Goal: Transaction & Acquisition: Purchase product/service

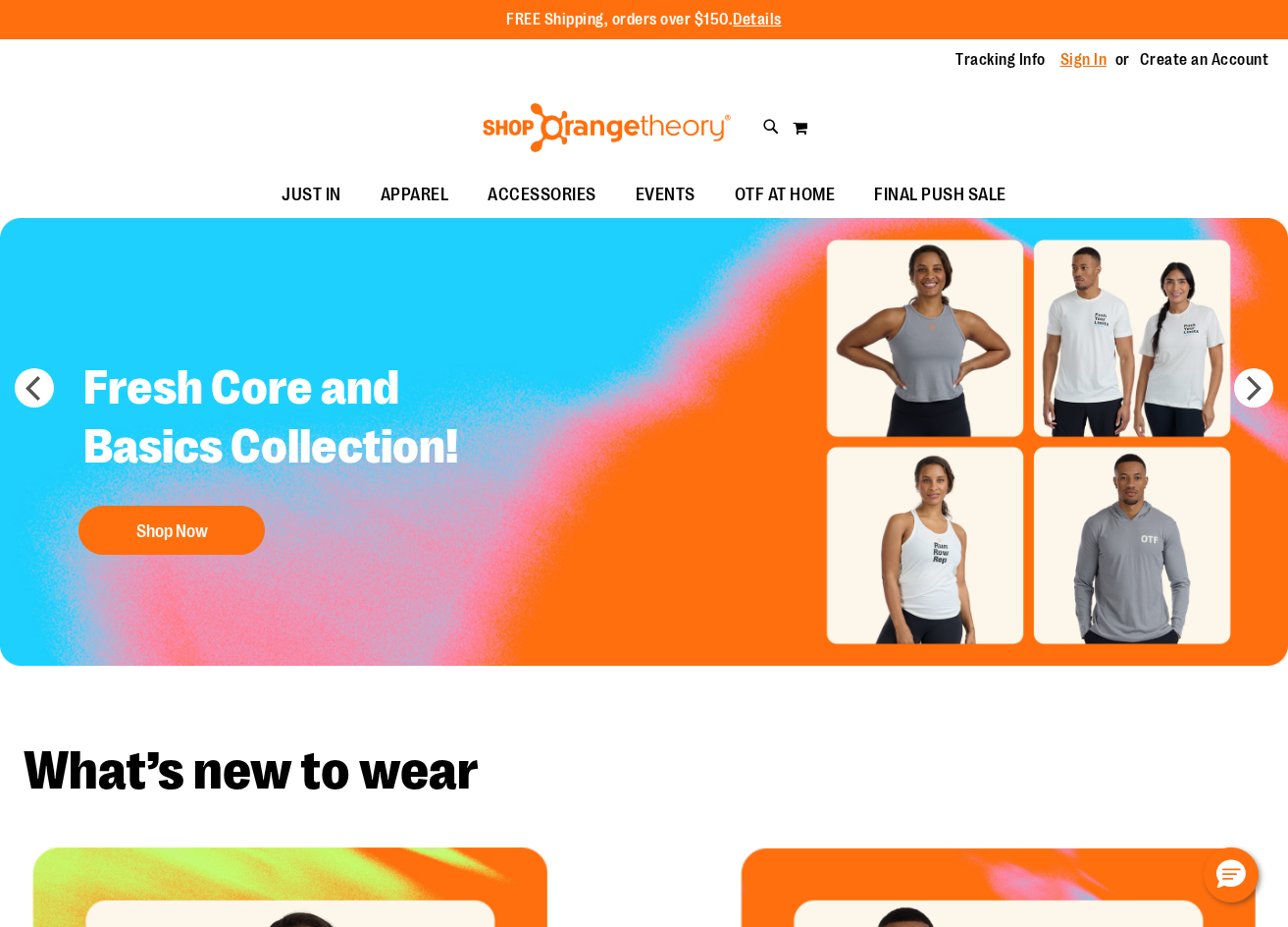
click at [1099, 64] on link "Sign In" at bounding box center [1084, 60] width 48 height 22
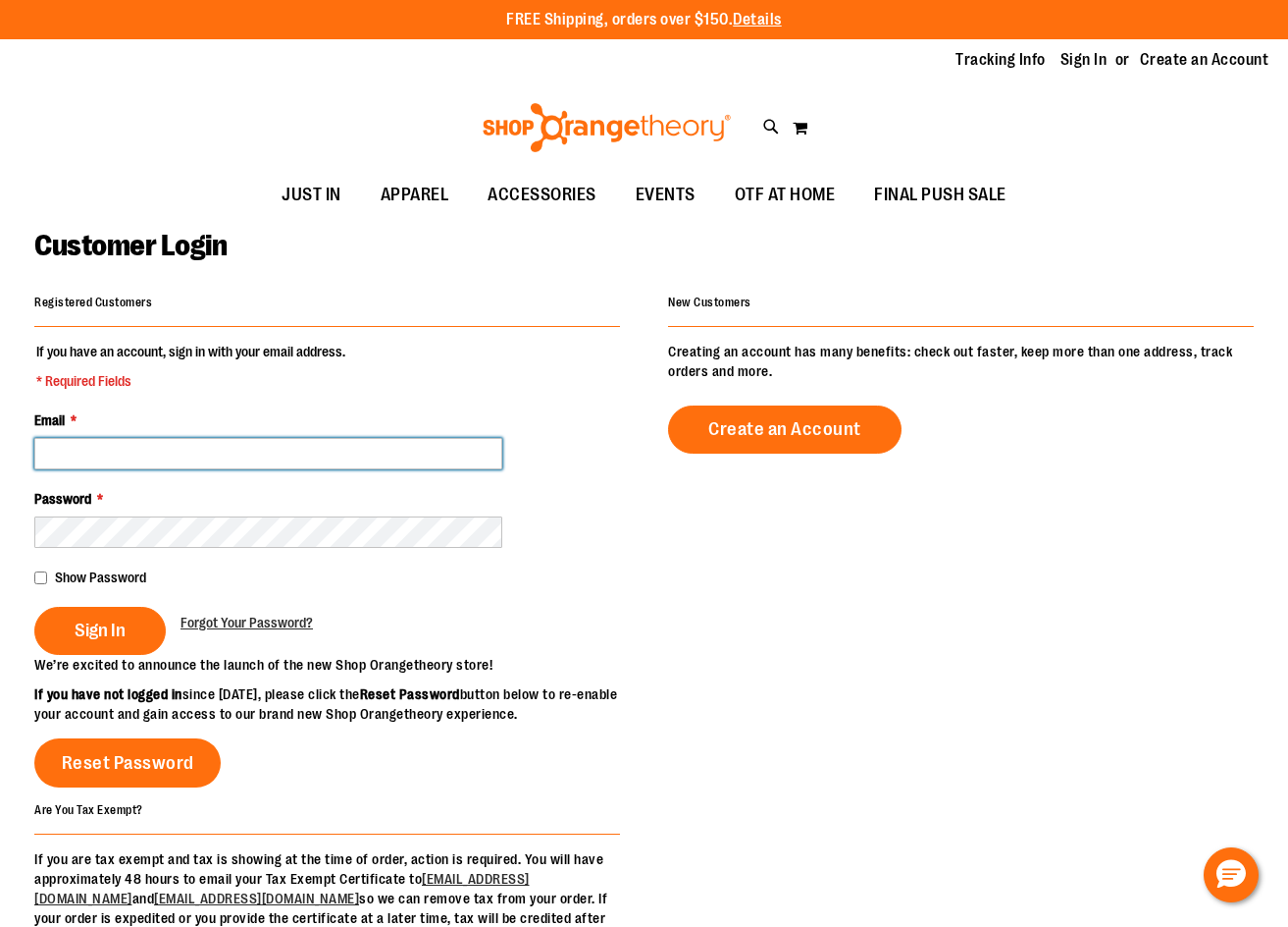
click at [261, 446] on input "Email *" at bounding box center [268, 454] width 468 height 32
type input "**********"
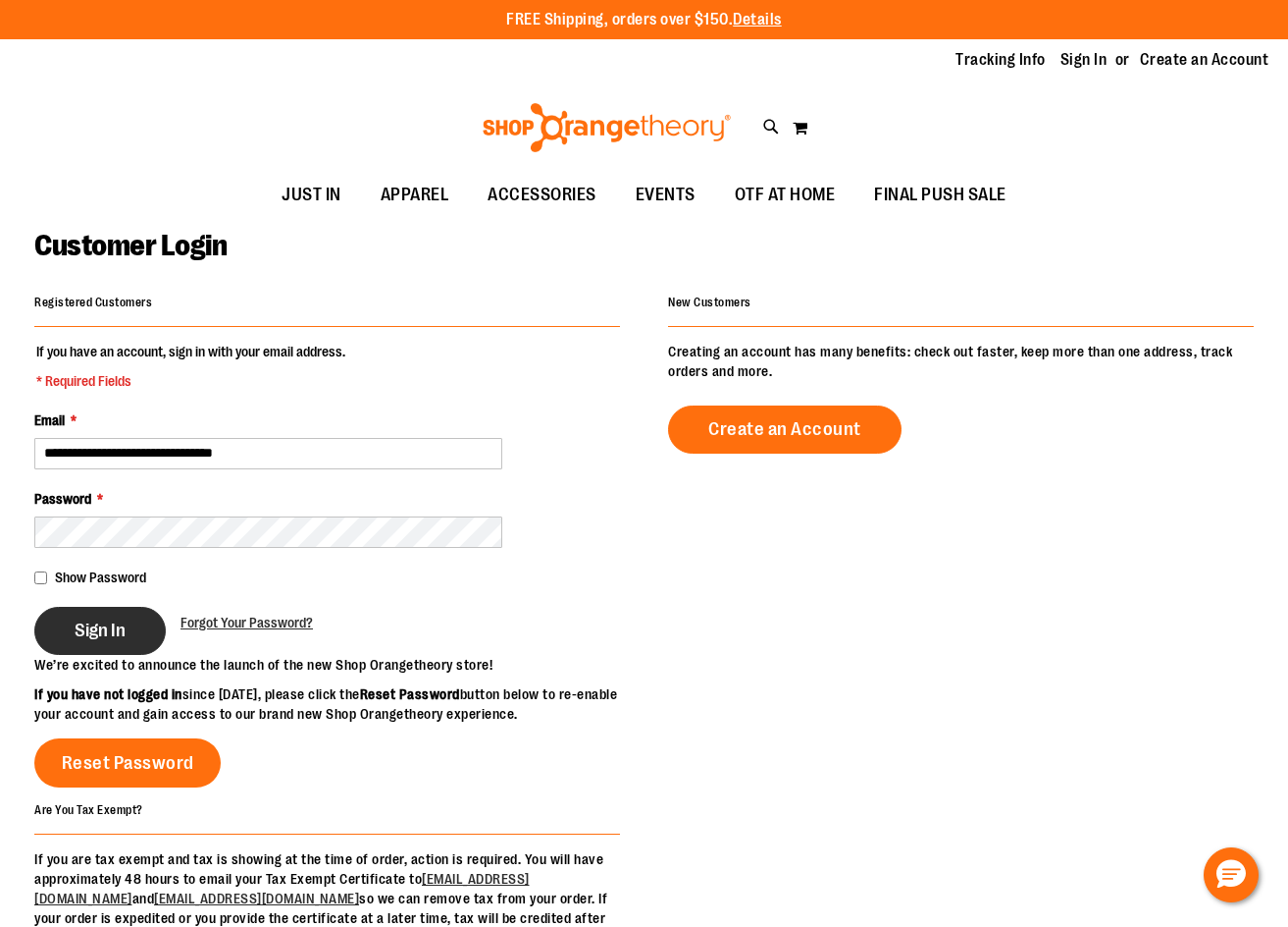
click at [120, 617] on button "Sign In" at bounding box center [100, 631] width 132 height 49
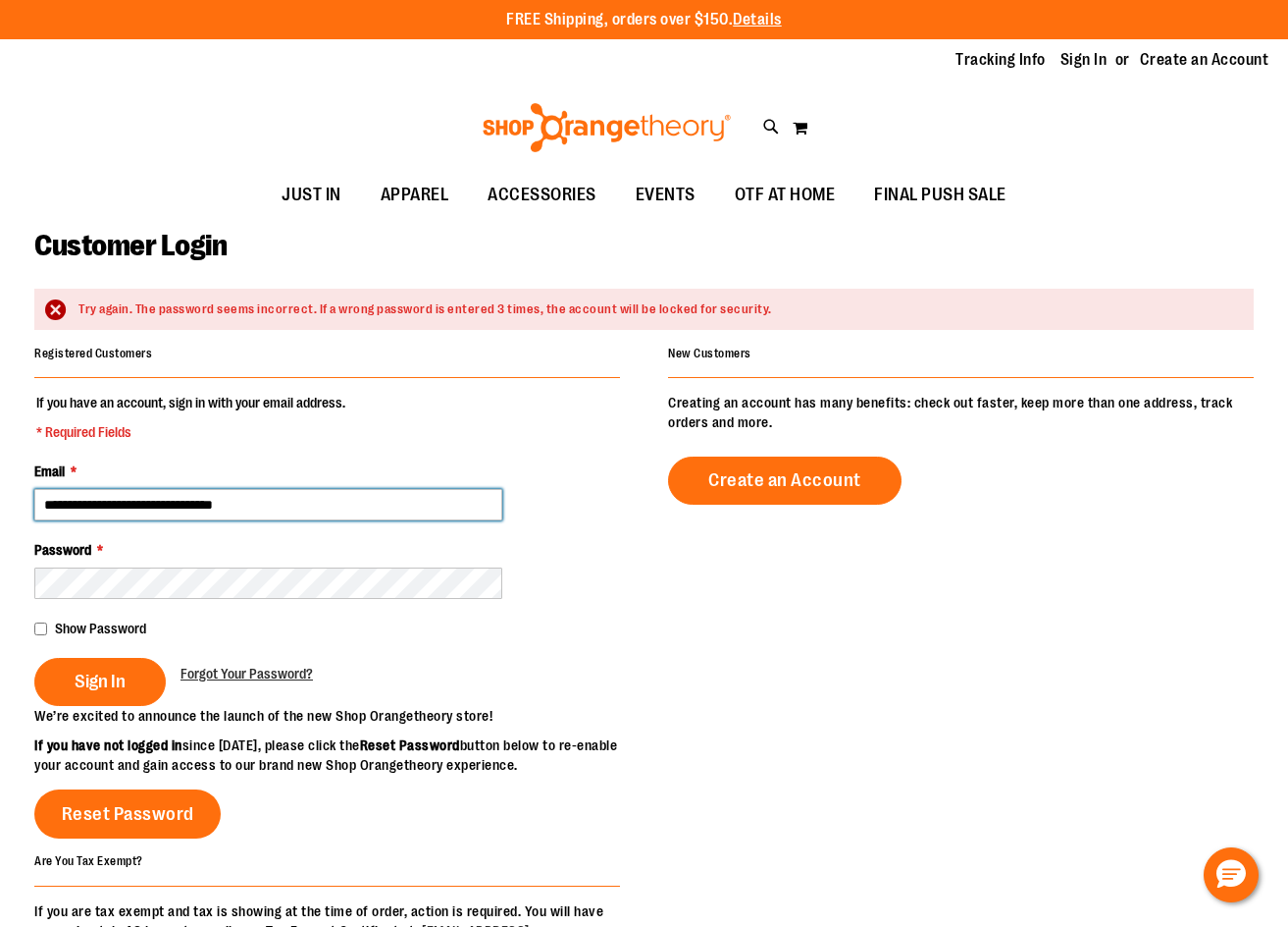
drag, startPoint x: 241, startPoint y: 499, endPoint x: 243, endPoint y: 515, distance: 16.1
click at [241, 502] on input "**********" at bounding box center [268, 505] width 468 height 32
click at [242, 502] on input "**********" at bounding box center [268, 505] width 468 height 32
type input "**********"
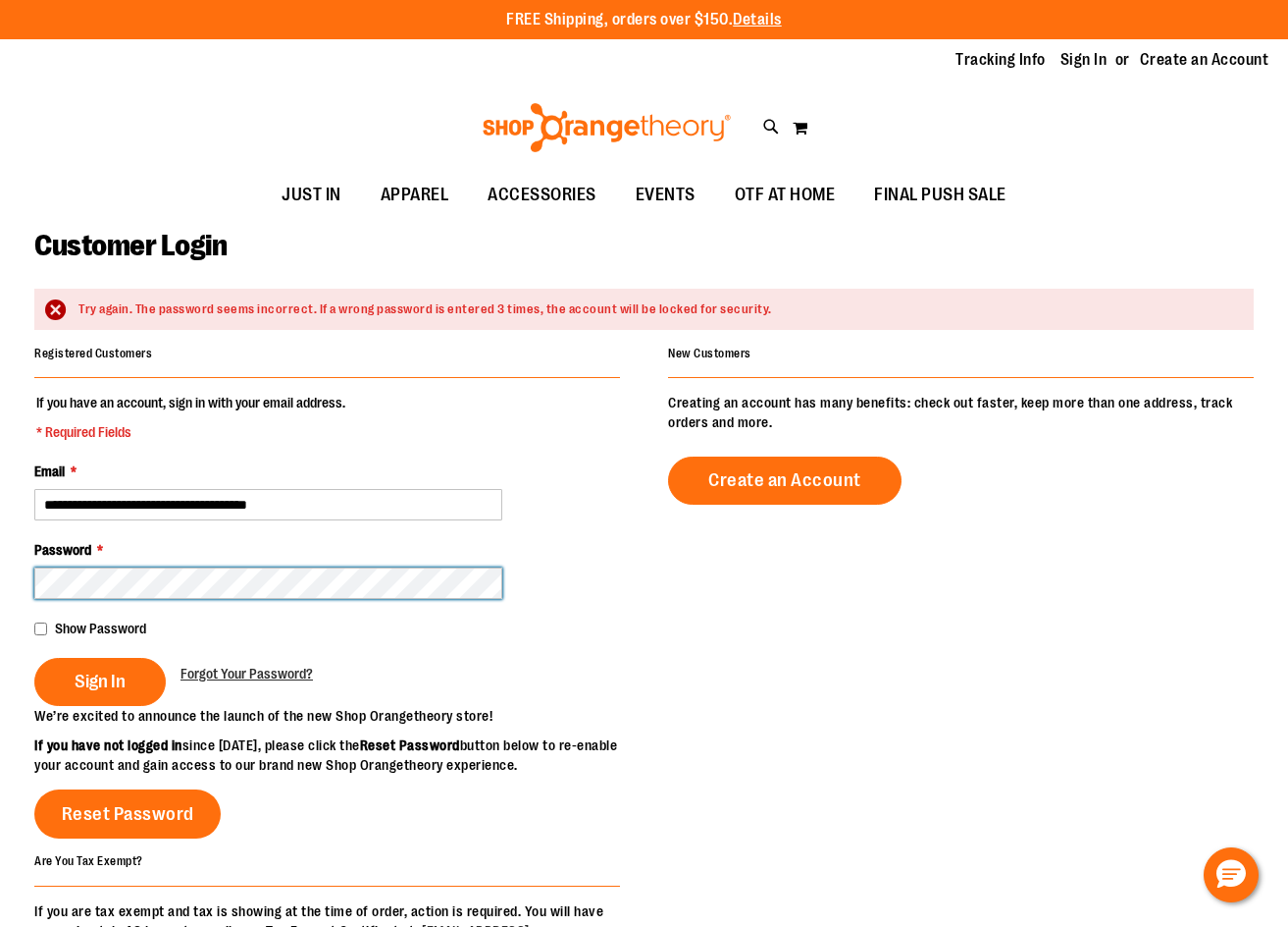
click at [35, 658] on button "Sign In" at bounding box center [100, 681] width 132 height 49
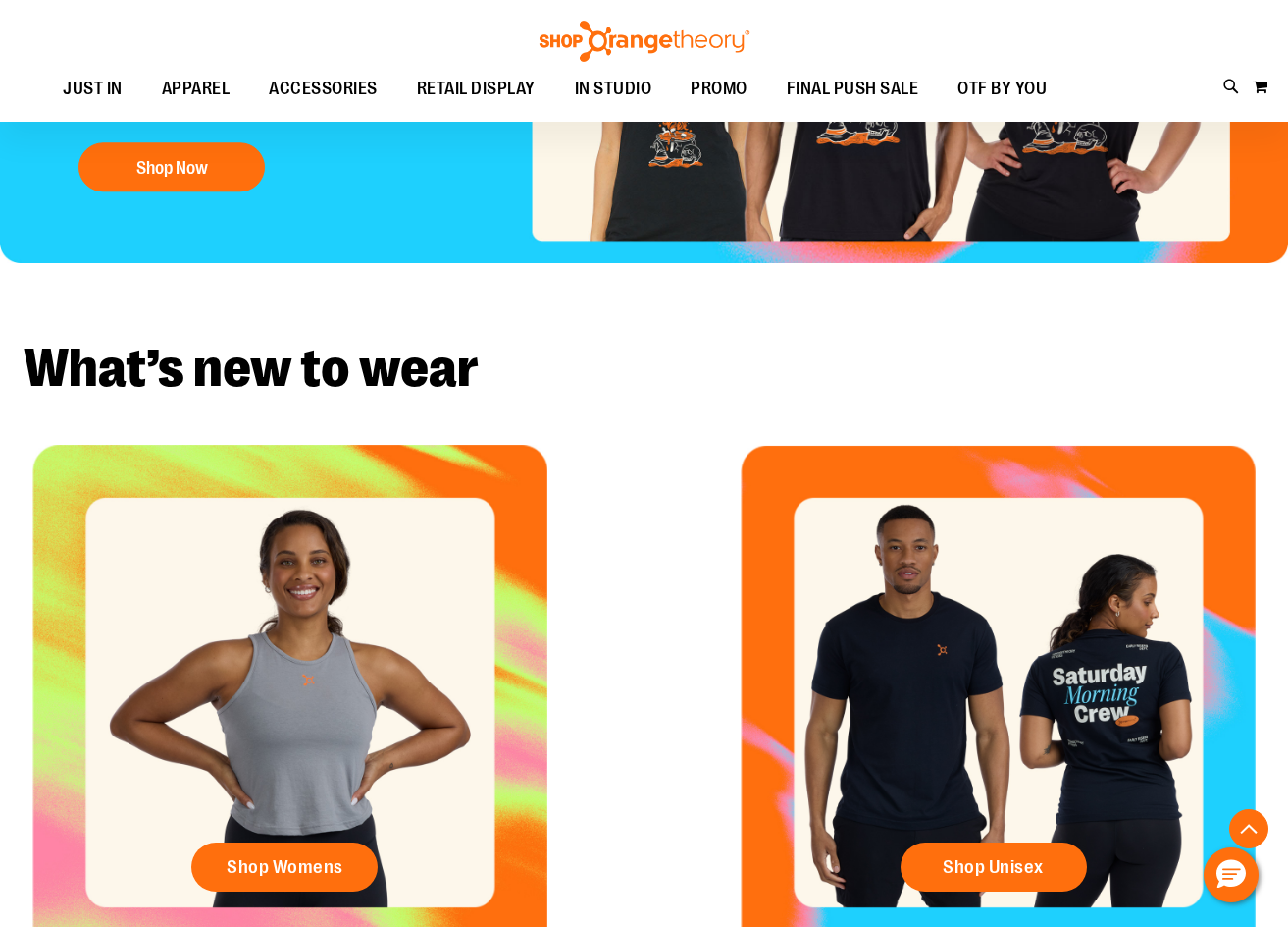
scroll to position [686, 0]
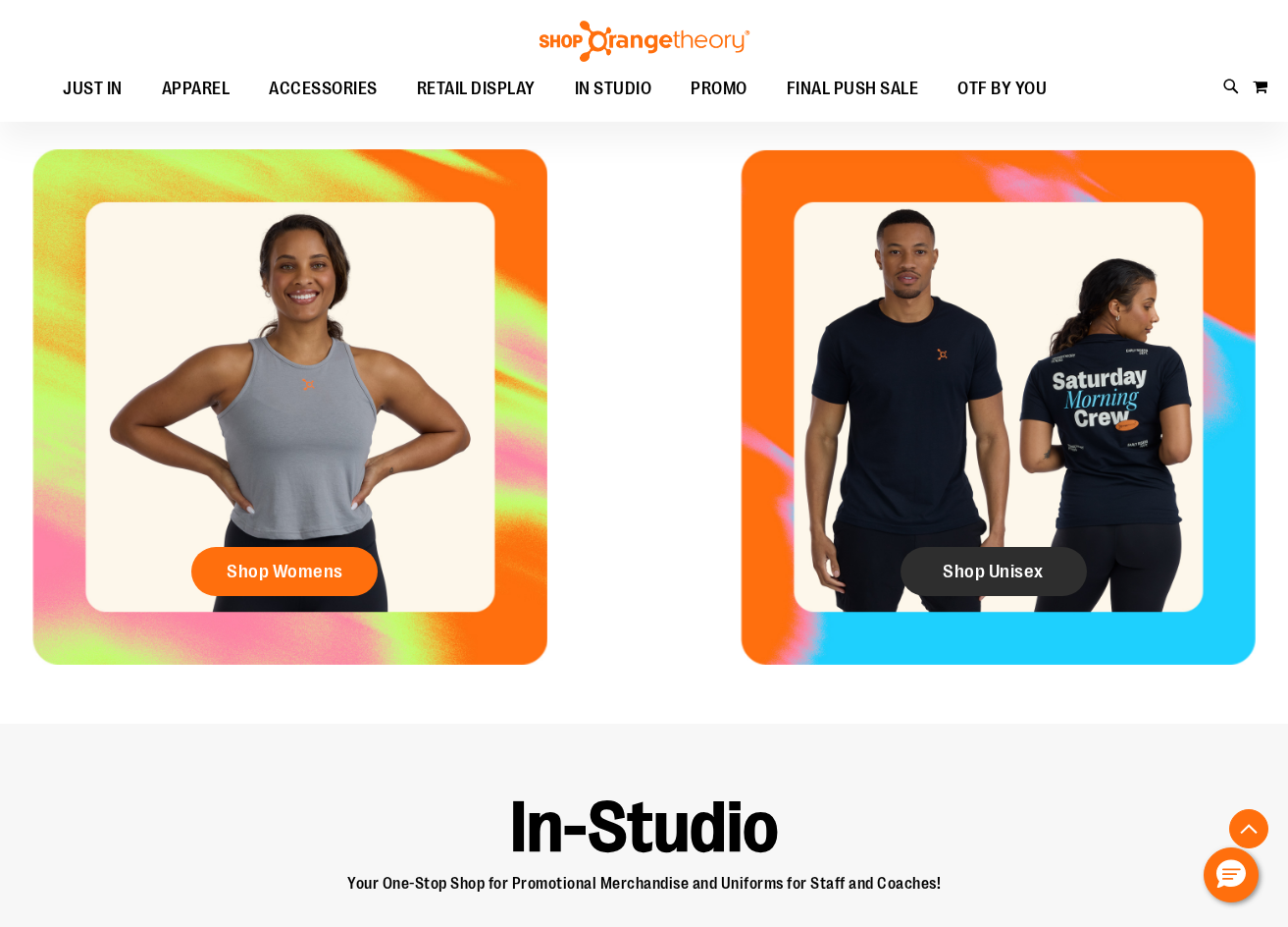
click at [1035, 561] on span "Shop Unisex" at bounding box center [993, 571] width 101 height 22
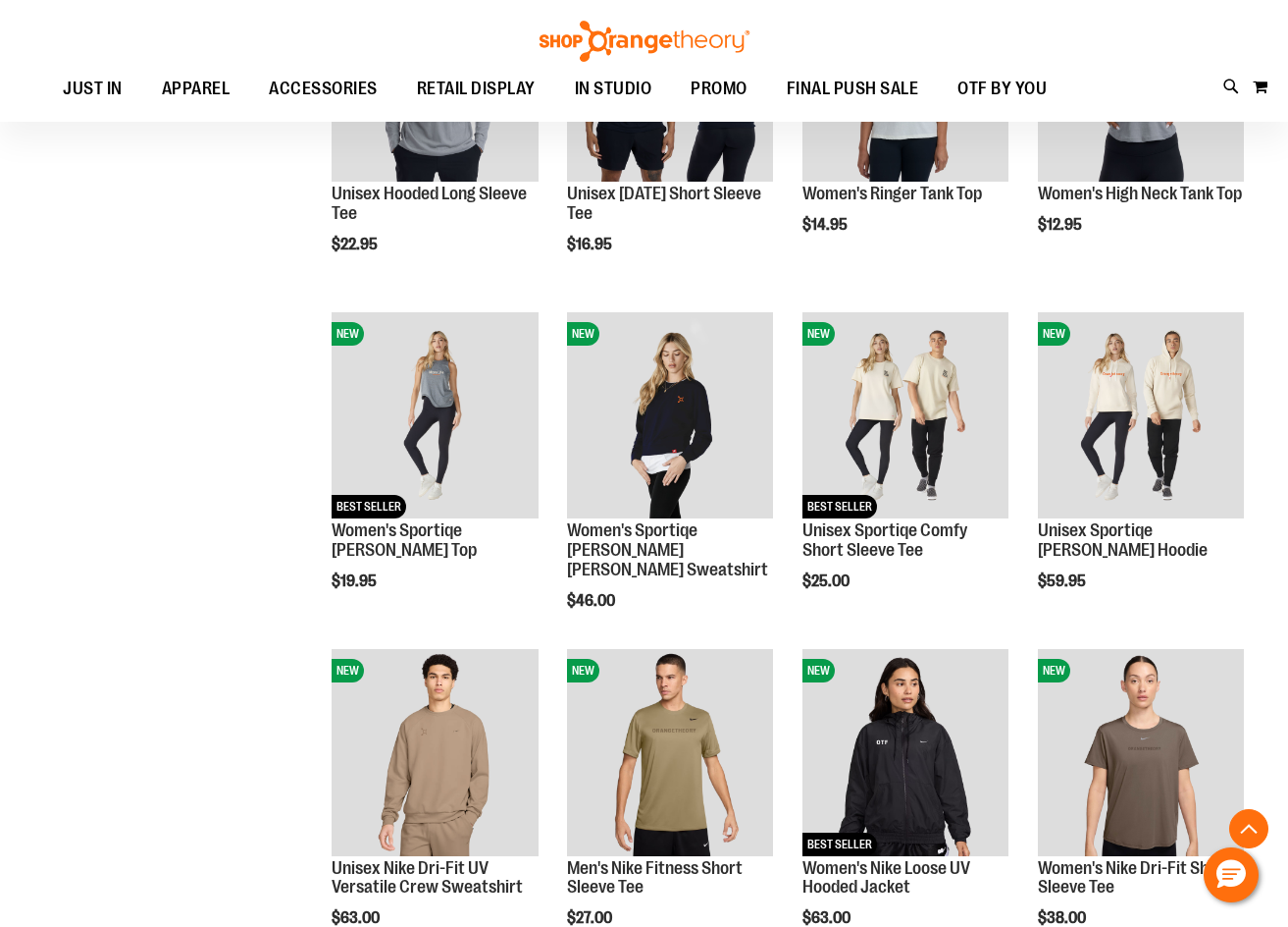
scroll to position [1472, 0]
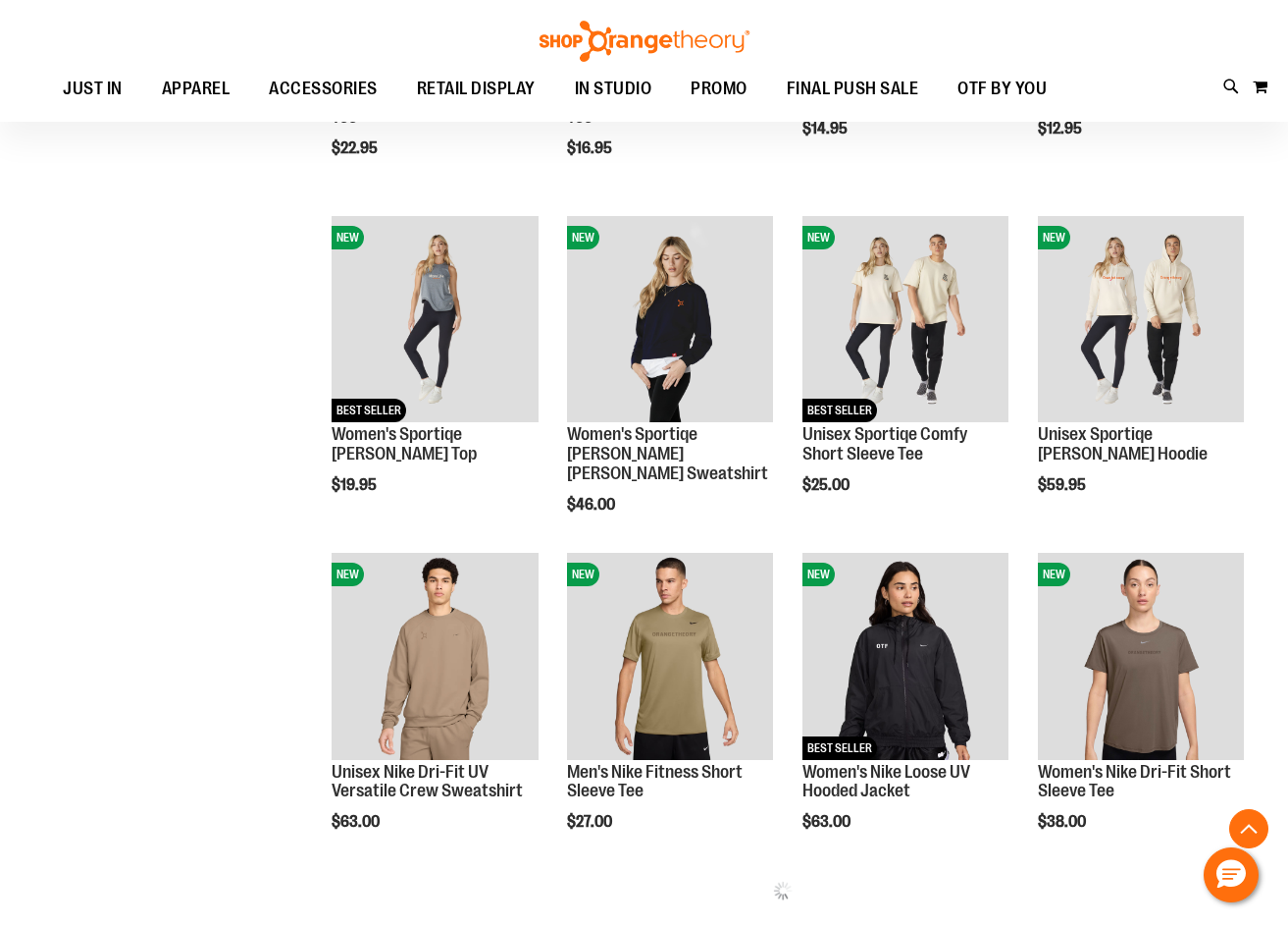
scroll to position [1570, 0]
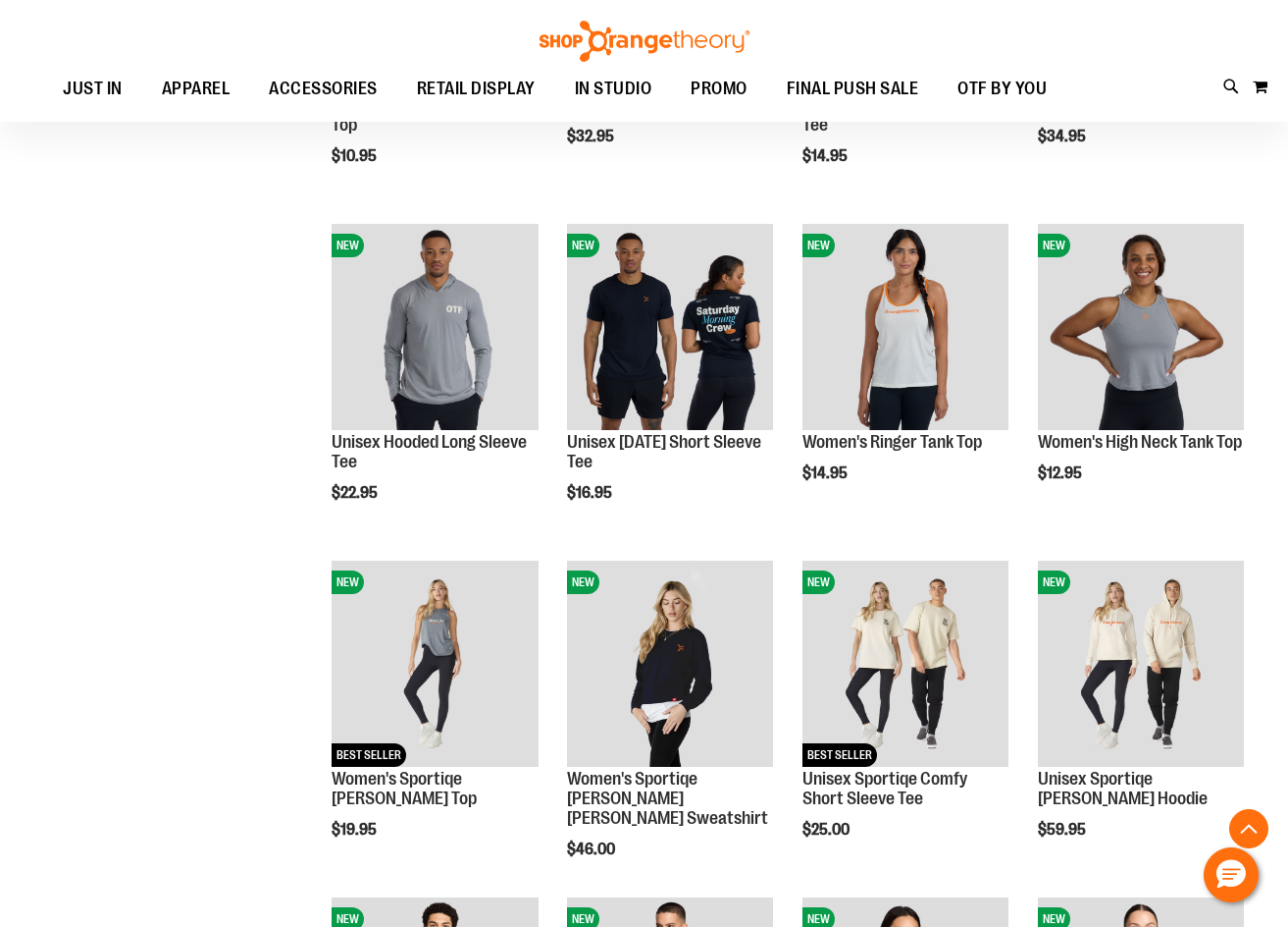
scroll to position [1177, 0]
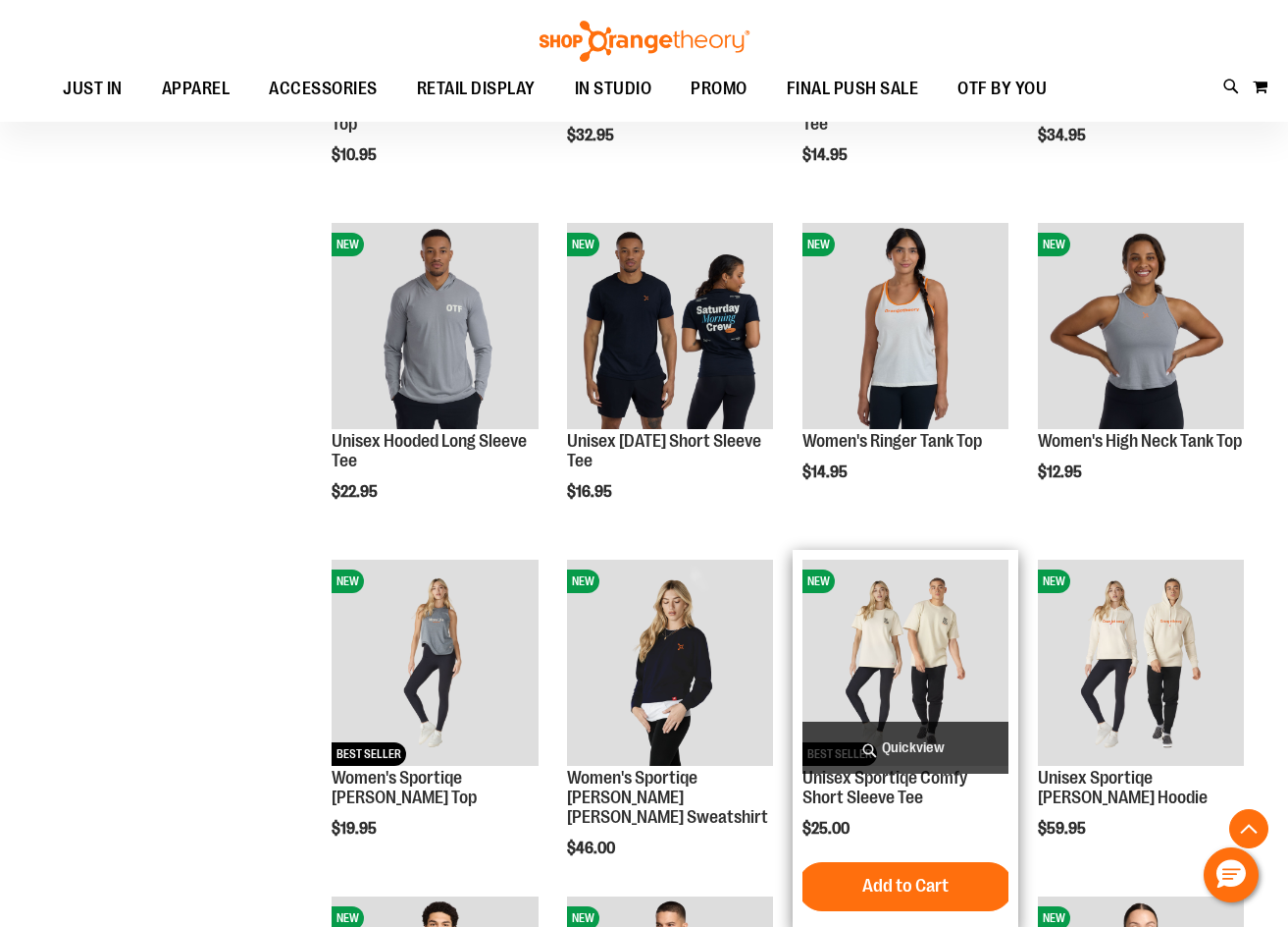
click at [915, 664] on img "product" at bounding box center [906, 663] width 206 height 206
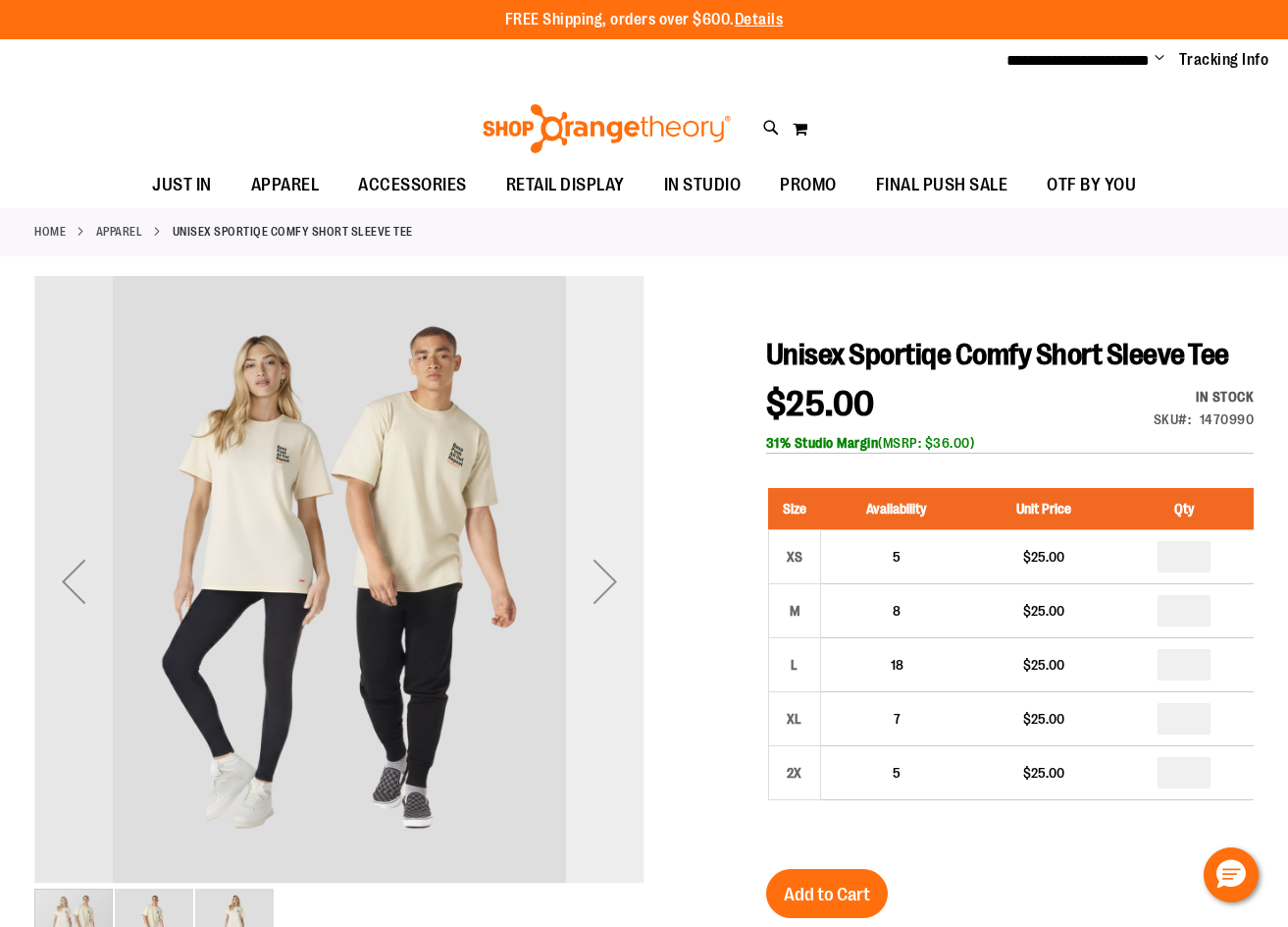
click at [624, 578] on div "Next" at bounding box center [605, 580] width 78 height 78
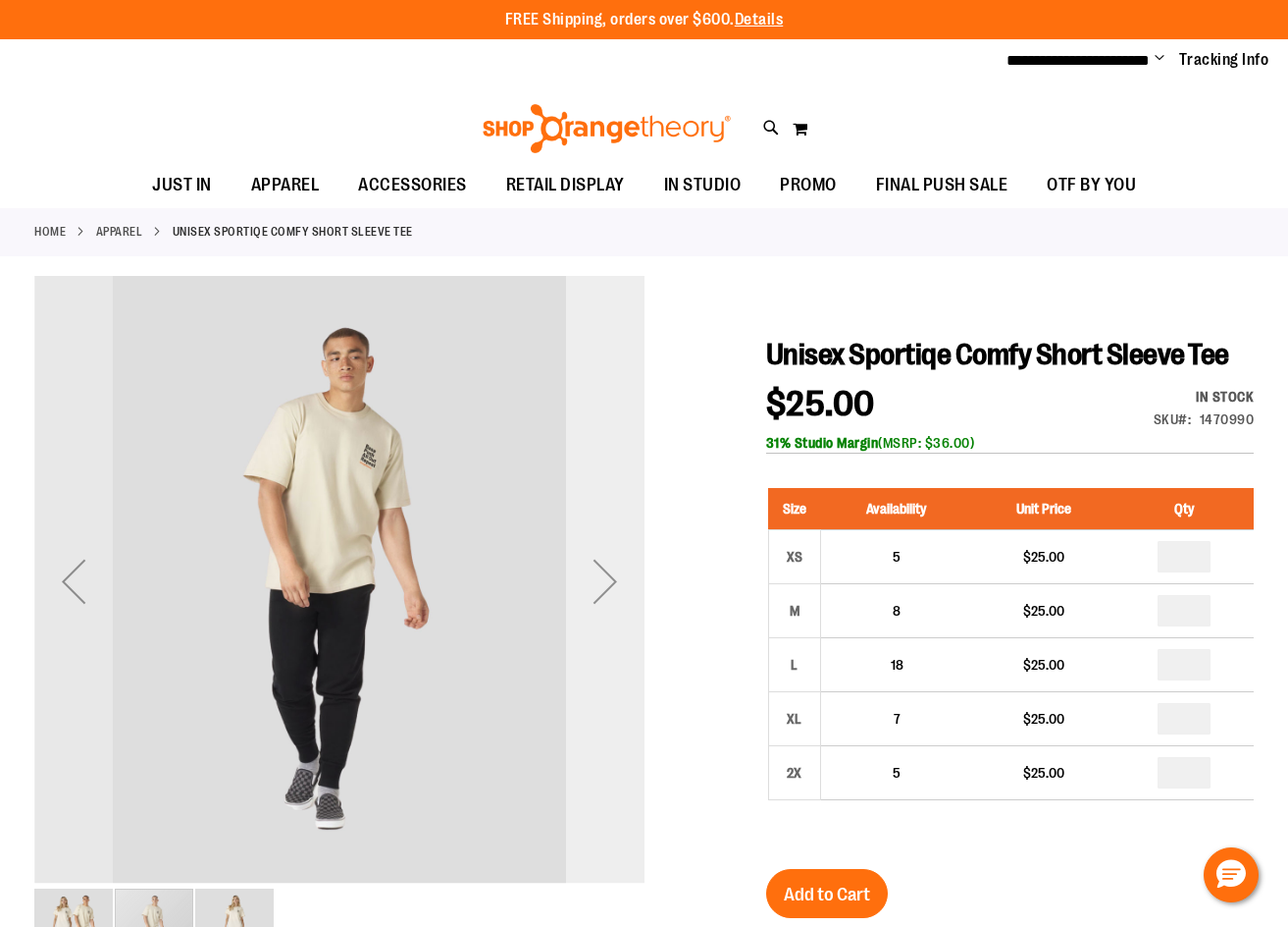
click at [624, 578] on div "Next" at bounding box center [605, 580] width 78 height 78
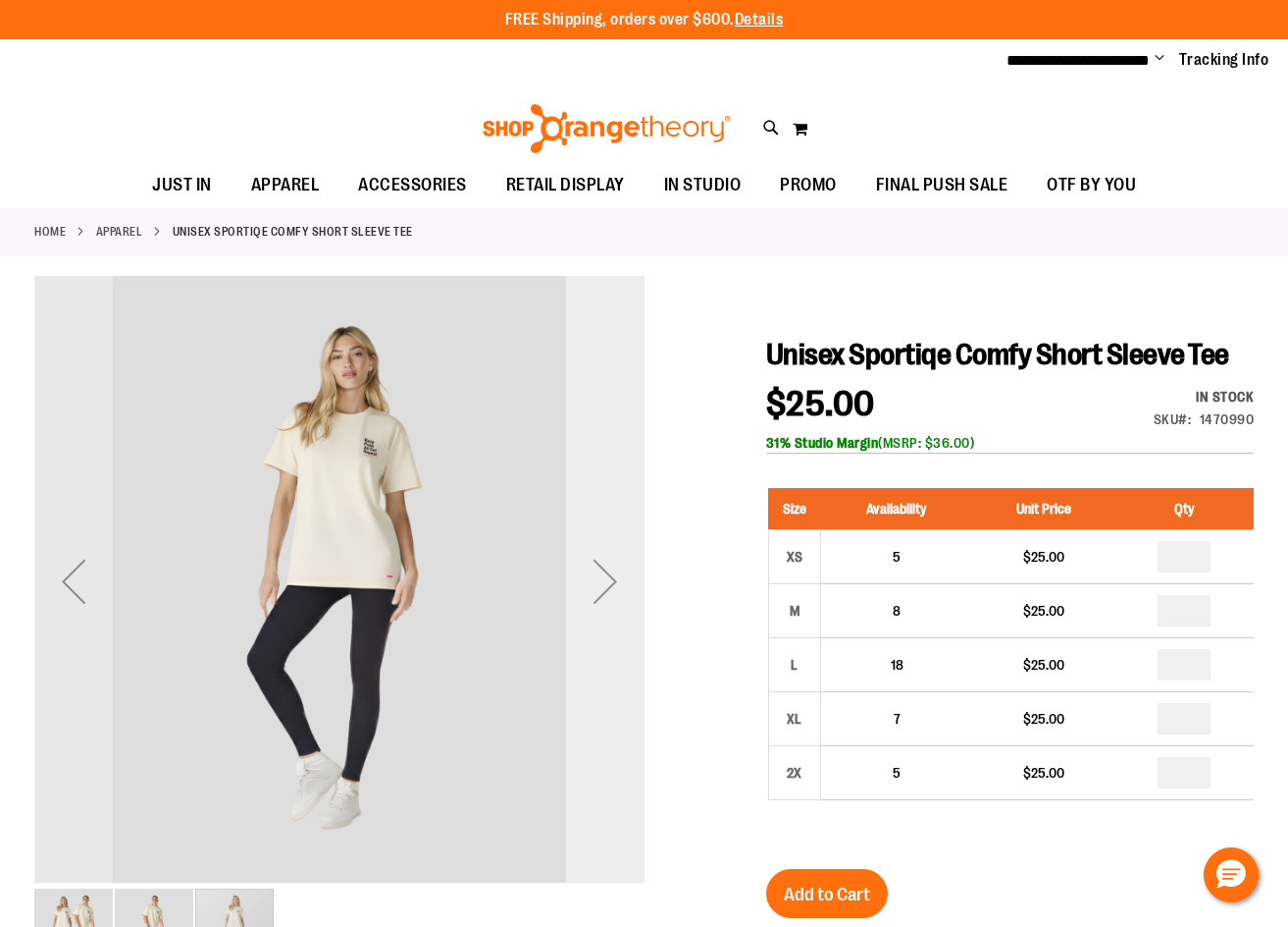
click at [624, 577] on div "Next" at bounding box center [605, 580] width 78 height 78
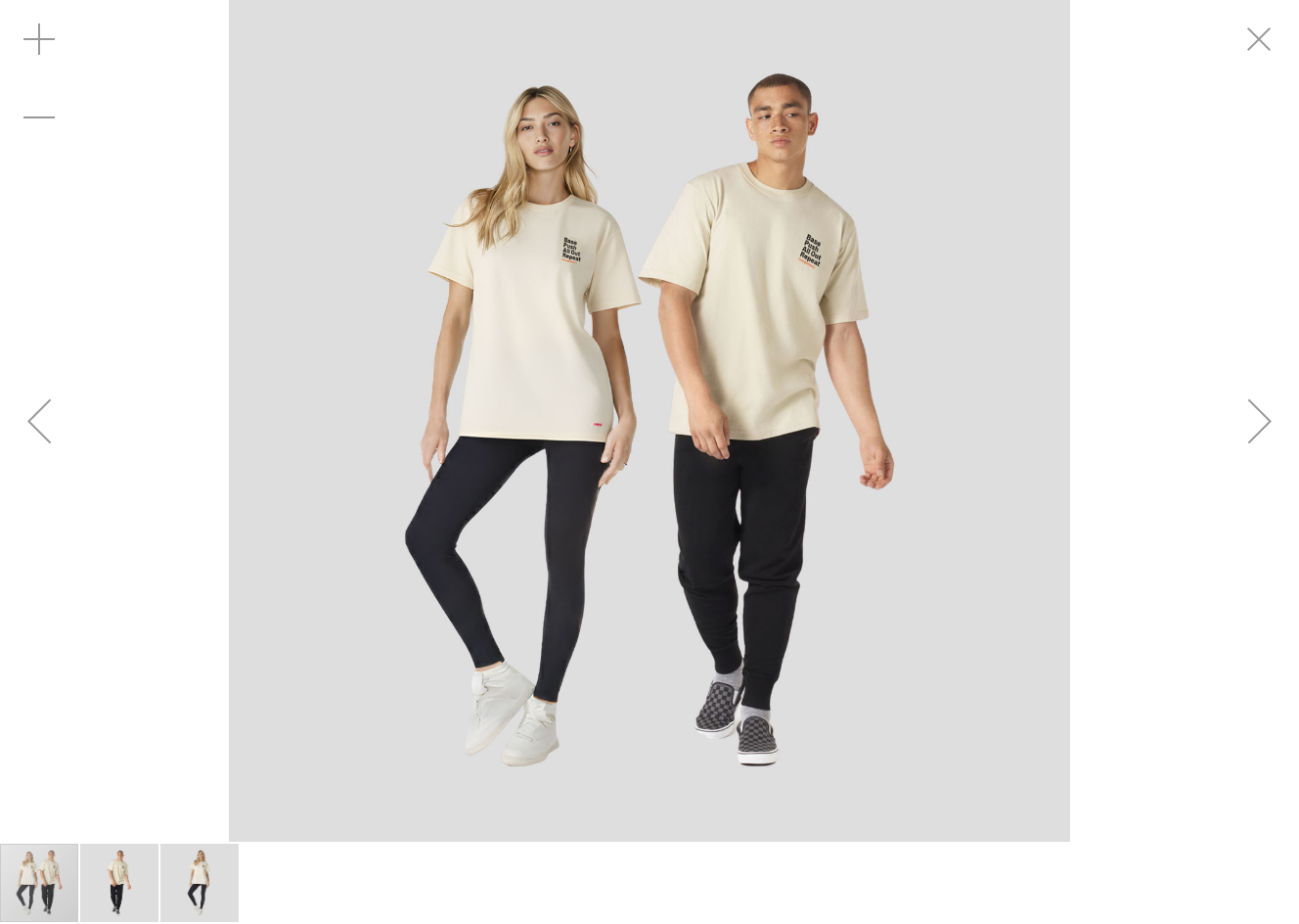
click at [1265, 430] on div "Next" at bounding box center [1260, 421] width 78 height 78
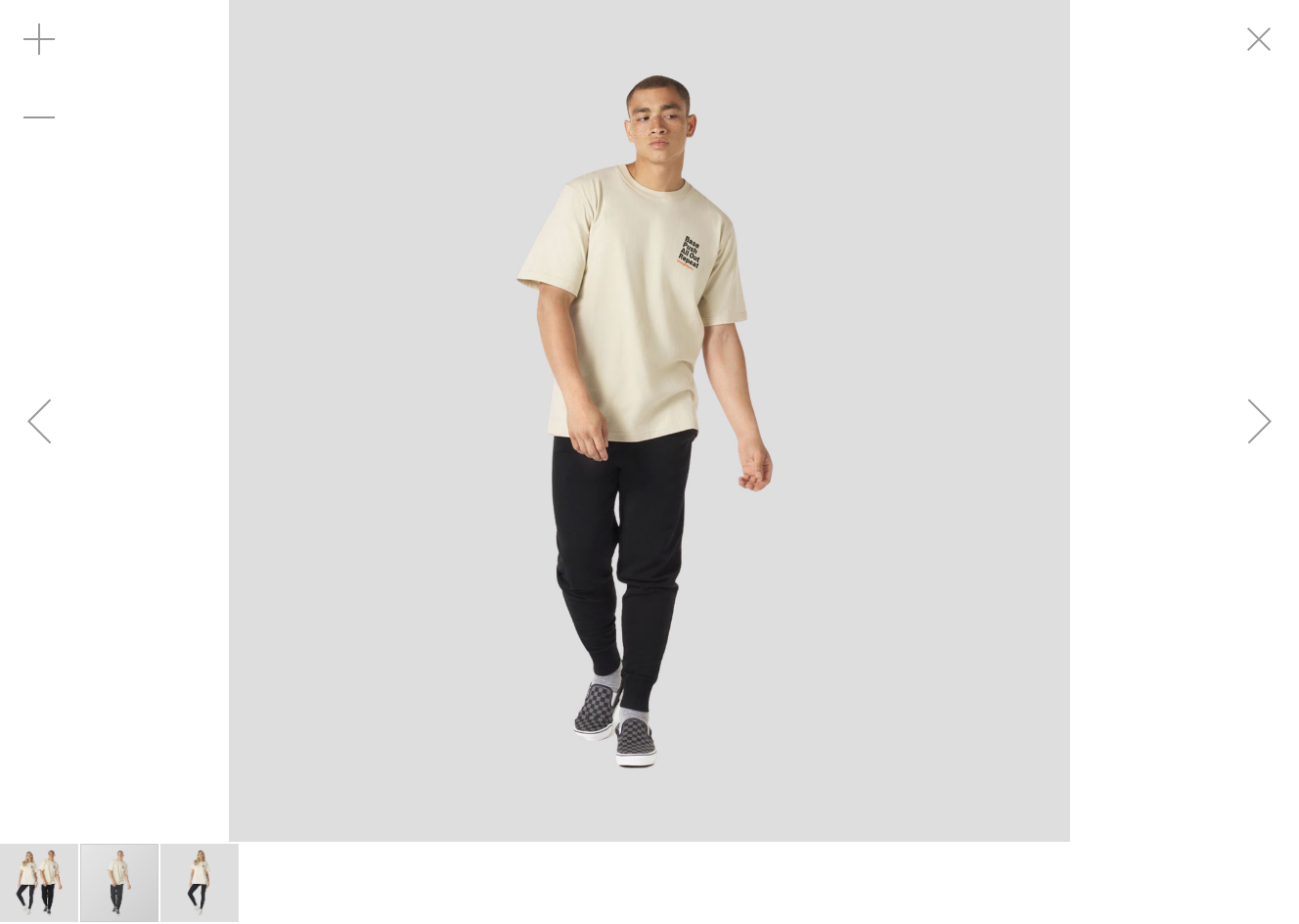
click at [1261, 430] on div "Next" at bounding box center [1260, 421] width 78 height 78
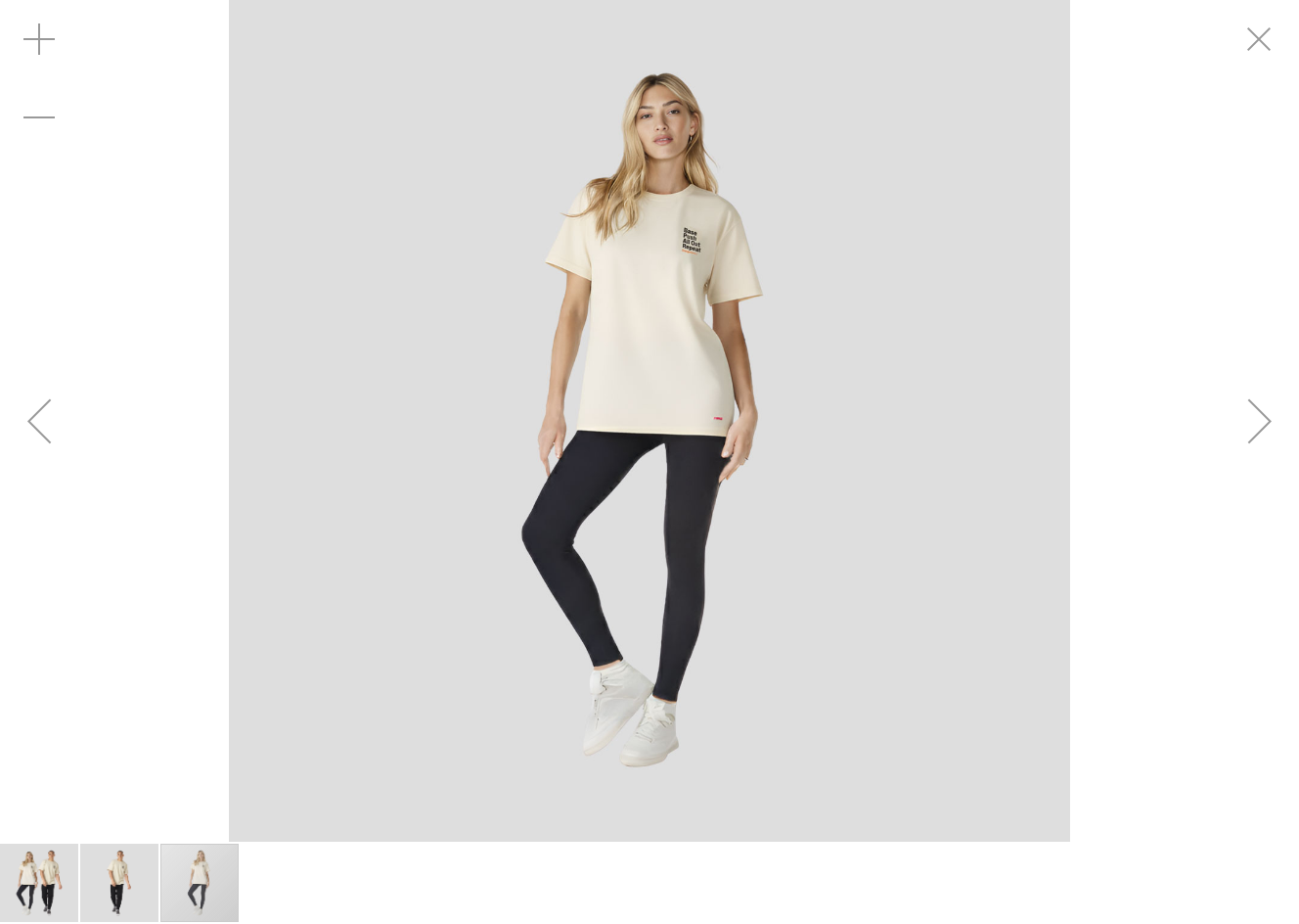
click at [1261, 430] on div "Next" at bounding box center [1260, 421] width 78 height 78
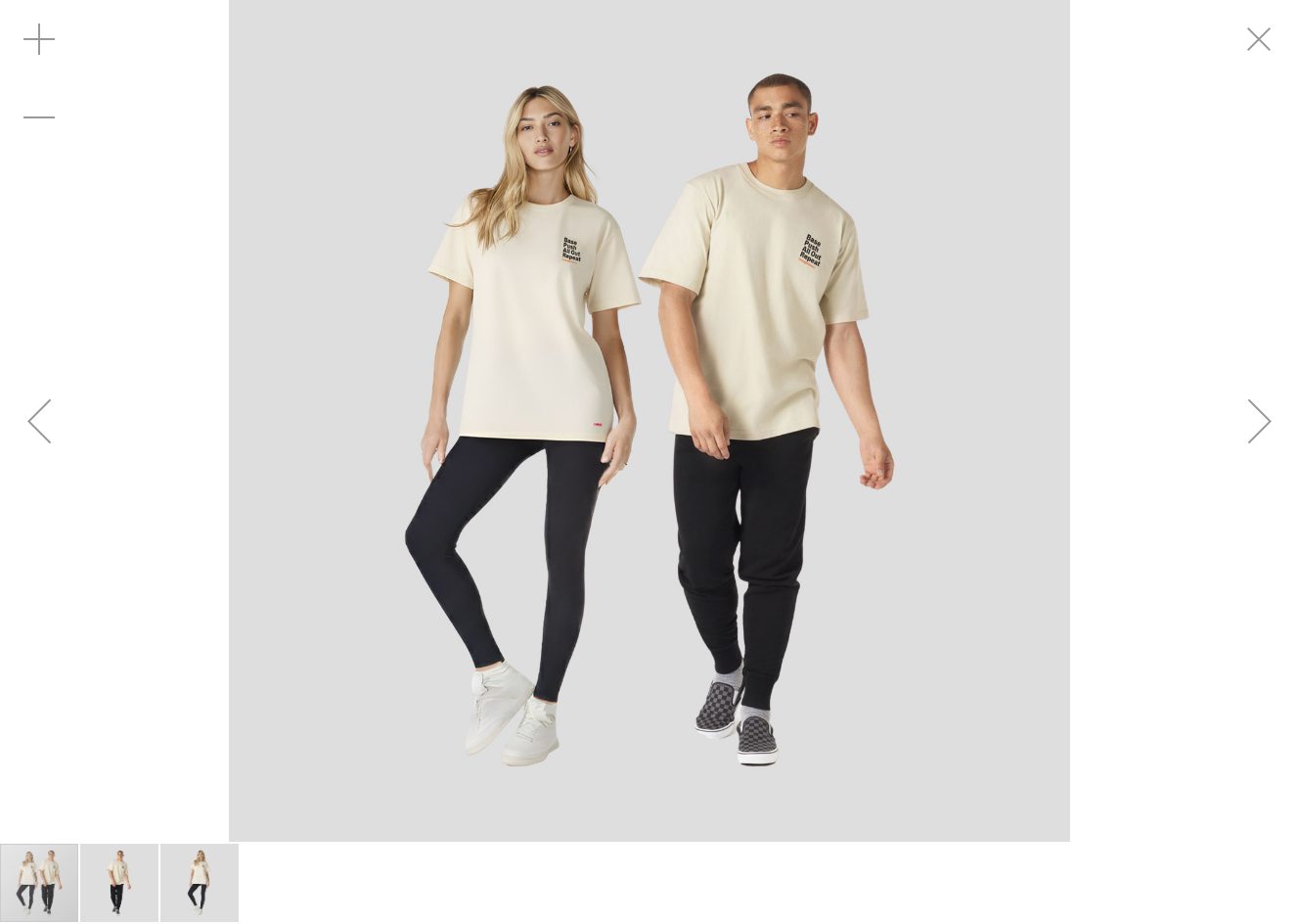
click at [1261, 430] on div "Next" at bounding box center [1260, 421] width 78 height 78
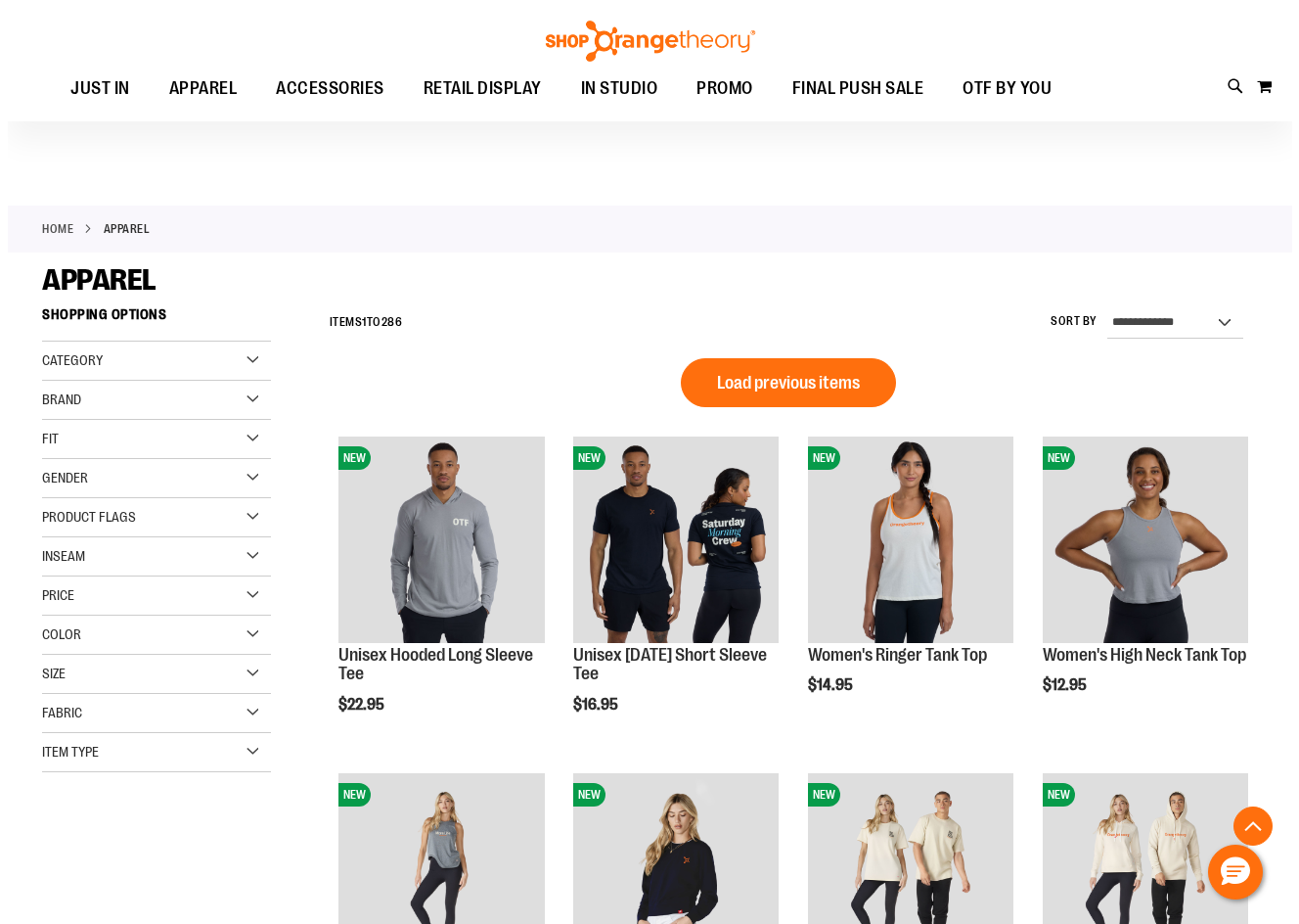
scroll to position [886, 0]
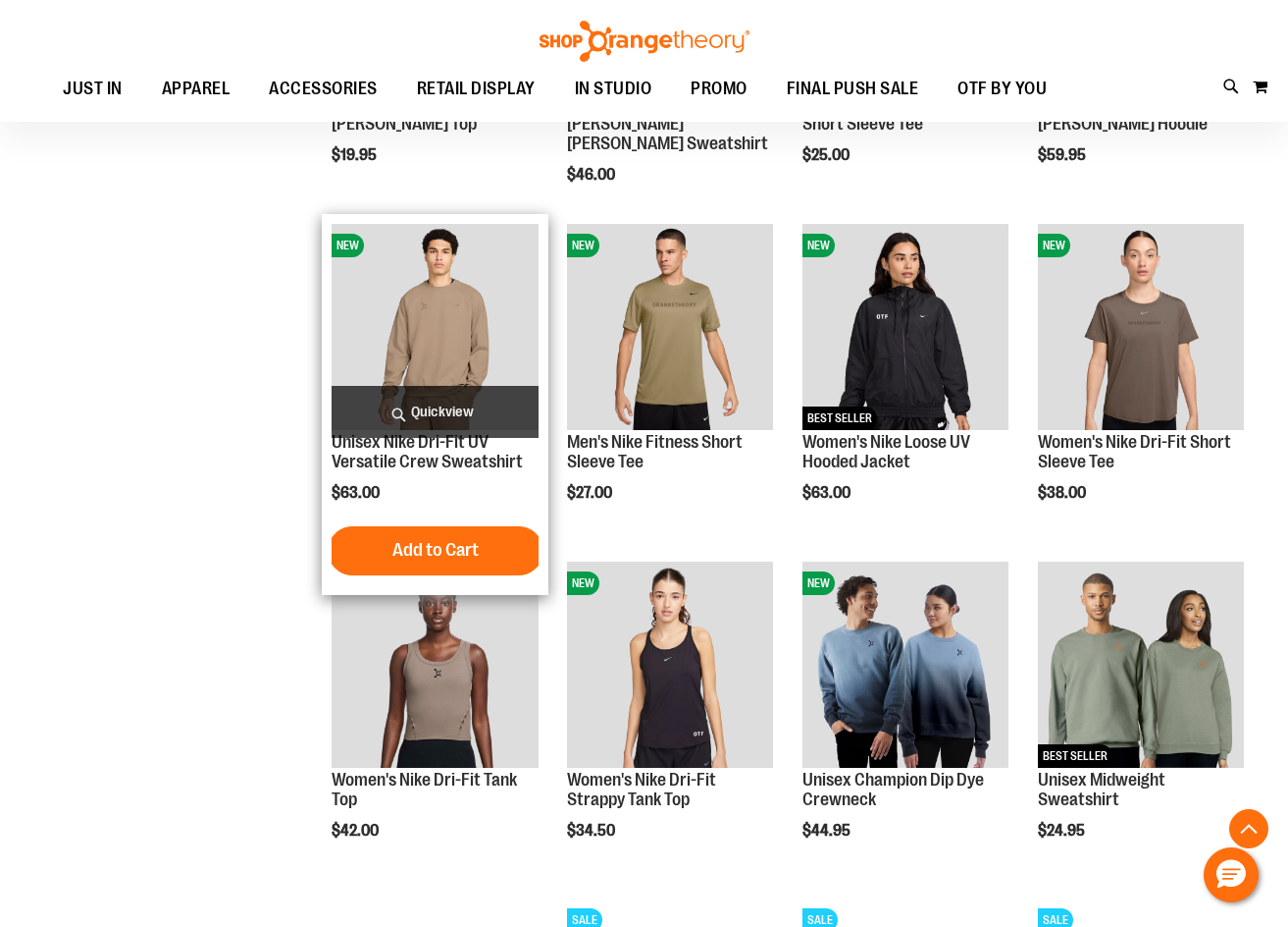
click at [471, 396] on span "Quickview" at bounding box center [435, 412] width 206 height 52
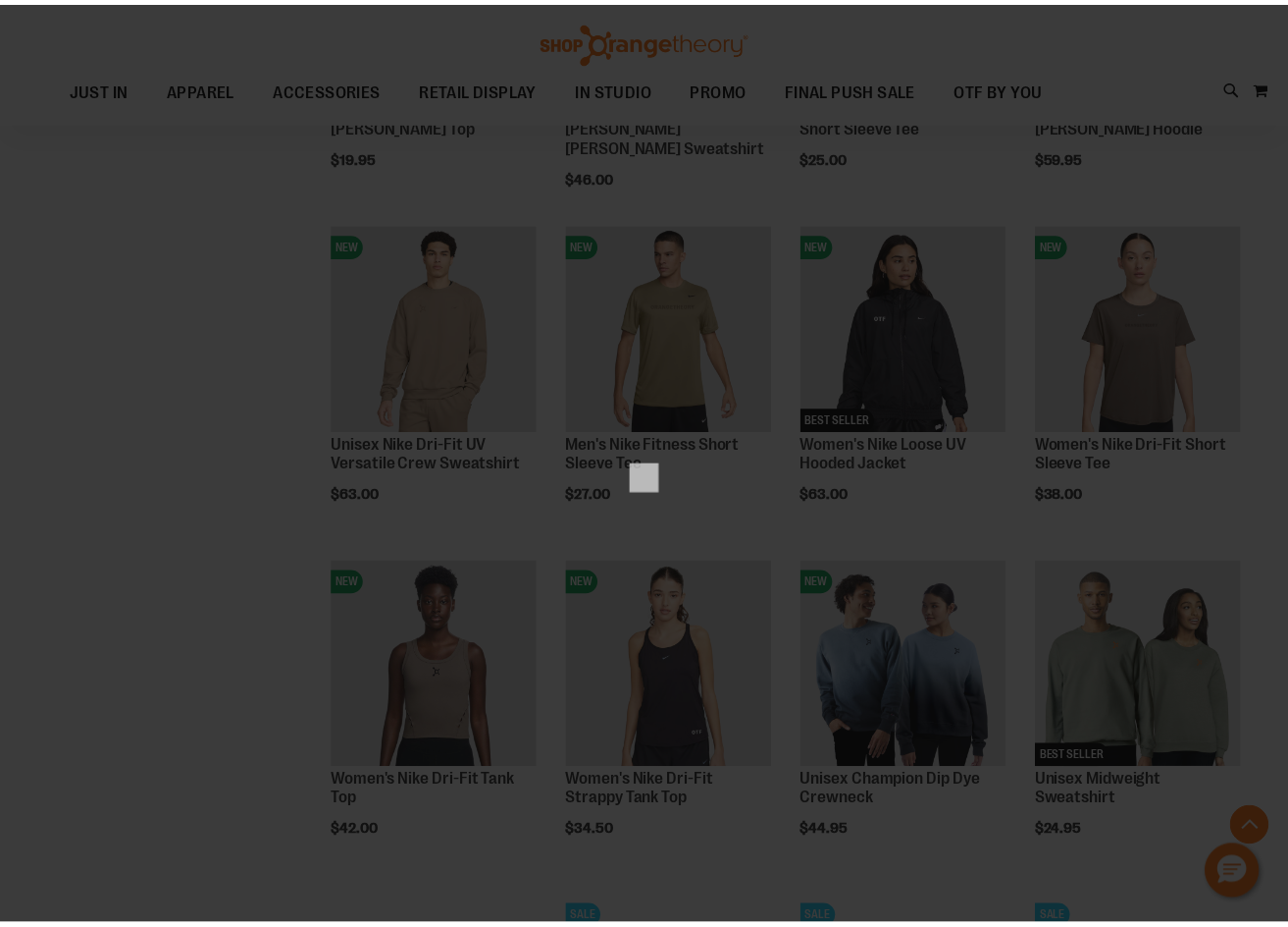
scroll to position [0, 0]
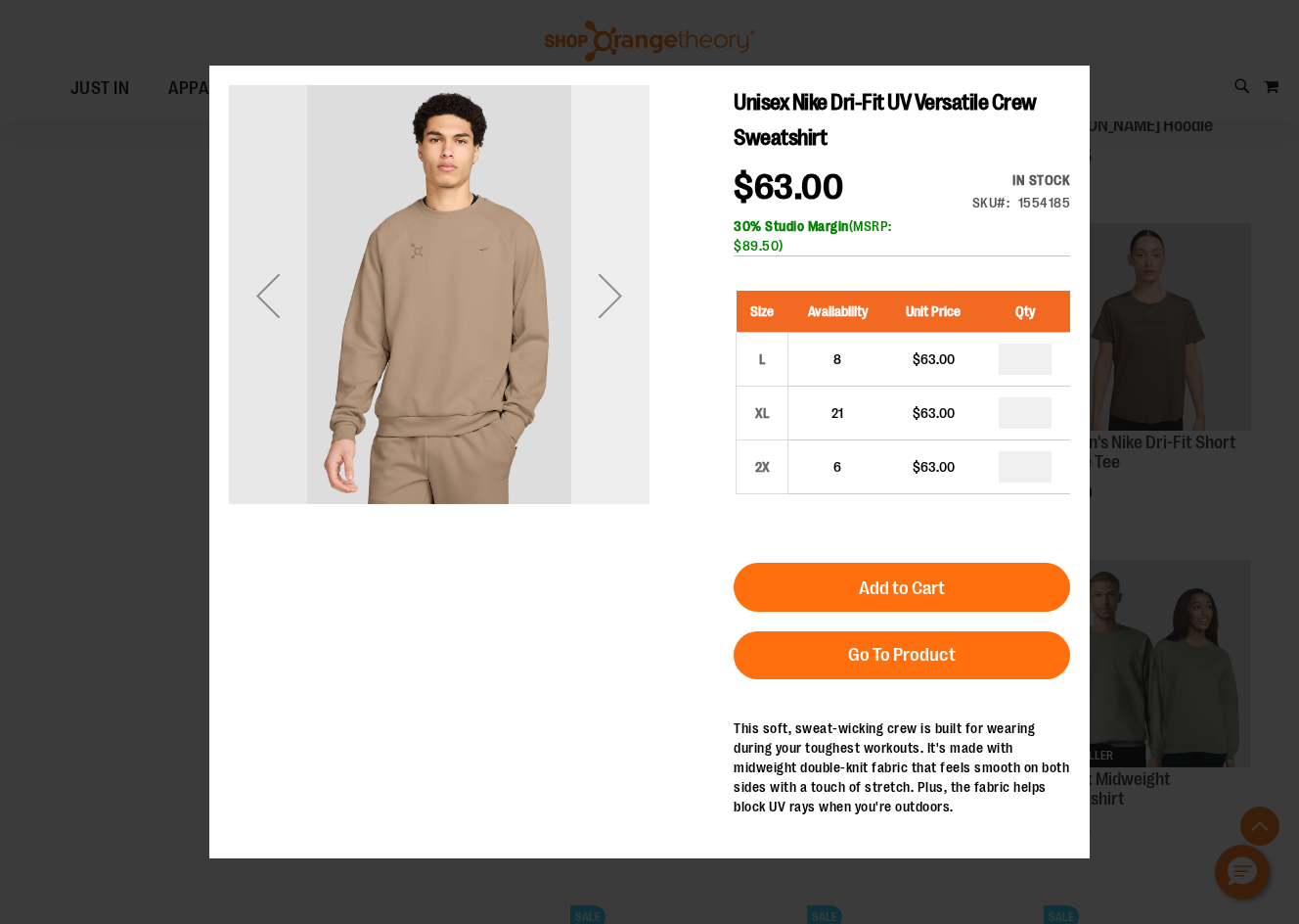
click at [604, 336] on div "Next" at bounding box center [610, 295] width 78 height 421
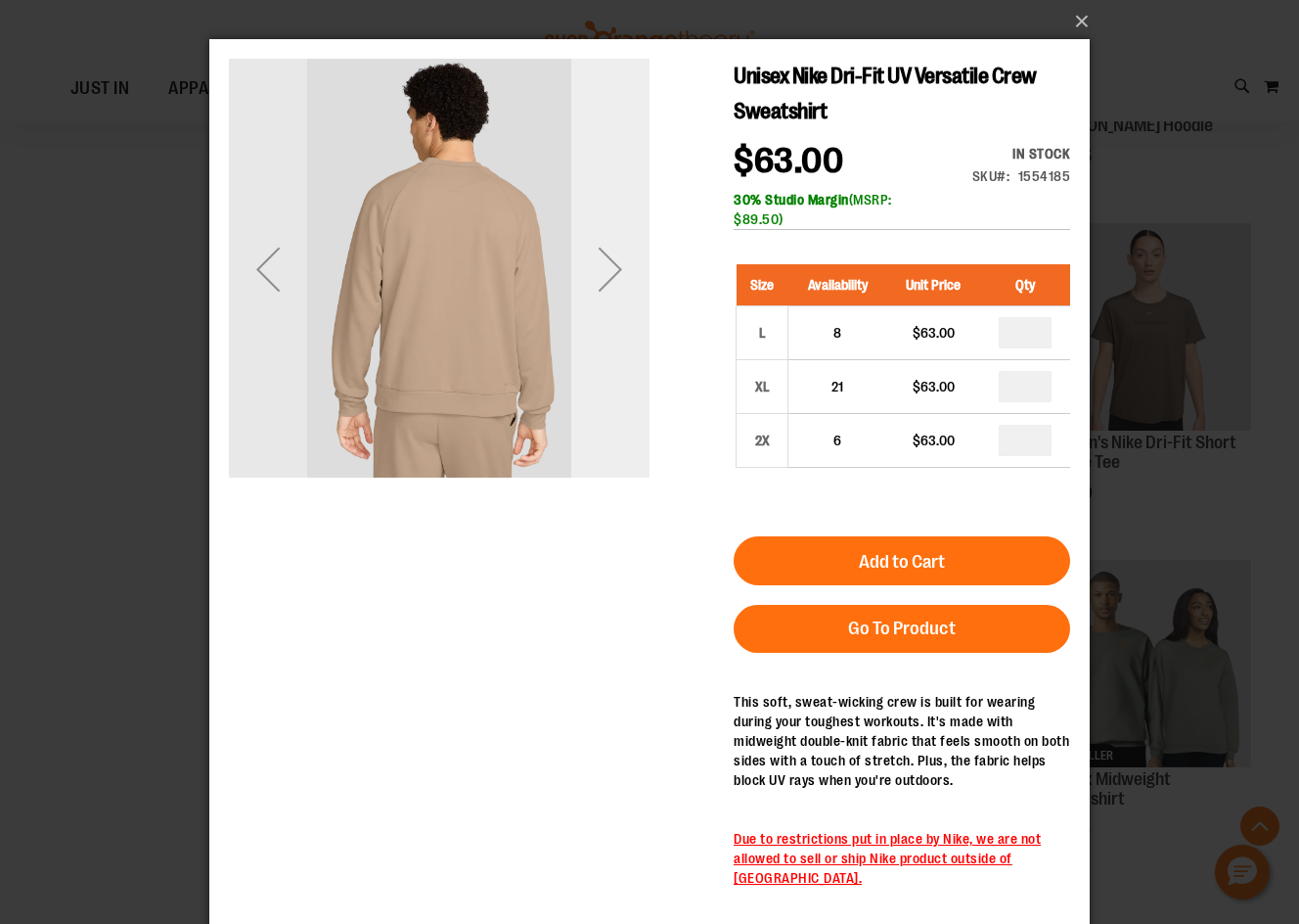
click at [605, 308] on div "Next" at bounding box center [610, 269] width 78 height 421
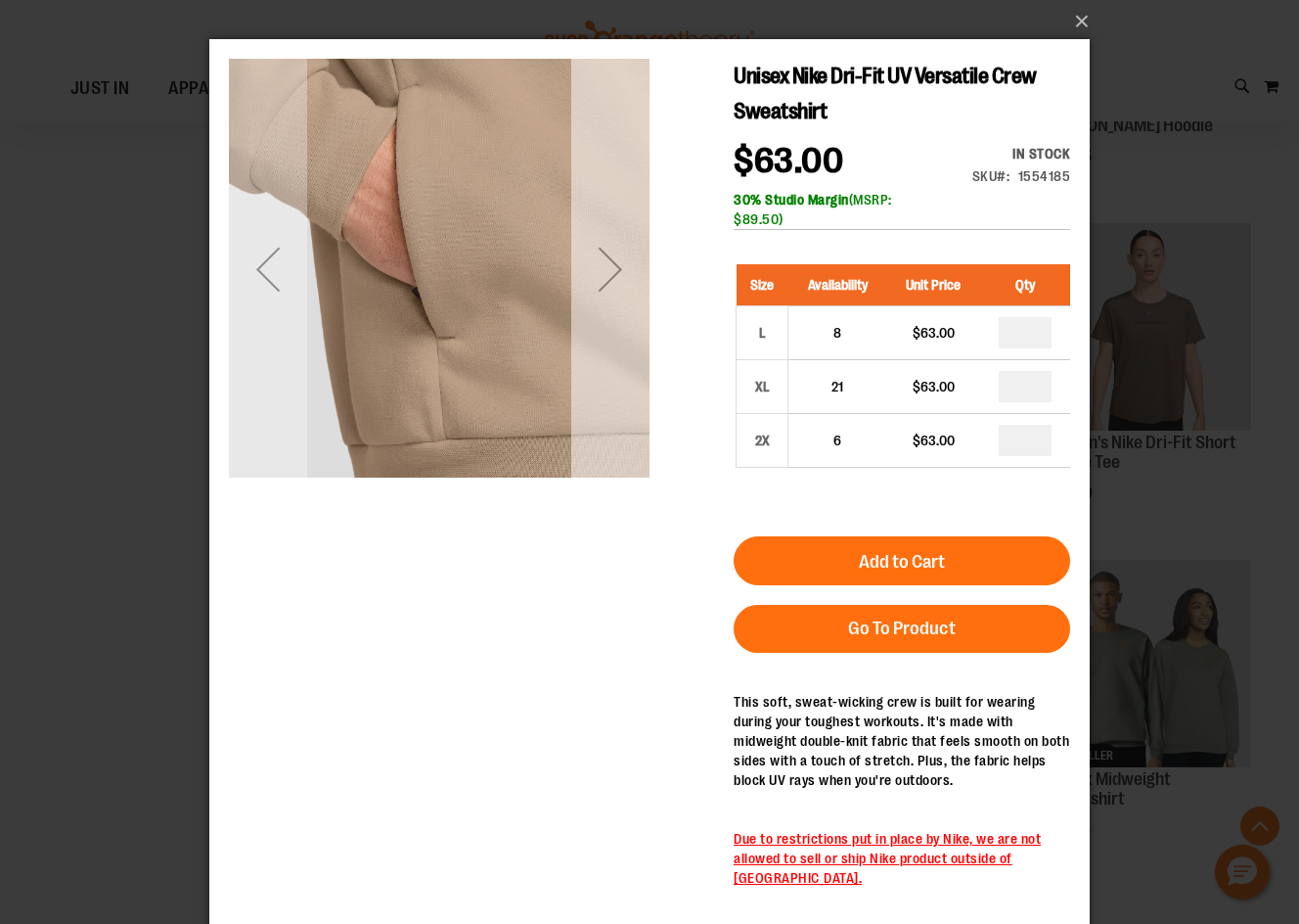
click at [636, 263] on div "Next" at bounding box center [610, 269] width 78 height 78
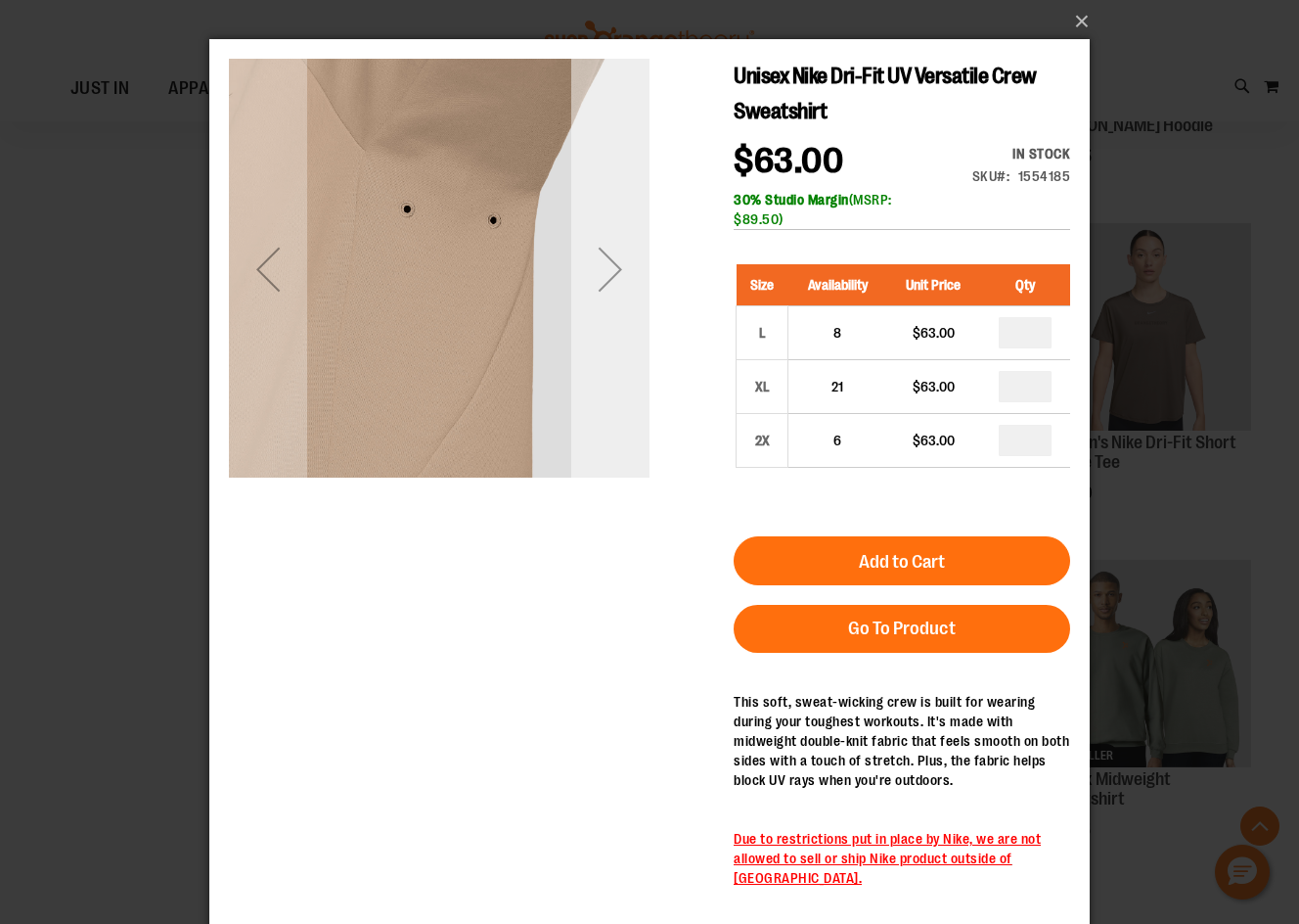
click at [636, 262] on div "Next" at bounding box center [610, 269] width 78 height 78
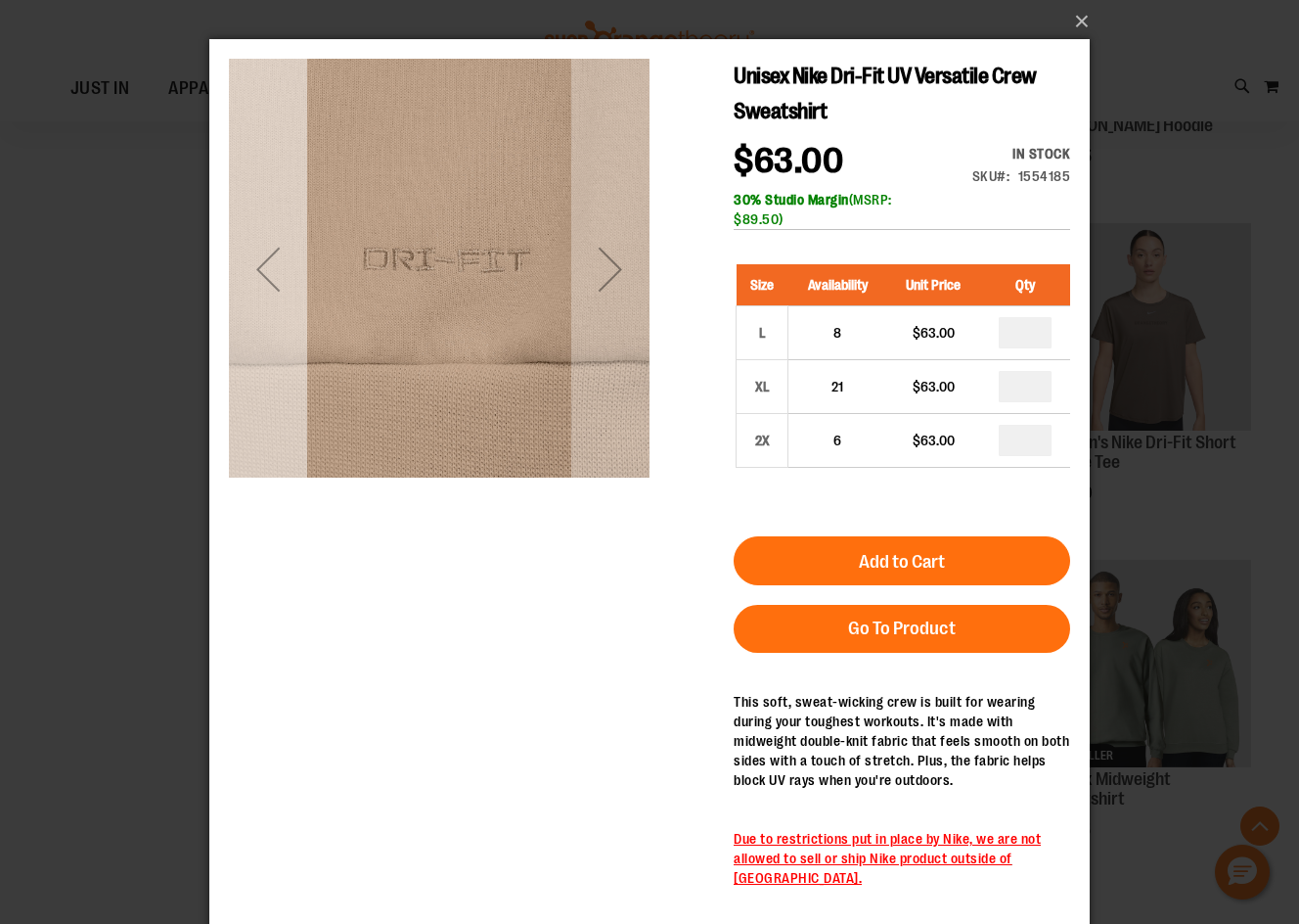
click at [252, 293] on div "Previous" at bounding box center [267, 269] width 78 height 78
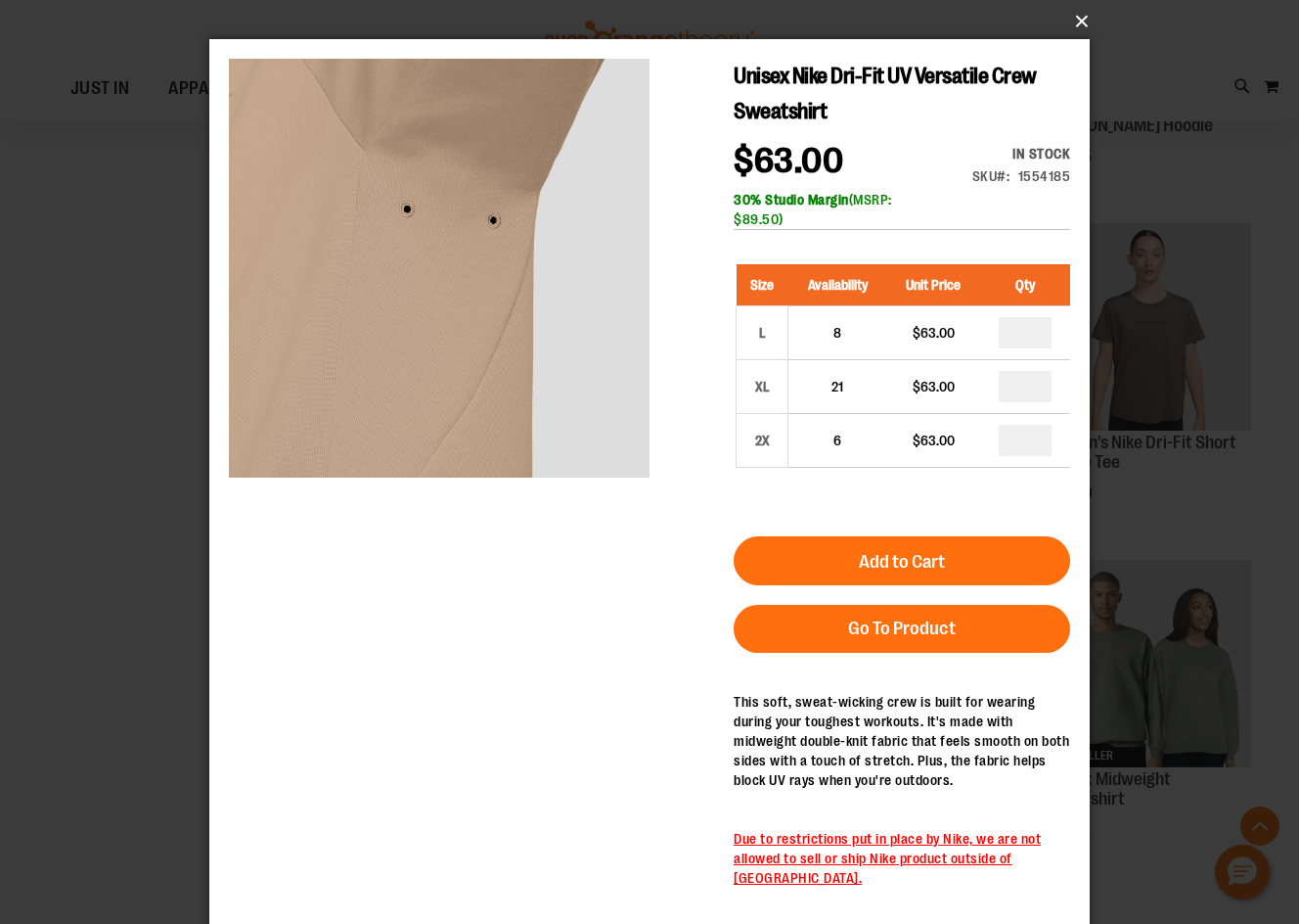
click at [1086, 18] on button "×" at bounding box center [655, 22] width 880 height 43
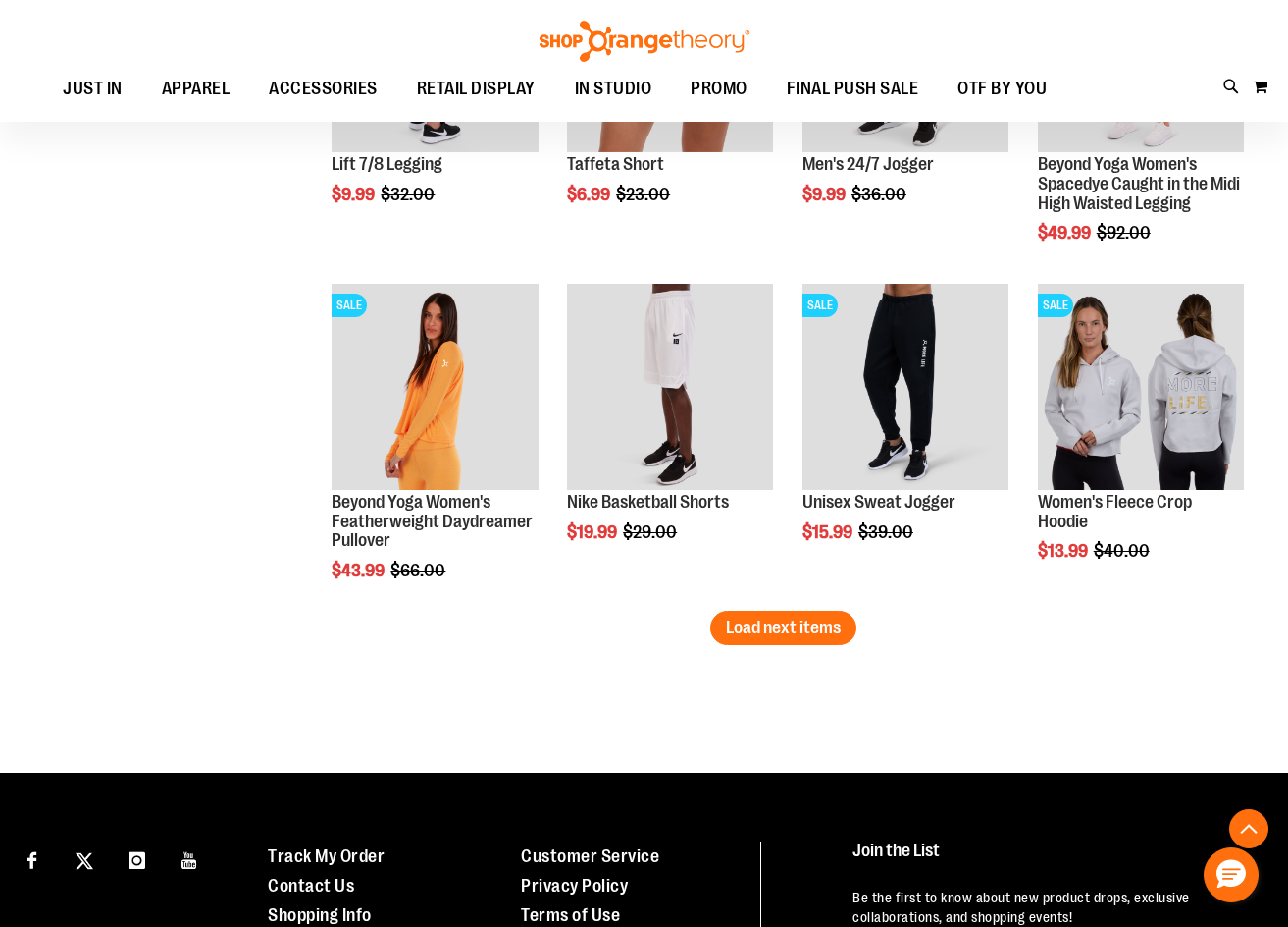
scroll to position [2867, 0]
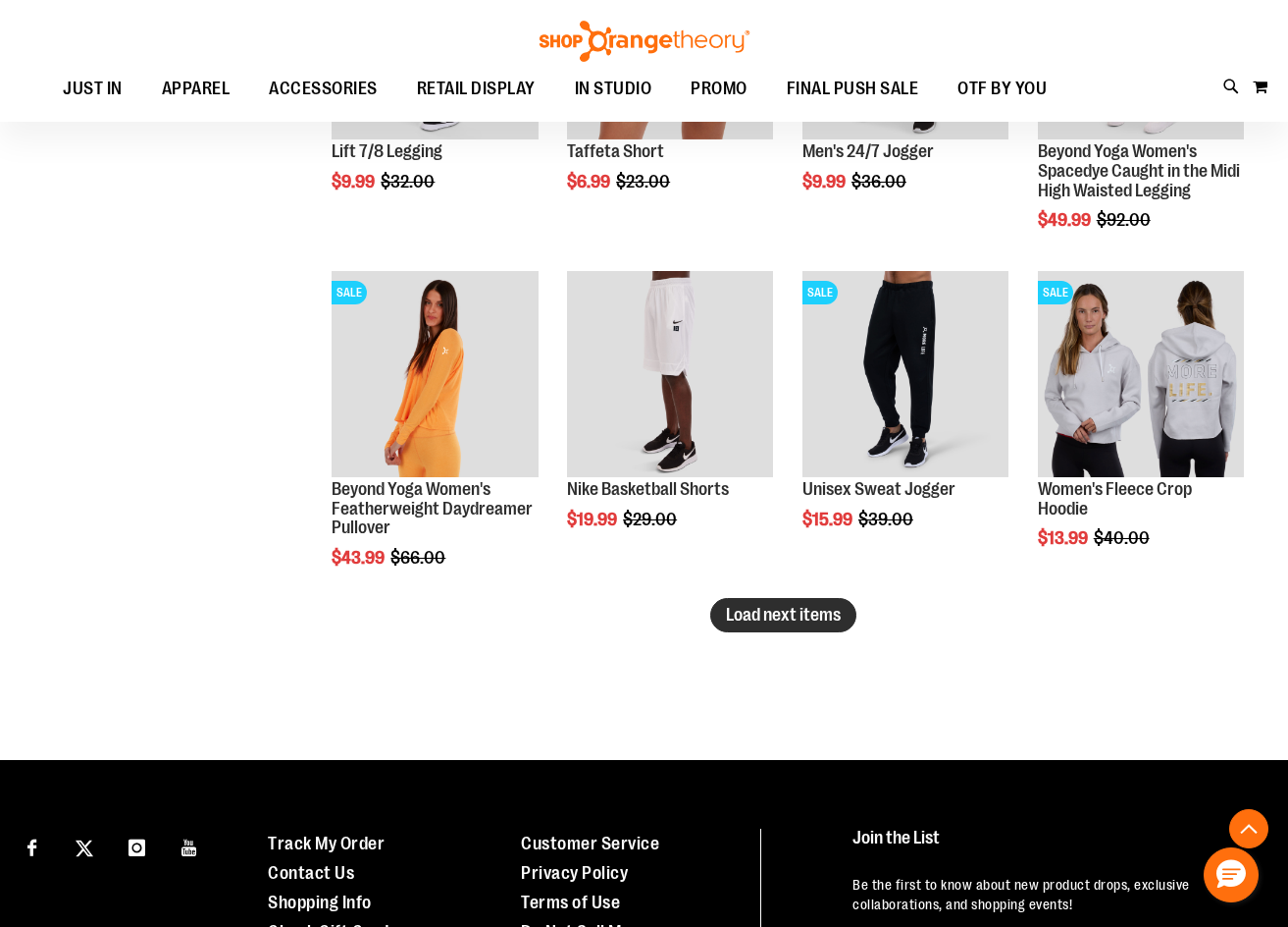
click at [781, 608] on span "Load next items" at bounding box center [783, 615] width 115 height 20
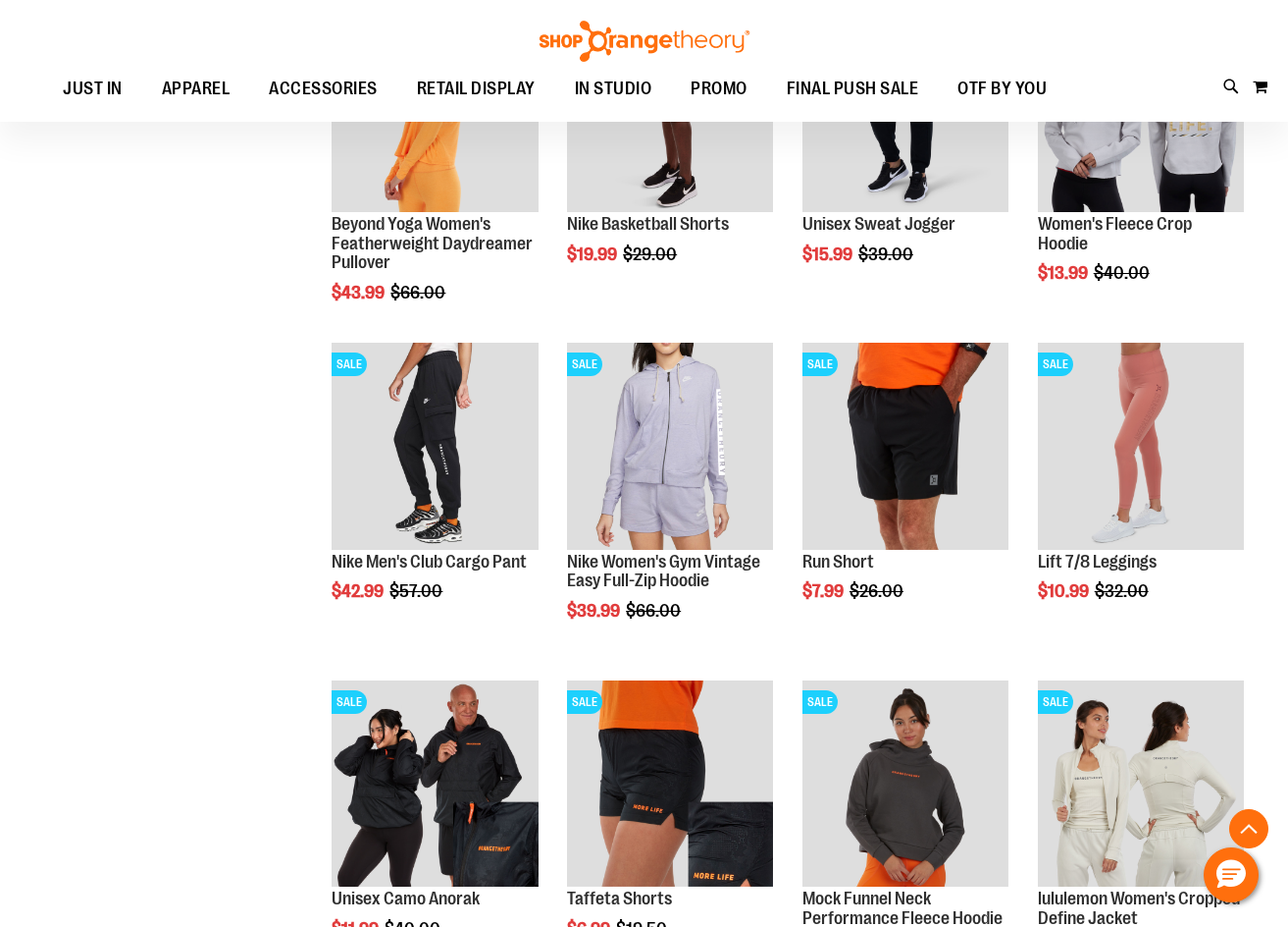
scroll to position [3145, 0]
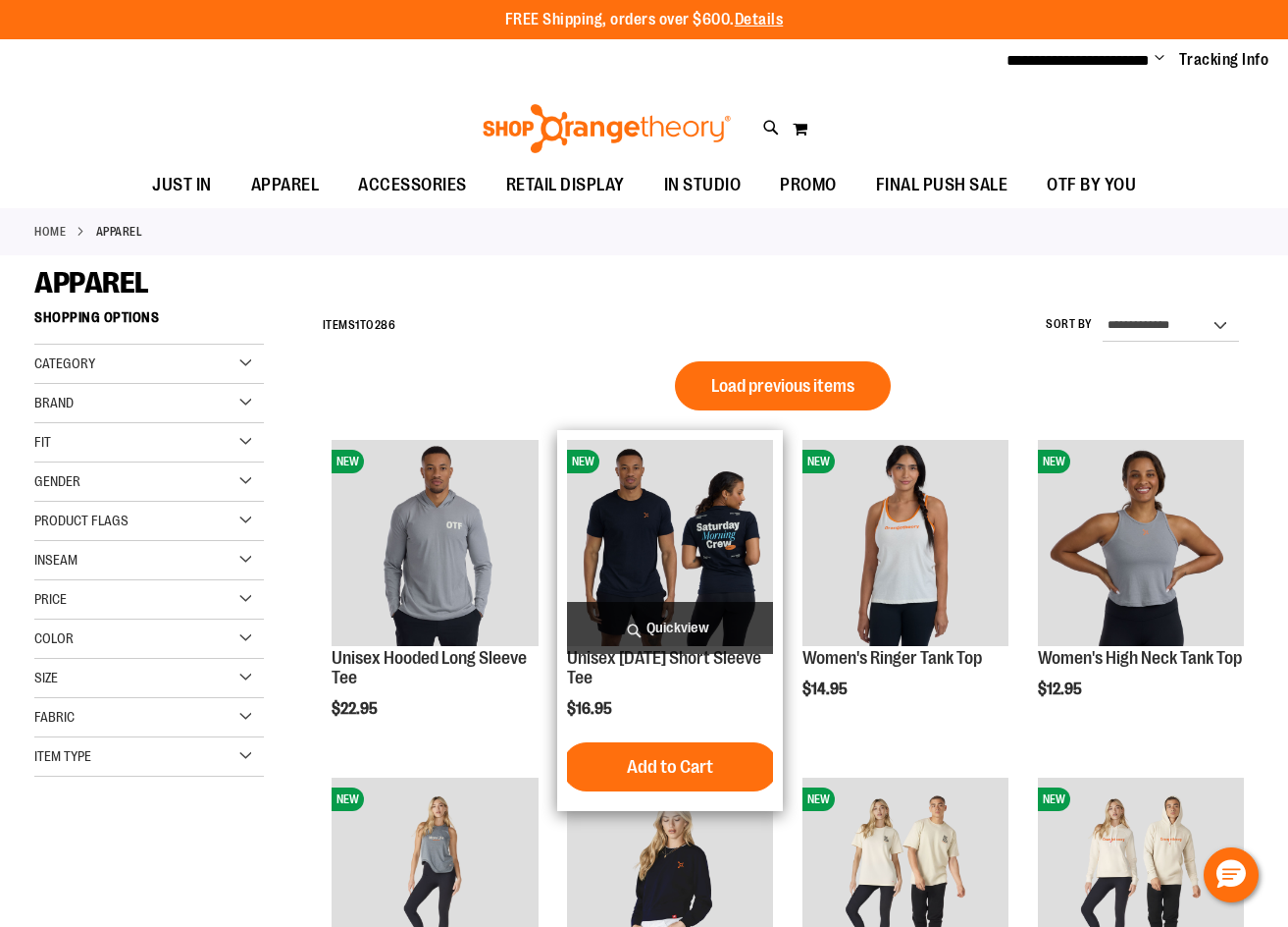
click at [661, 605] on span "Quickview" at bounding box center [670, 628] width 206 height 52
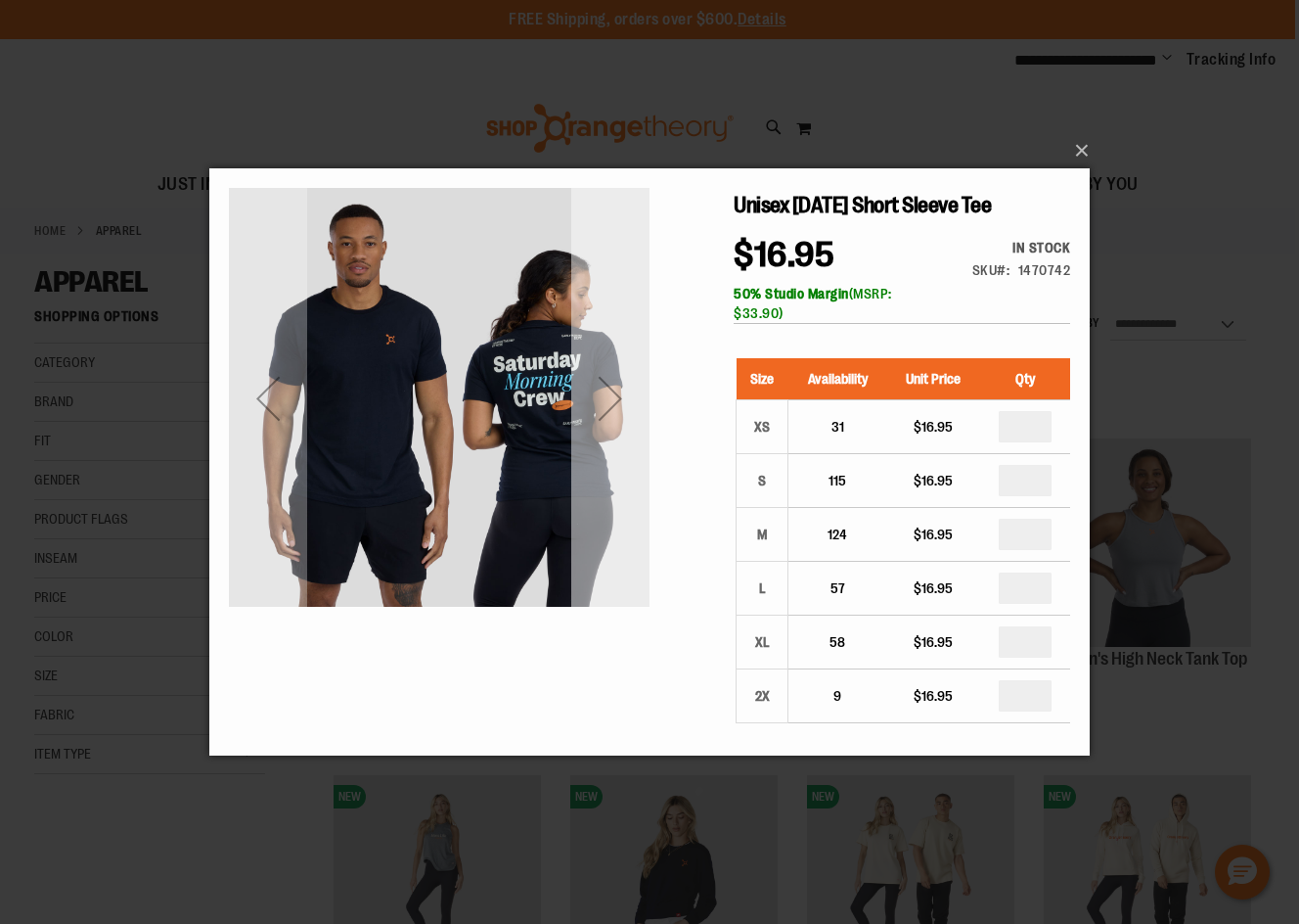
click at [639, 451] on div "Next" at bounding box center [610, 398] width 78 height 421
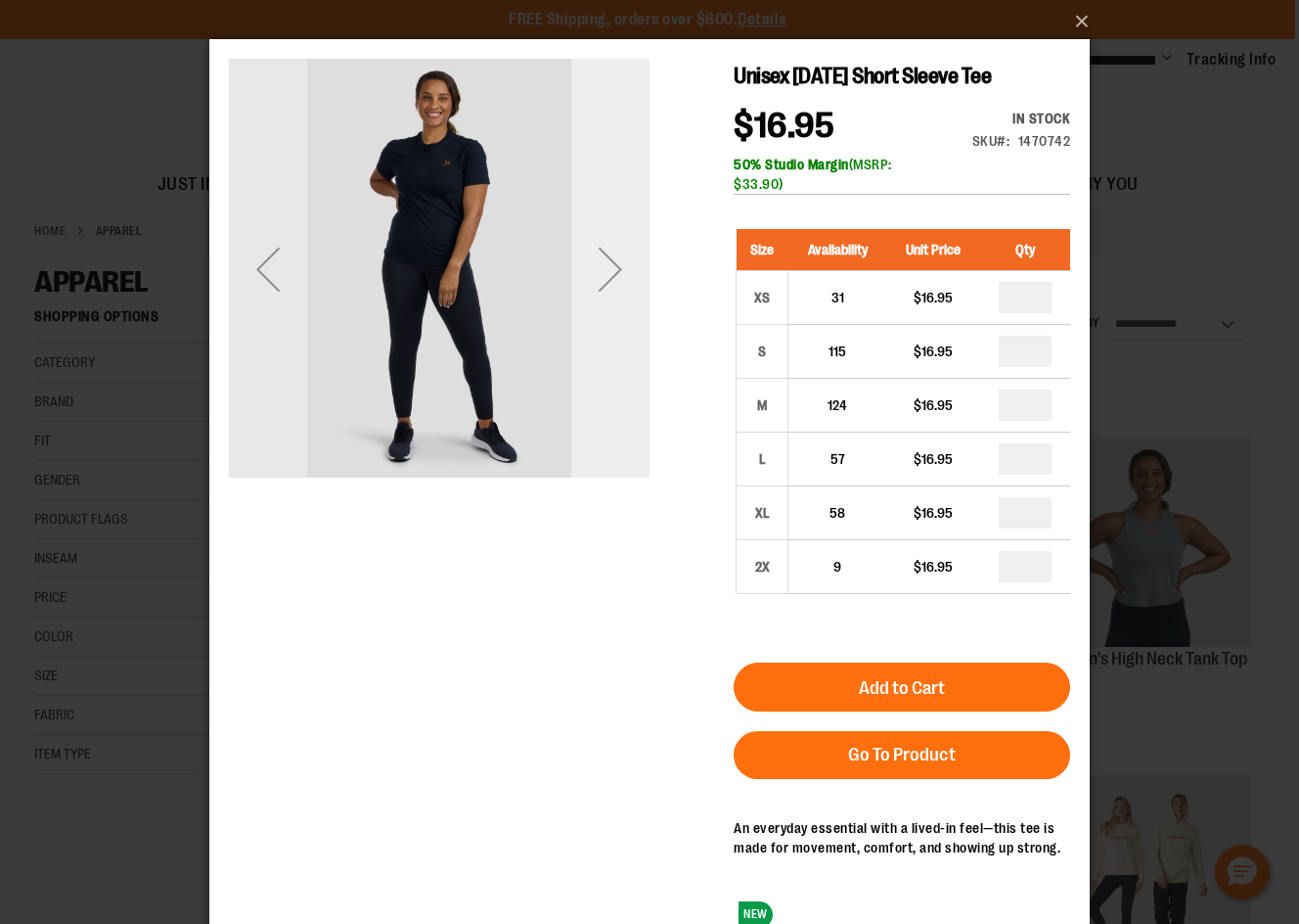
click at [641, 275] on div "Next" at bounding box center [610, 269] width 78 height 78
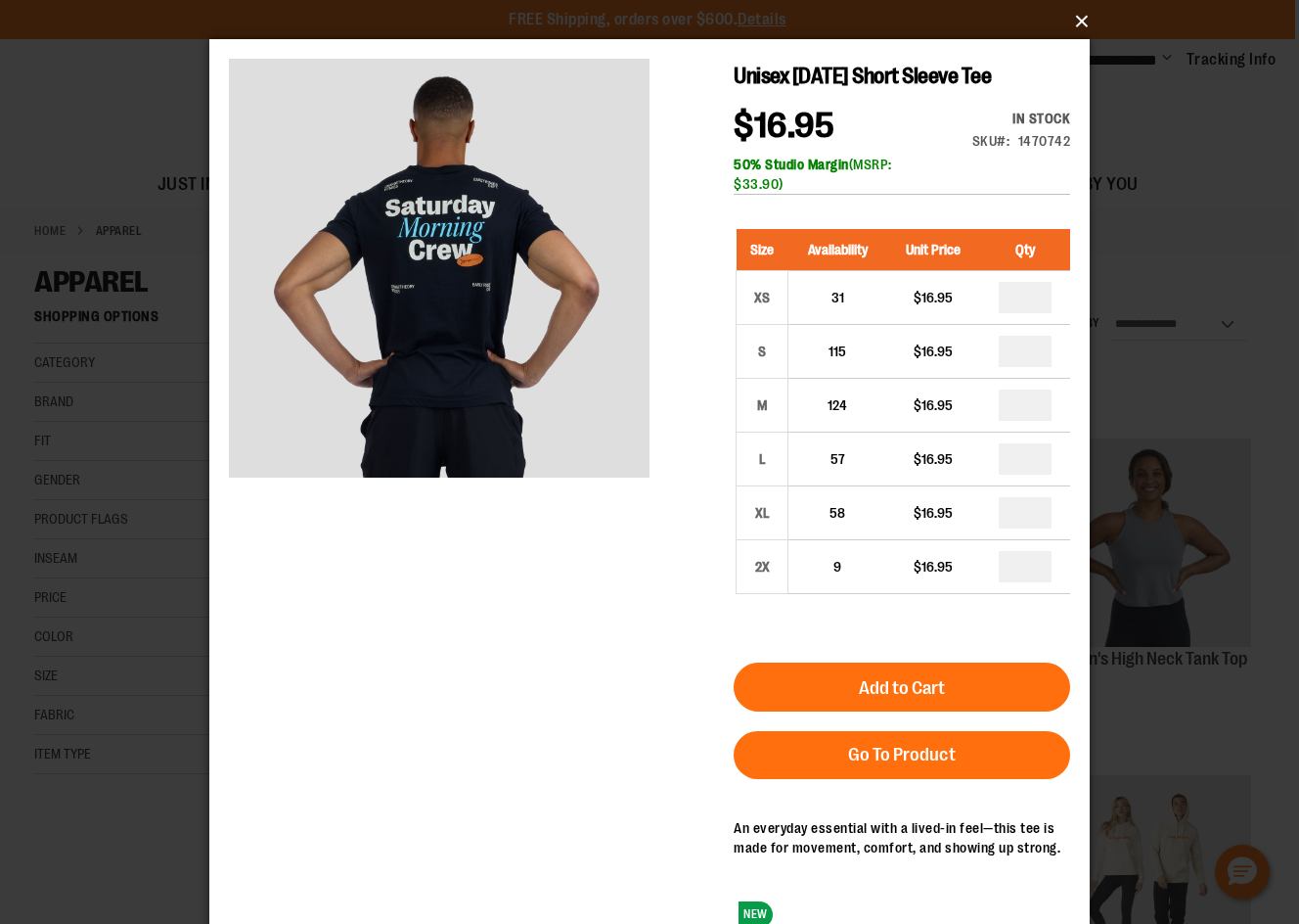
click at [1084, 26] on button "×" at bounding box center [655, 22] width 880 height 43
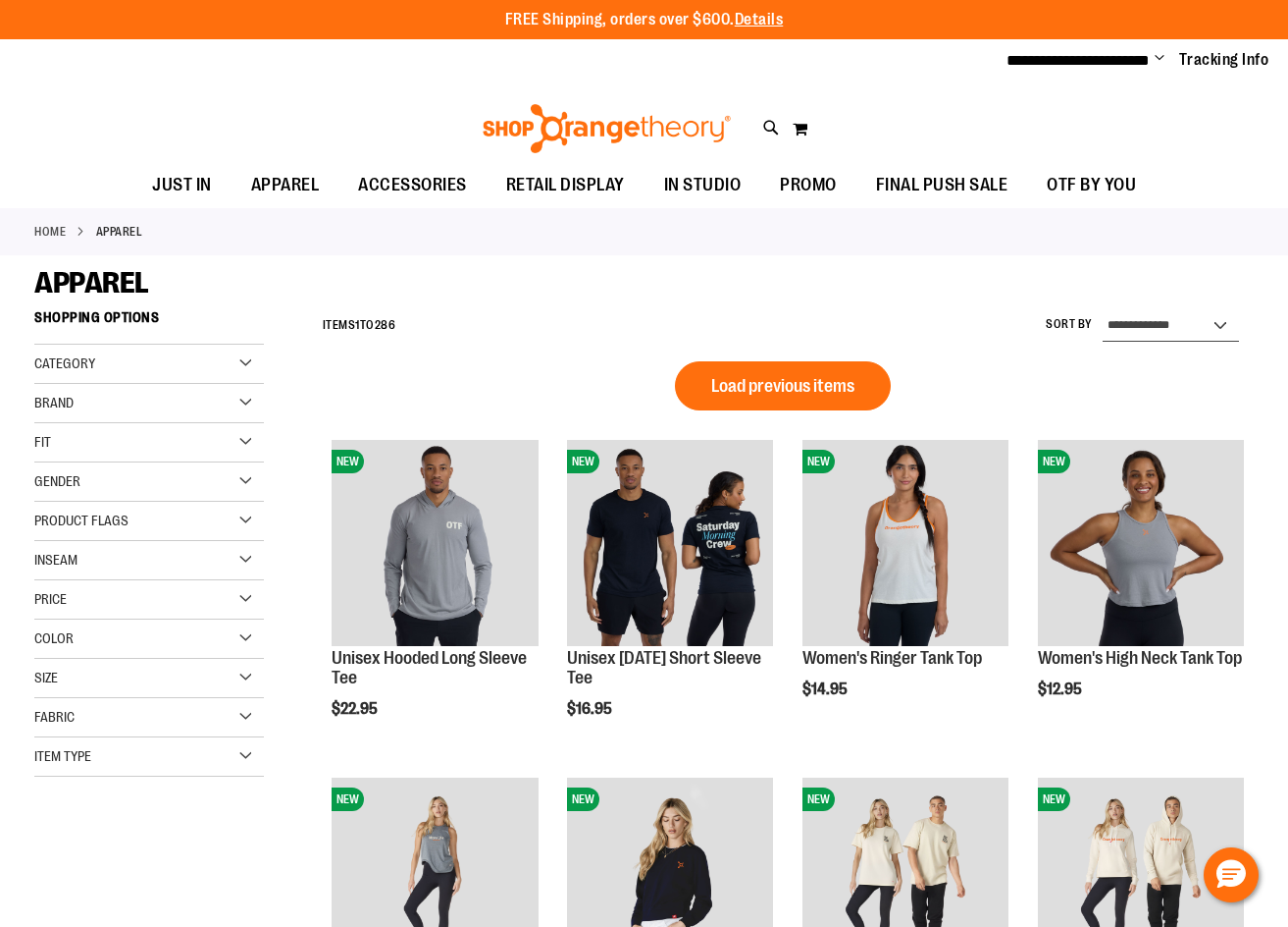
click at [1177, 330] on select "**********" at bounding box center [1171, 326] width 137 height 32
select select "*********"
click at [1103, 310] on select "**********" at bounding box center [1171, 326] width 137 height 32
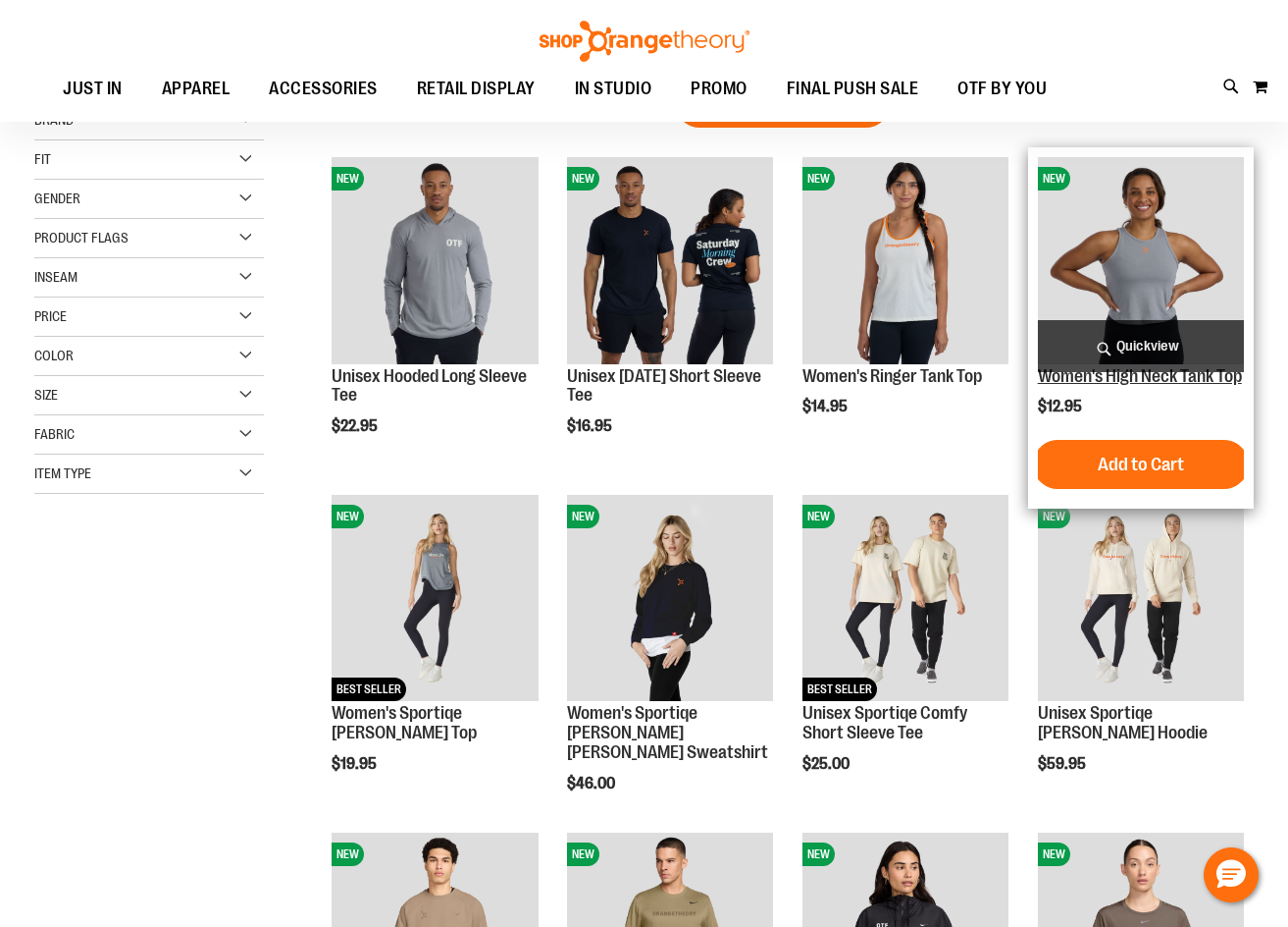
scroll to position [299, 0]
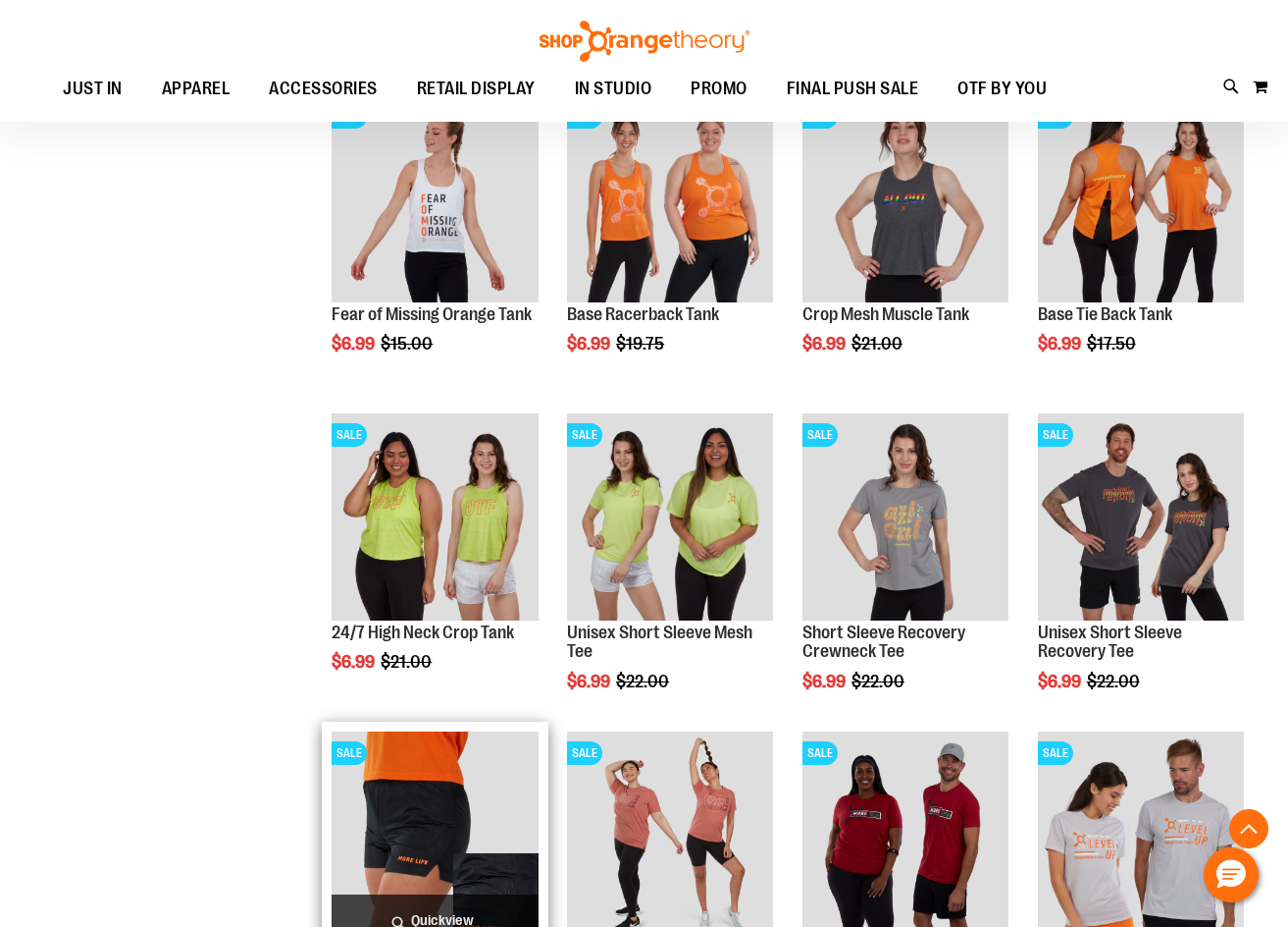
scroll to position [986, 0]
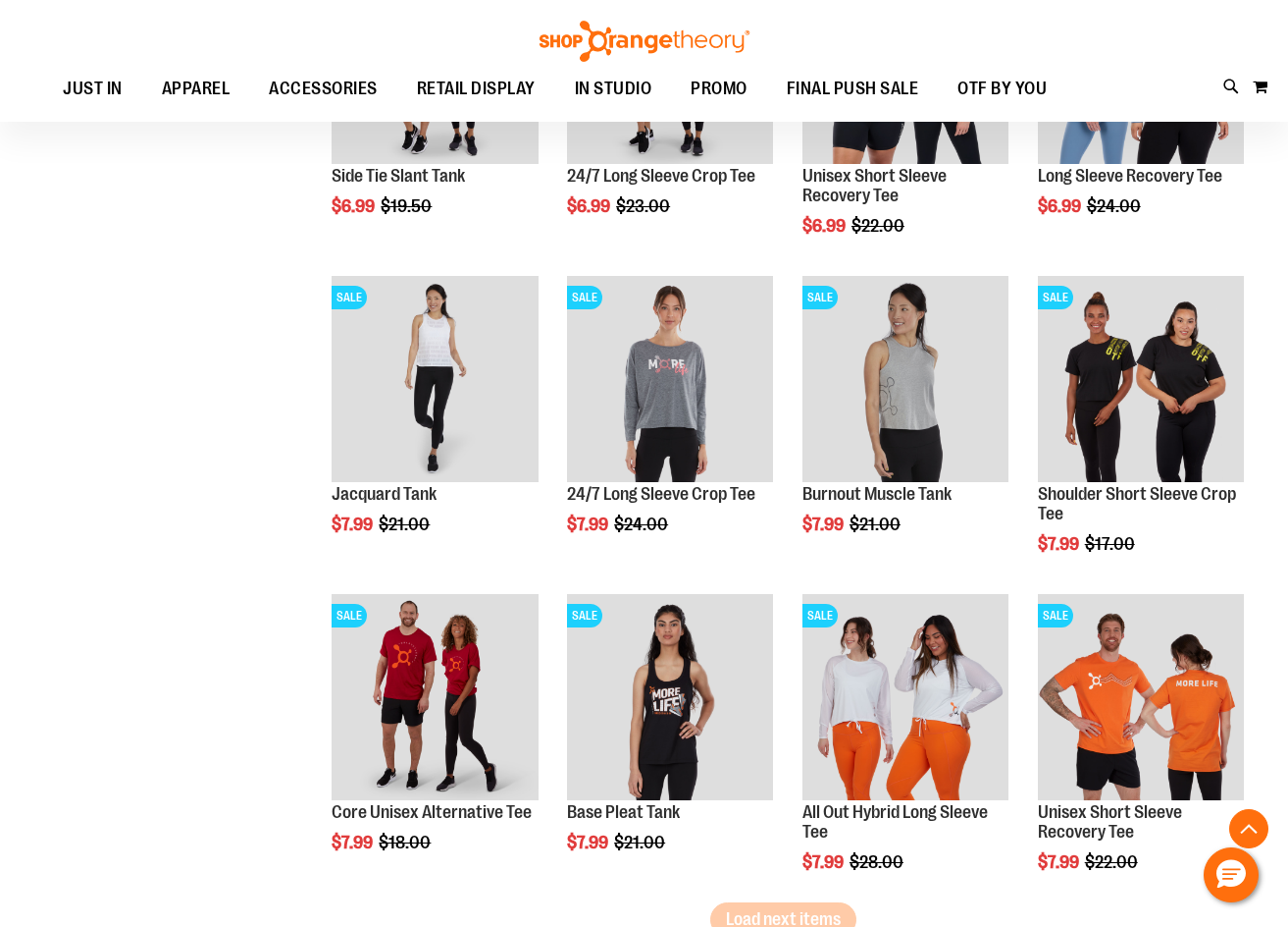
scroll to position [2459, 0]
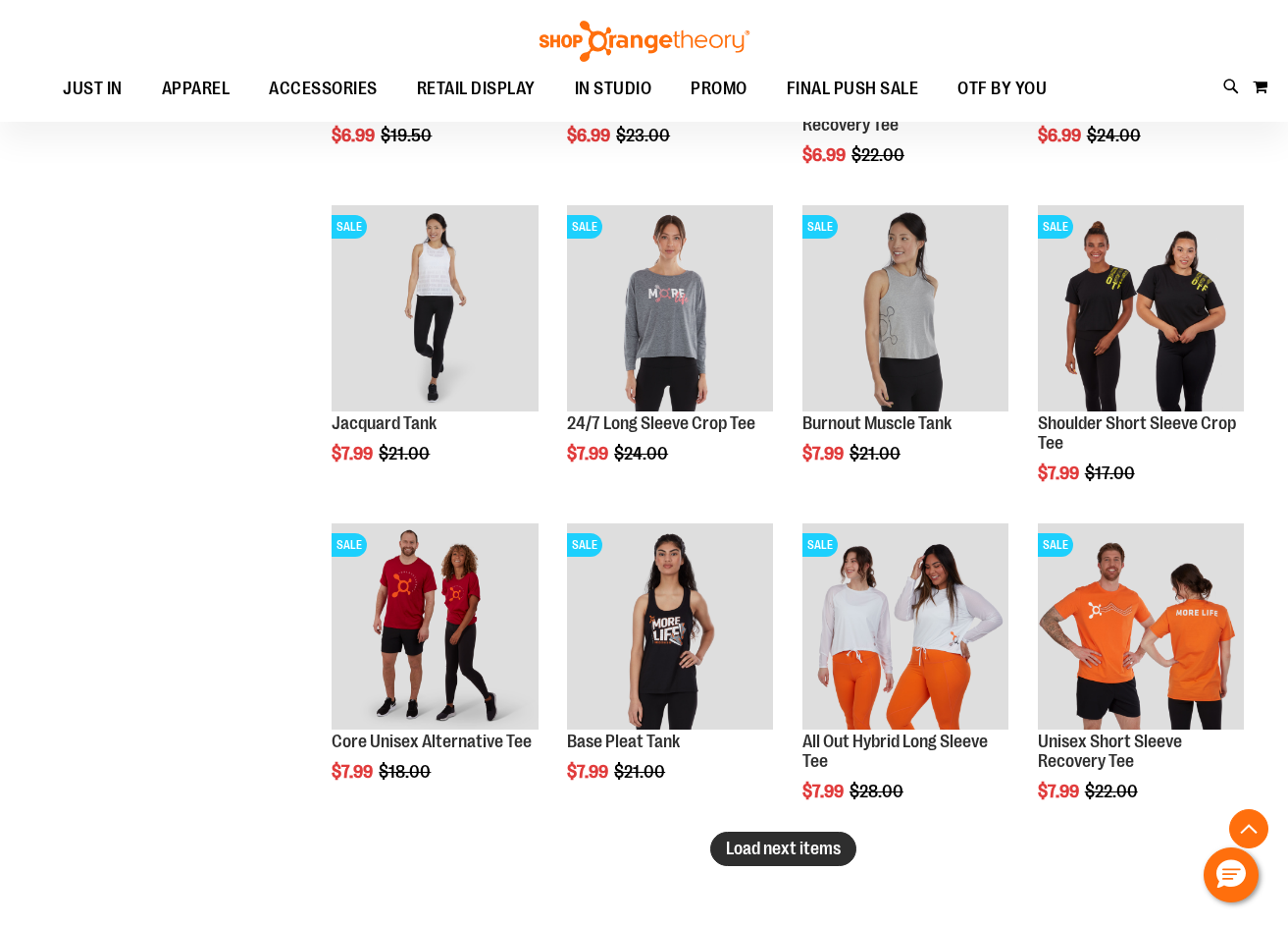
click at [820, 846] on span "Load next items" at bounding box center [783, 848] width 115 height 20
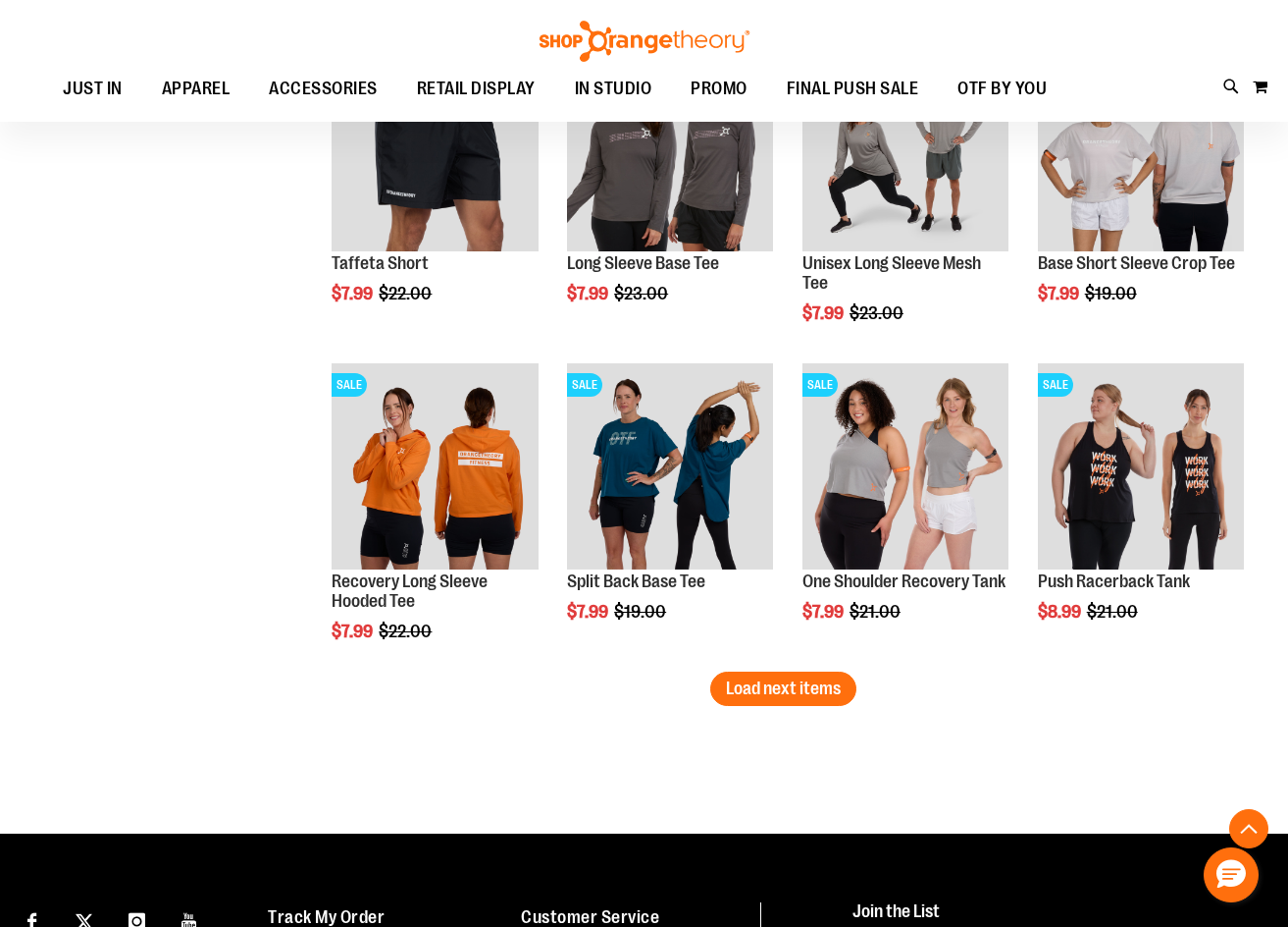
scroll to position [3637, 0]
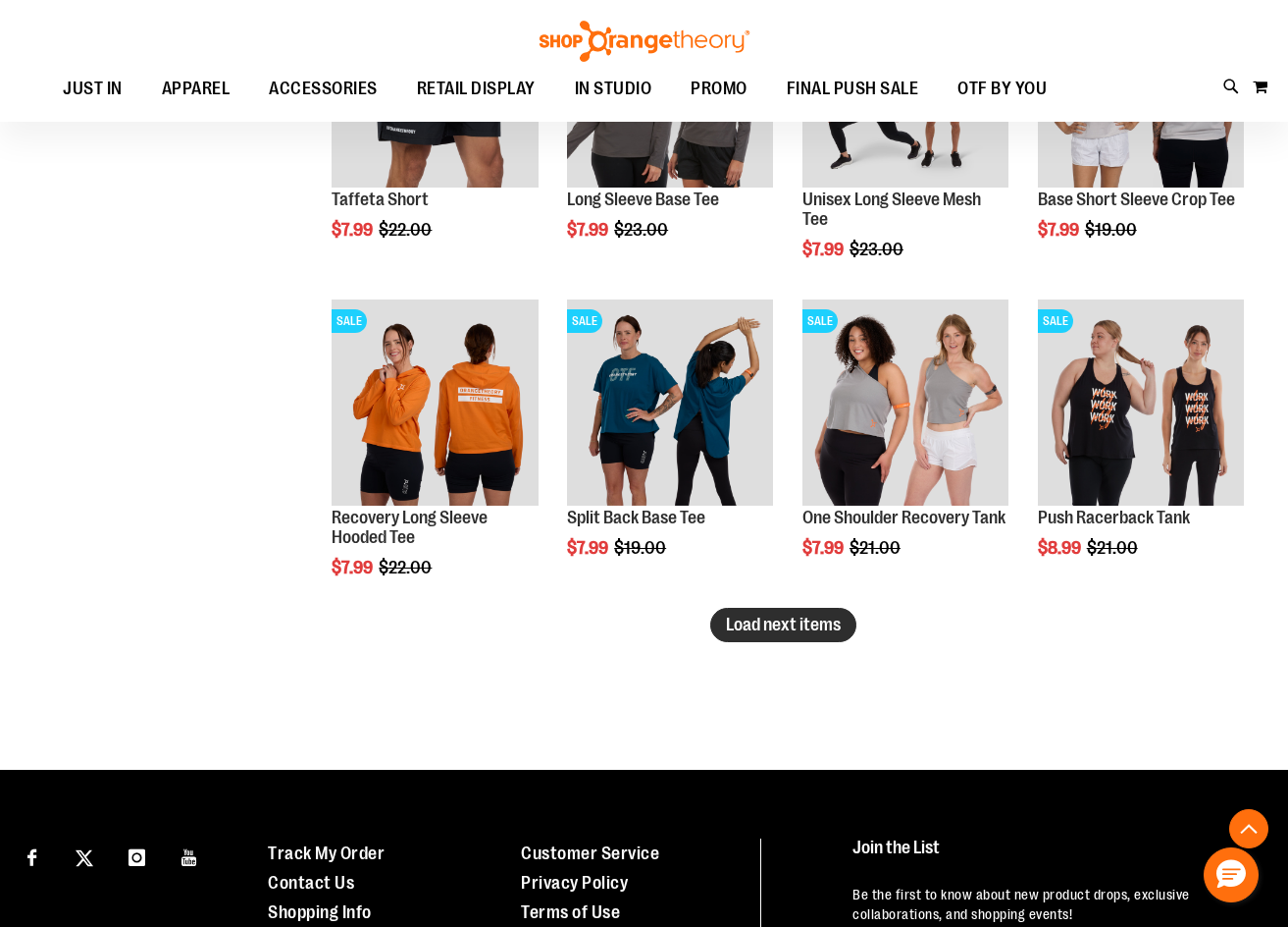
click at [840, 621] on span "Load next items" at bounding box center [783, 624] width 115 height 20
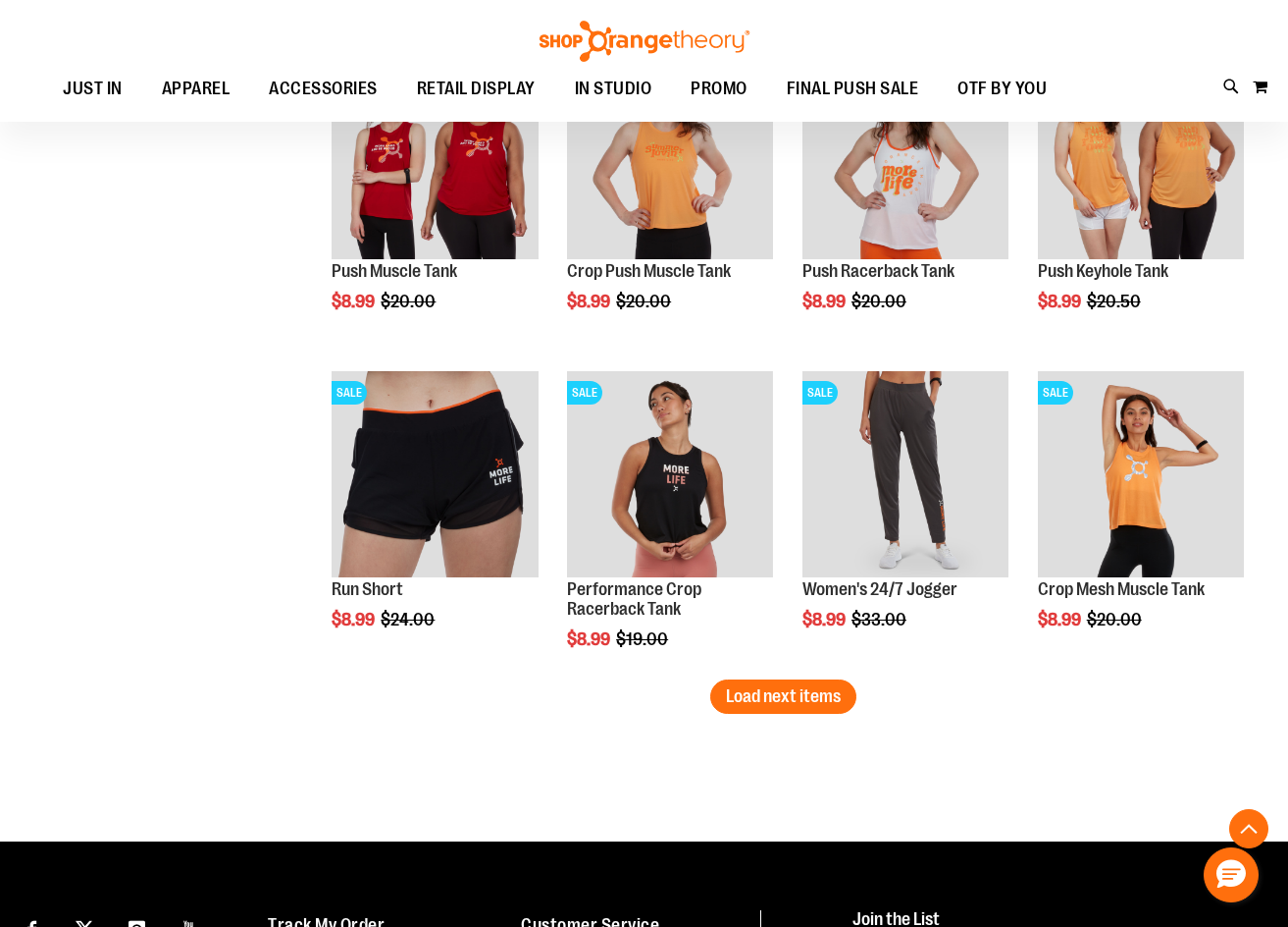
scroll to position [4520, 0]
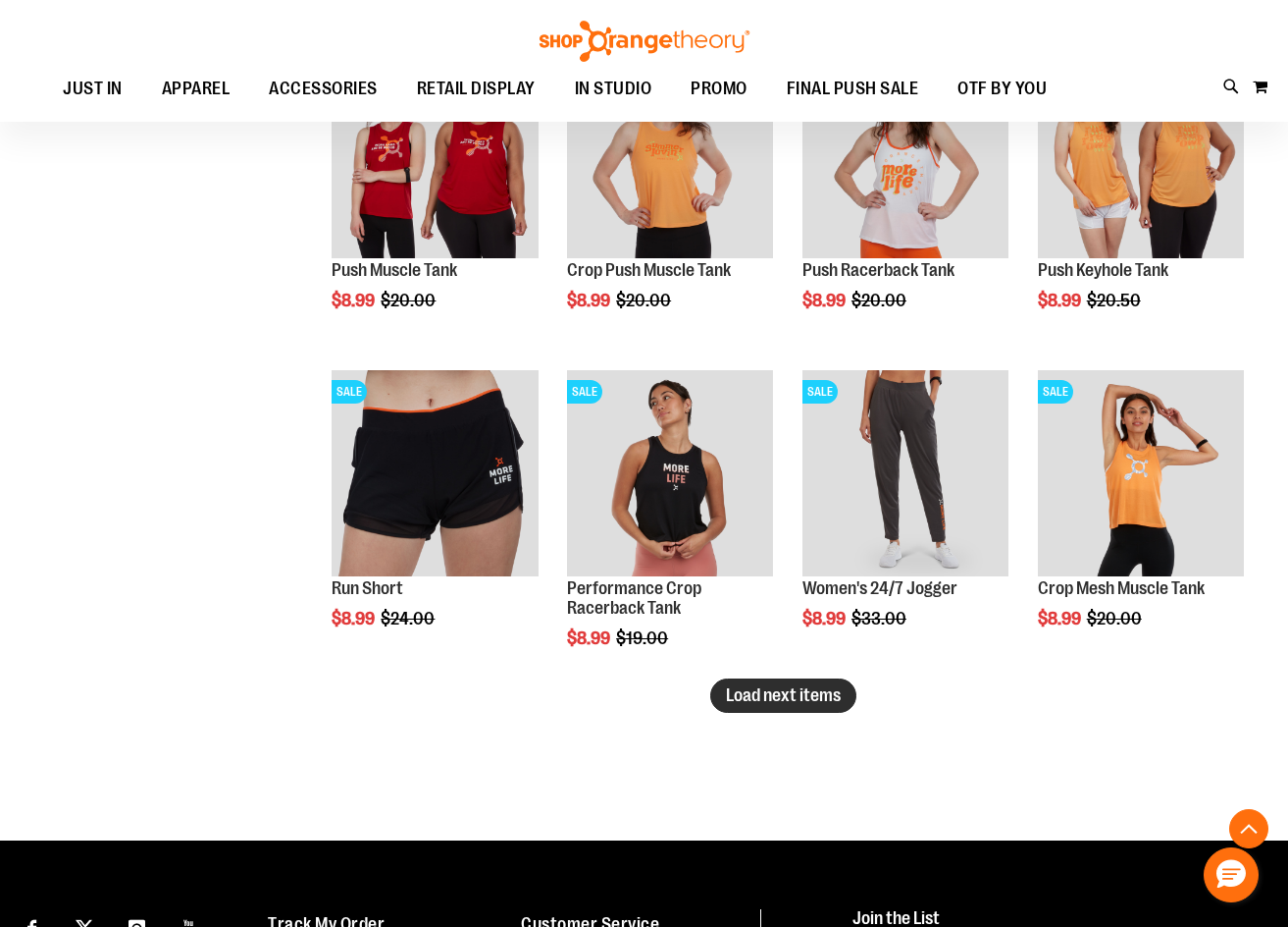
click at [797, 696] on span "Load next items" at bounding box center [783, 695] width 115 height 20
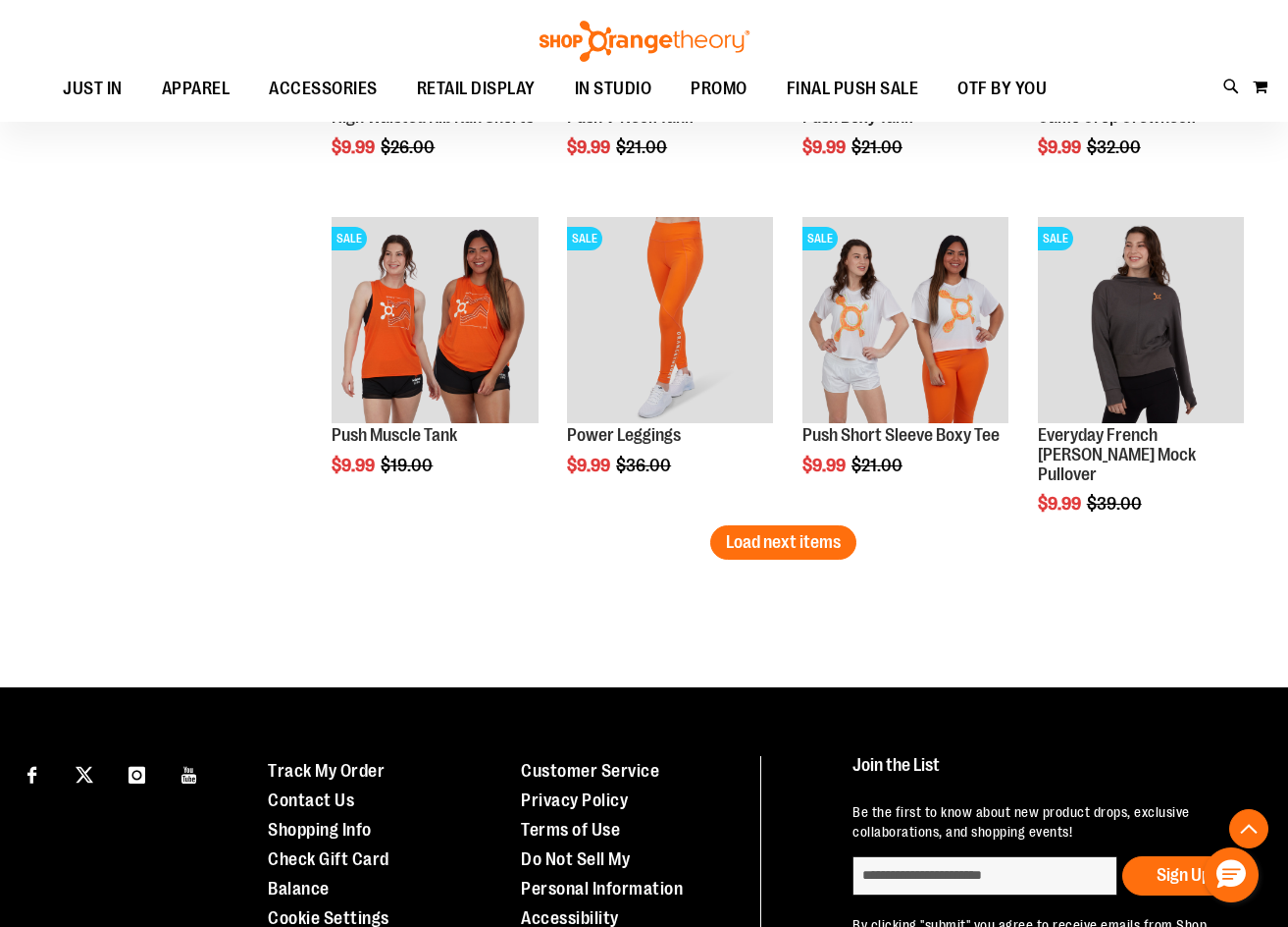
scroll to position [5699, 0]
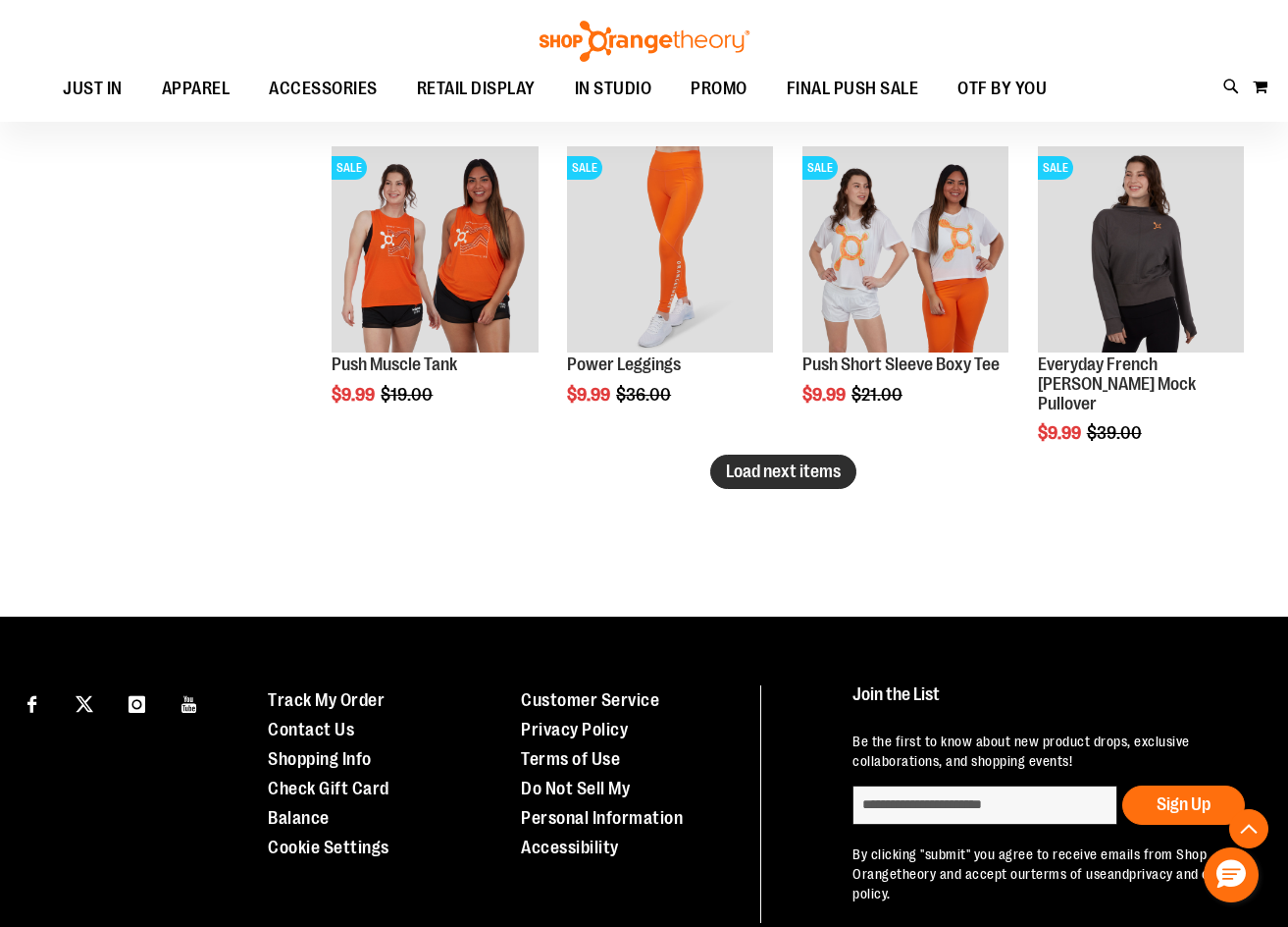
click at [823, 481] on button "Load next items" at bounding box center [784, 471] width 147 height 35
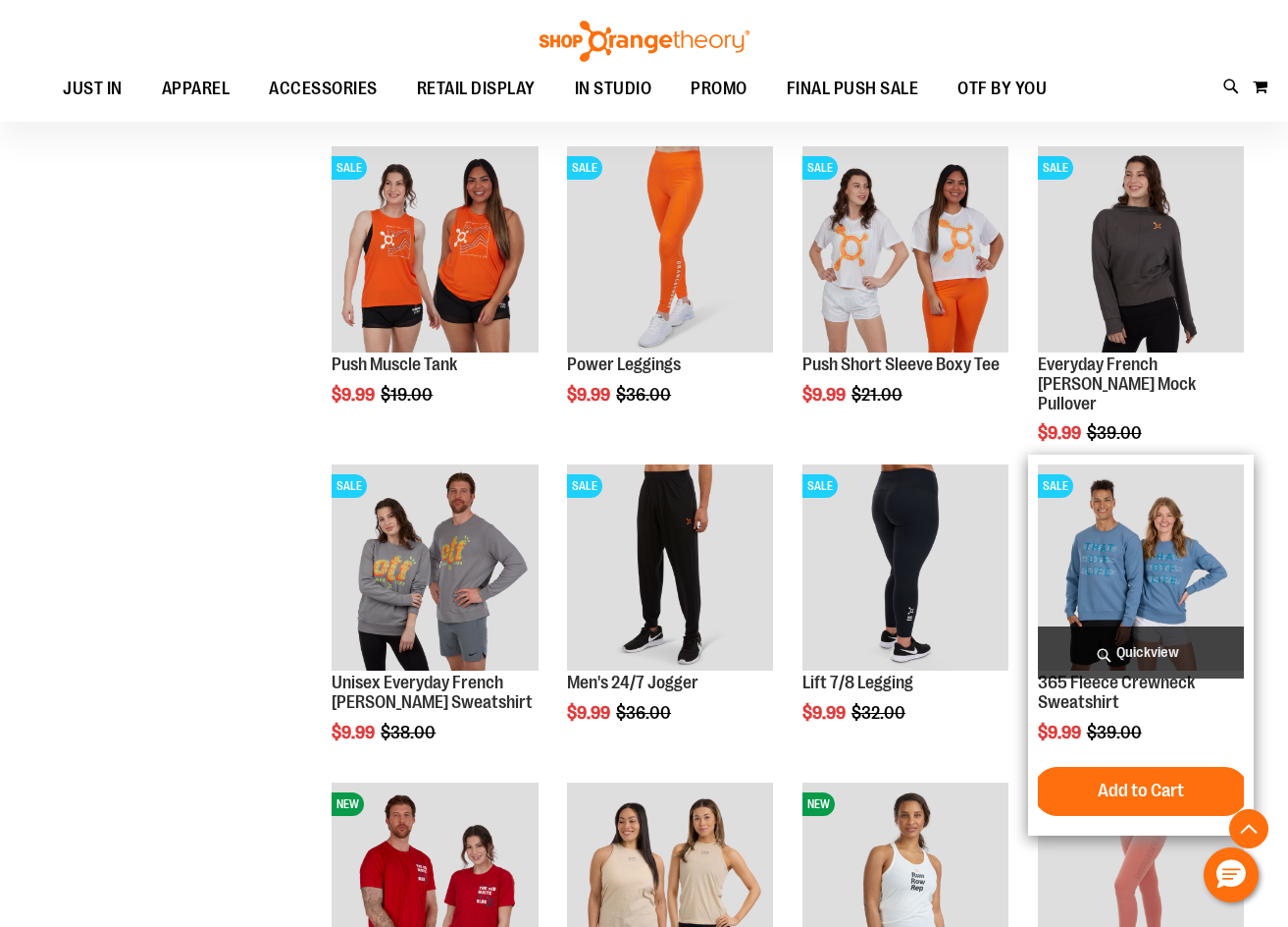
click at [1132, 534] on img "product" at bounding box center [1141, 567] width 206 height 206
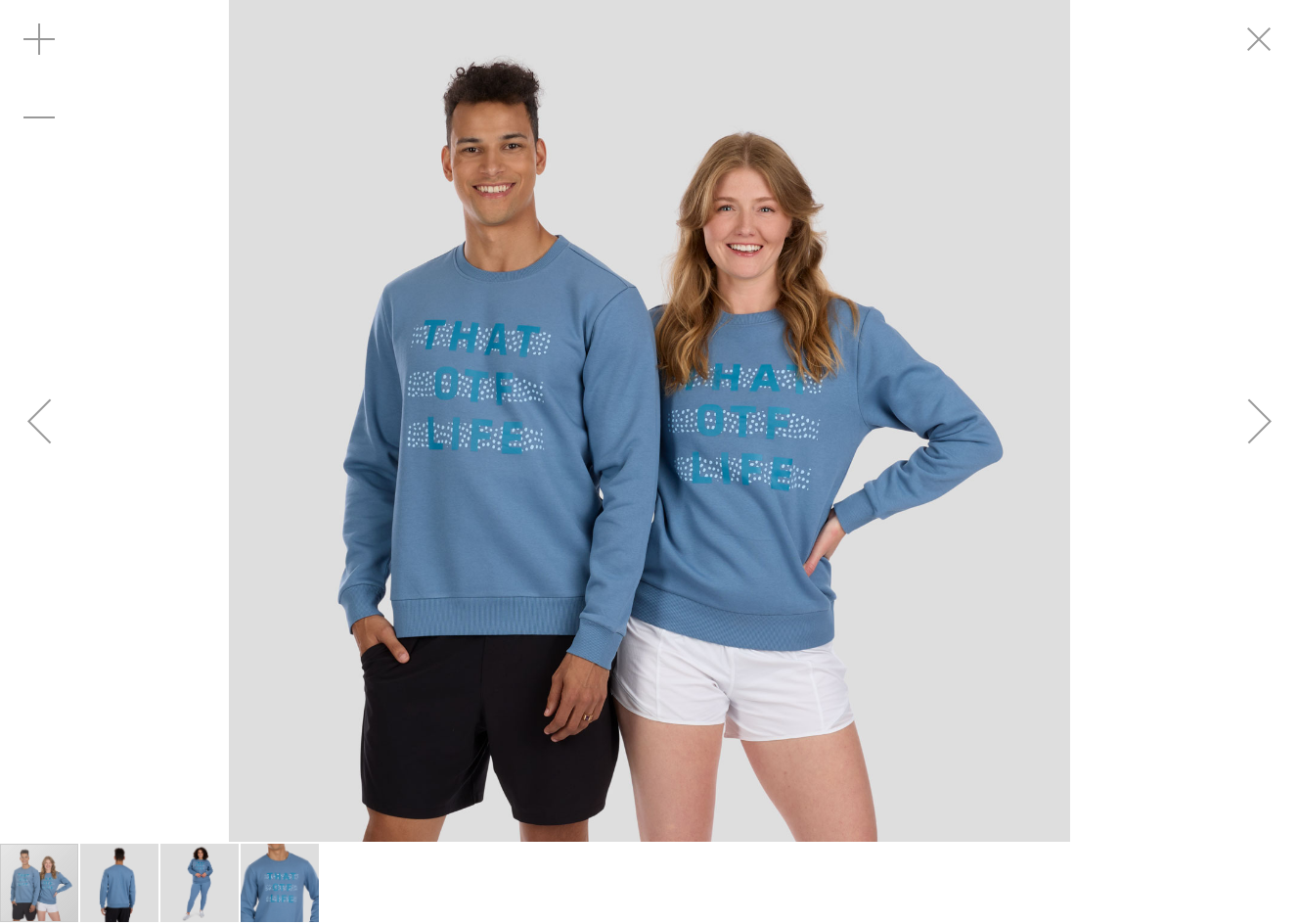
click at [543, 462] on img "carousel" at bounding box center [650, 421] width 841 height 841
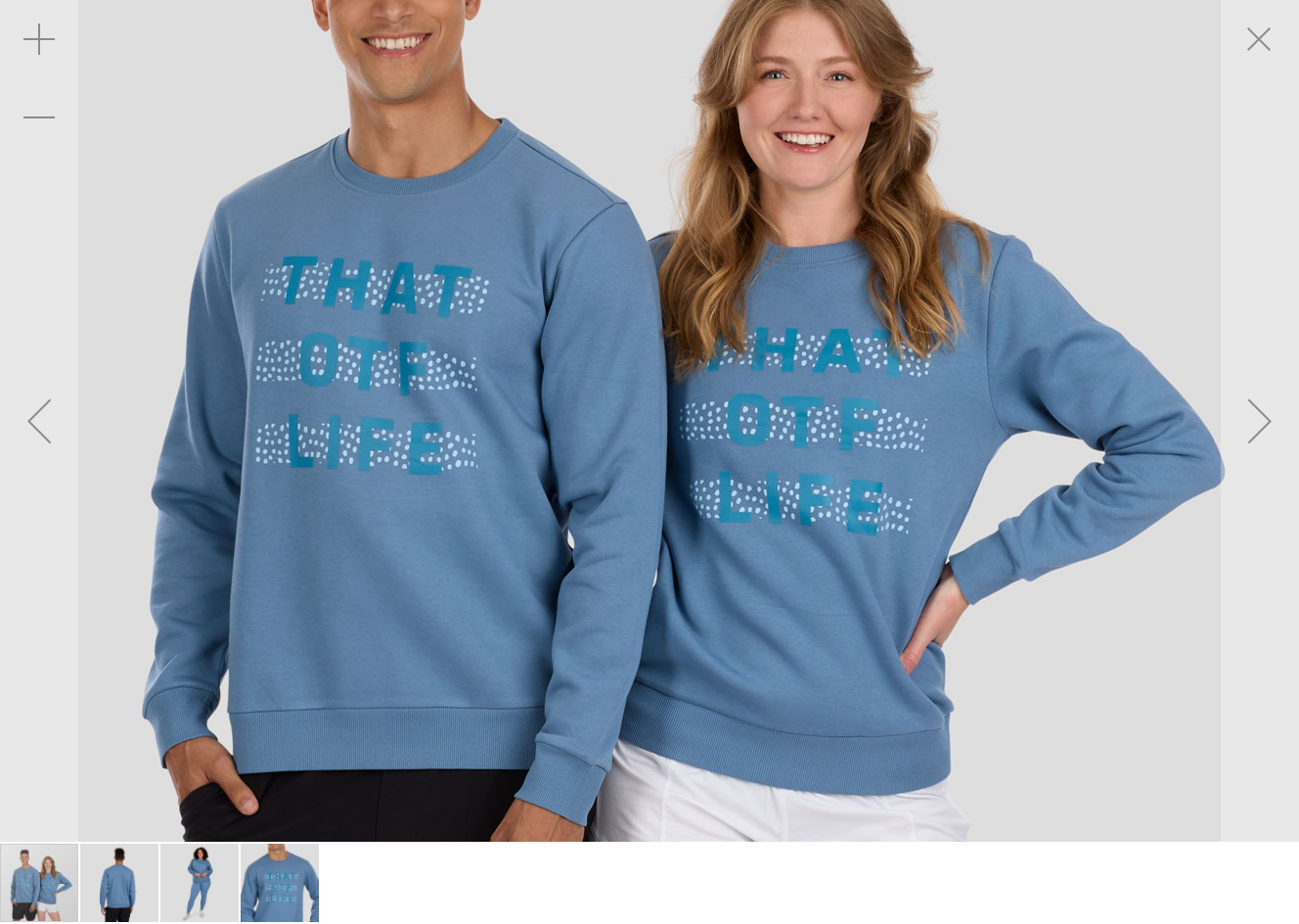
click at [566, 346] on img "carousel" at bounding box center [650, 421] width 1370 height 1370
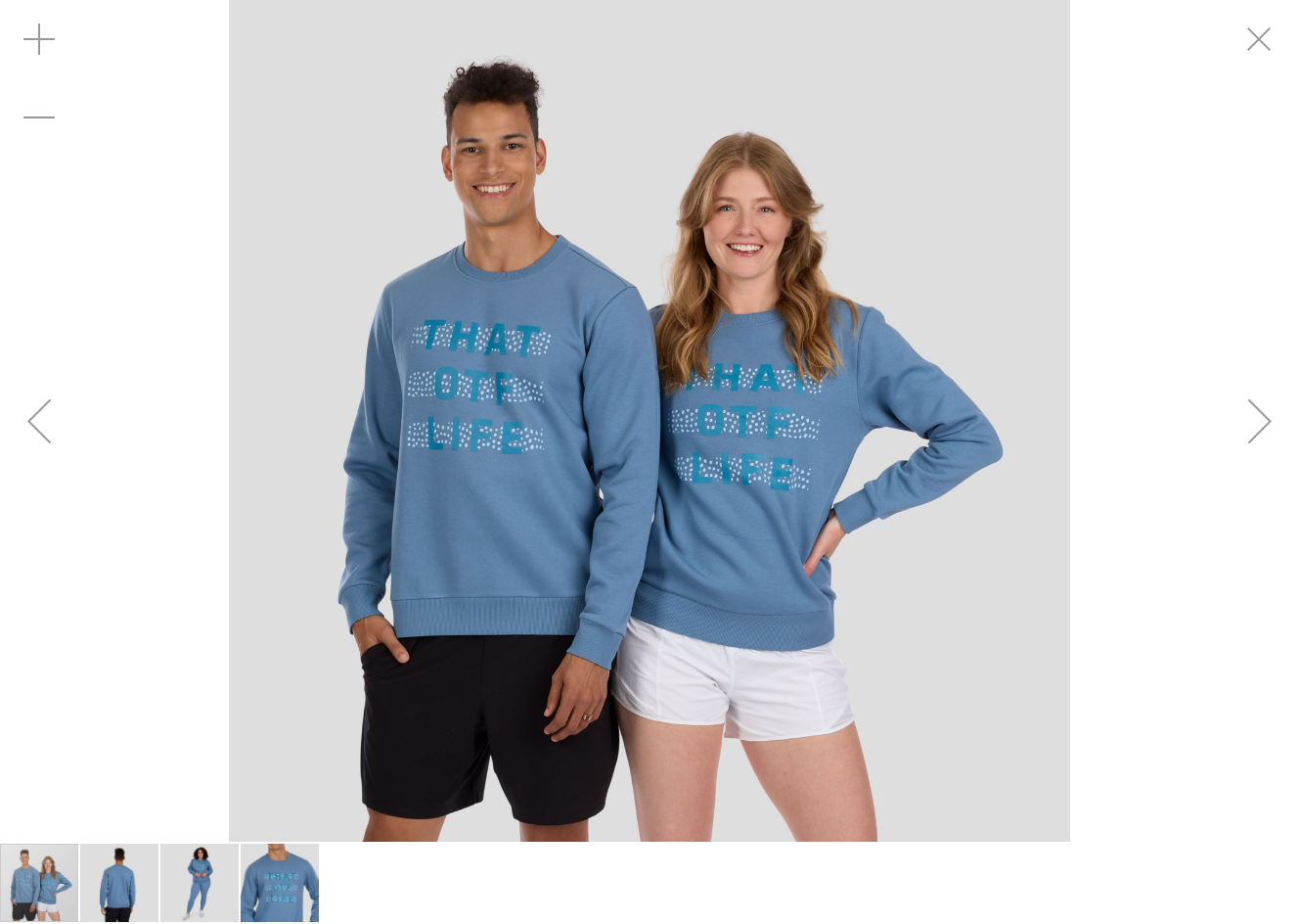
click at [566, 346] on img "carousel" at bounding box center [650, 421] width 841 height 841
drag, startPoint x: 566, startPoint y: 346, endPoint x: 566, endPoint y: 359, distance: 13.0
click at [566, 359] on img "carousel" at bounding box center [650, 421] width 841 height 841
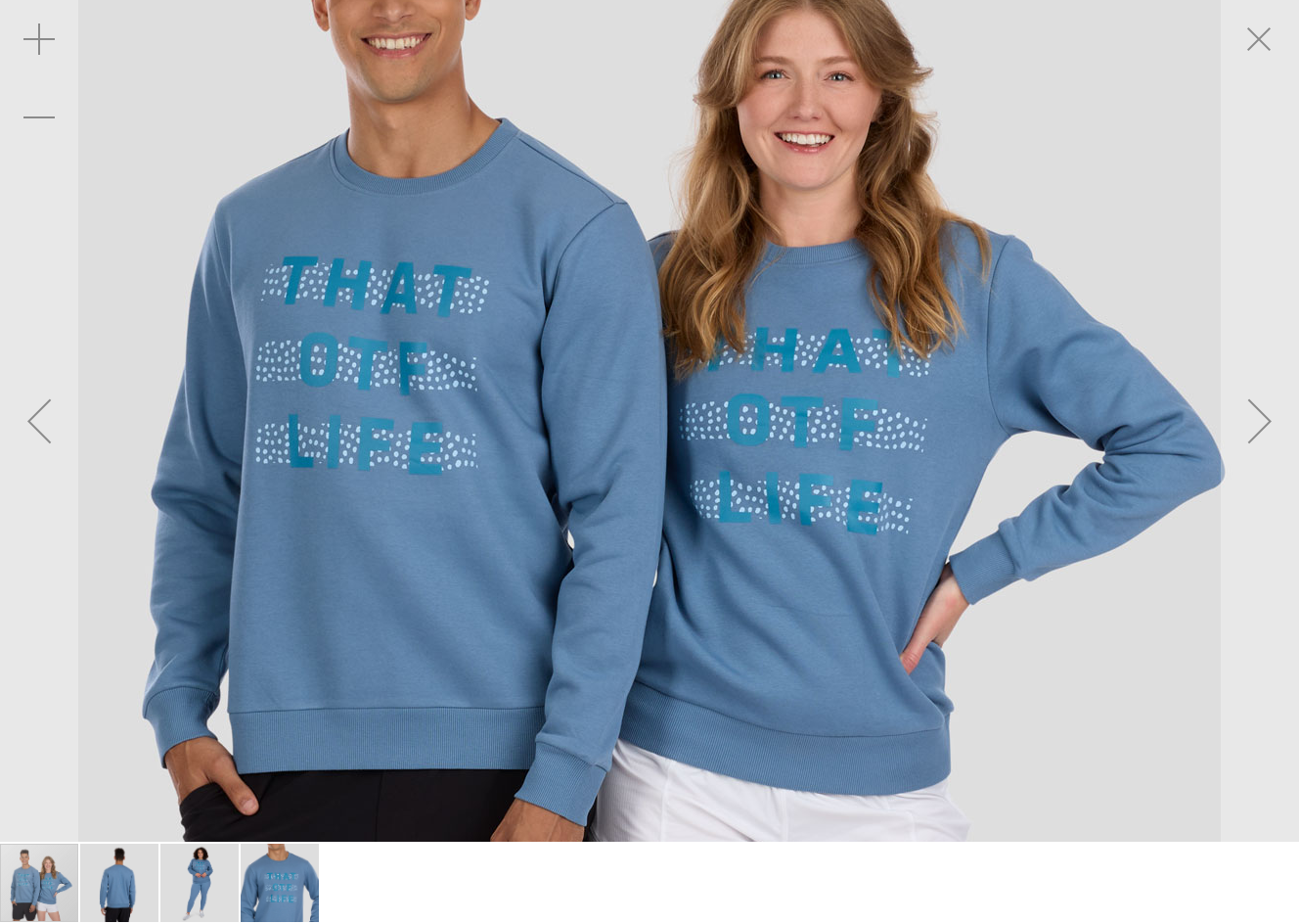
click at [566, 359] on img "carousel" at bounding box center [650, 421] width 1370 height 1370
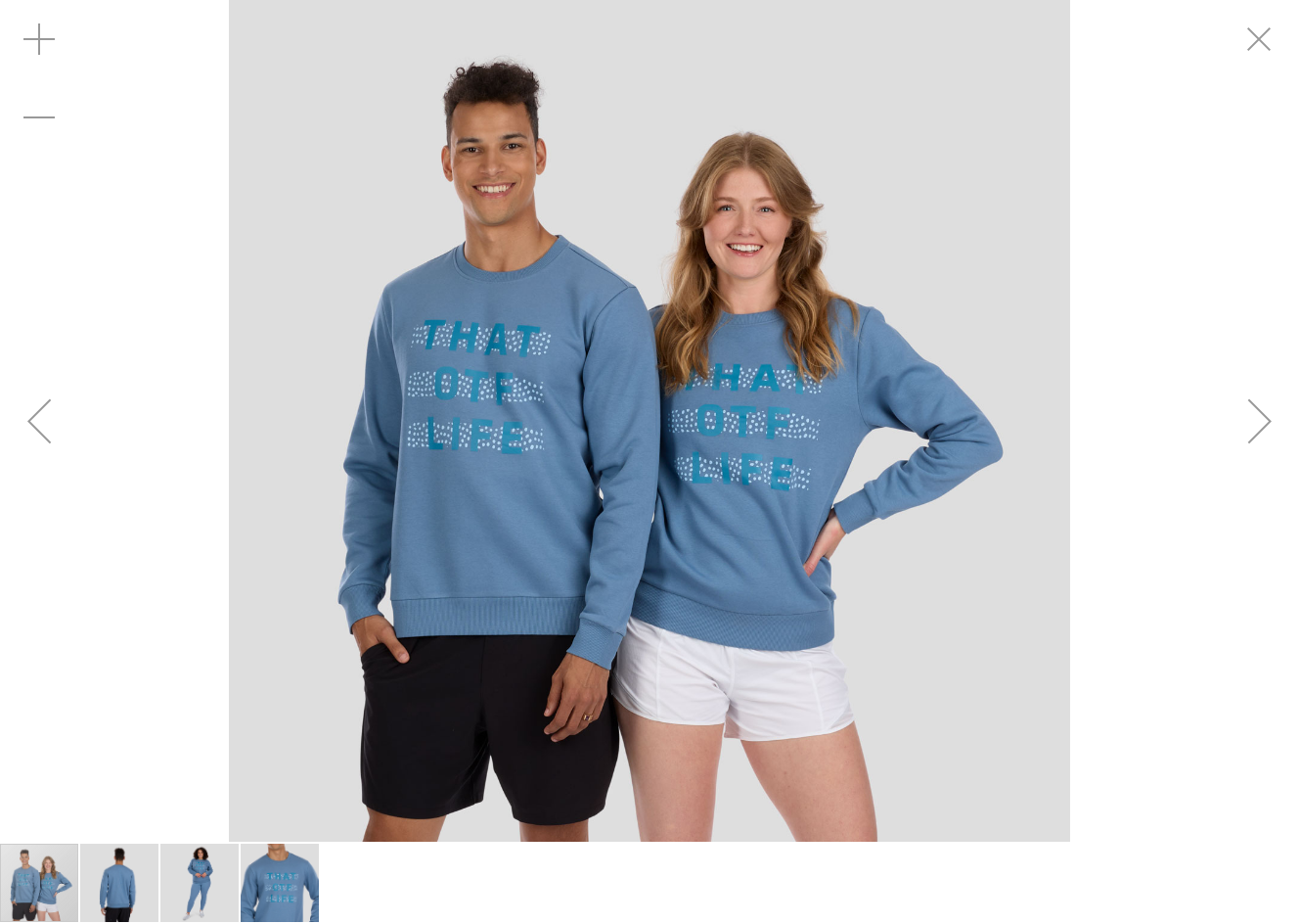
click at [466, 408] on img "carousel" at bounding box center [650, 421] width 841 height 841
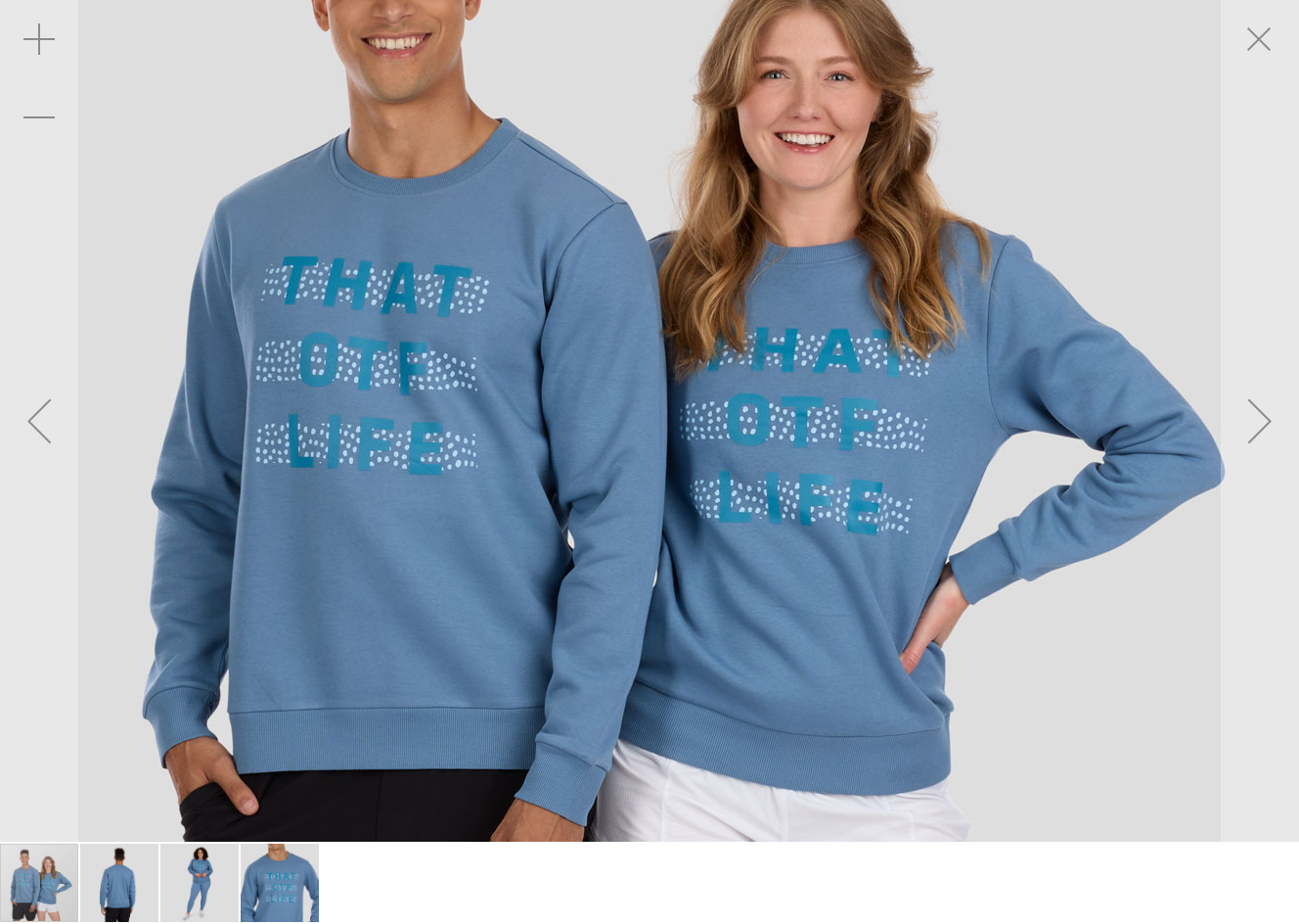
click at [466, 408] on img "carousel" at bounding box center [650, 421] width 1370 height 1370
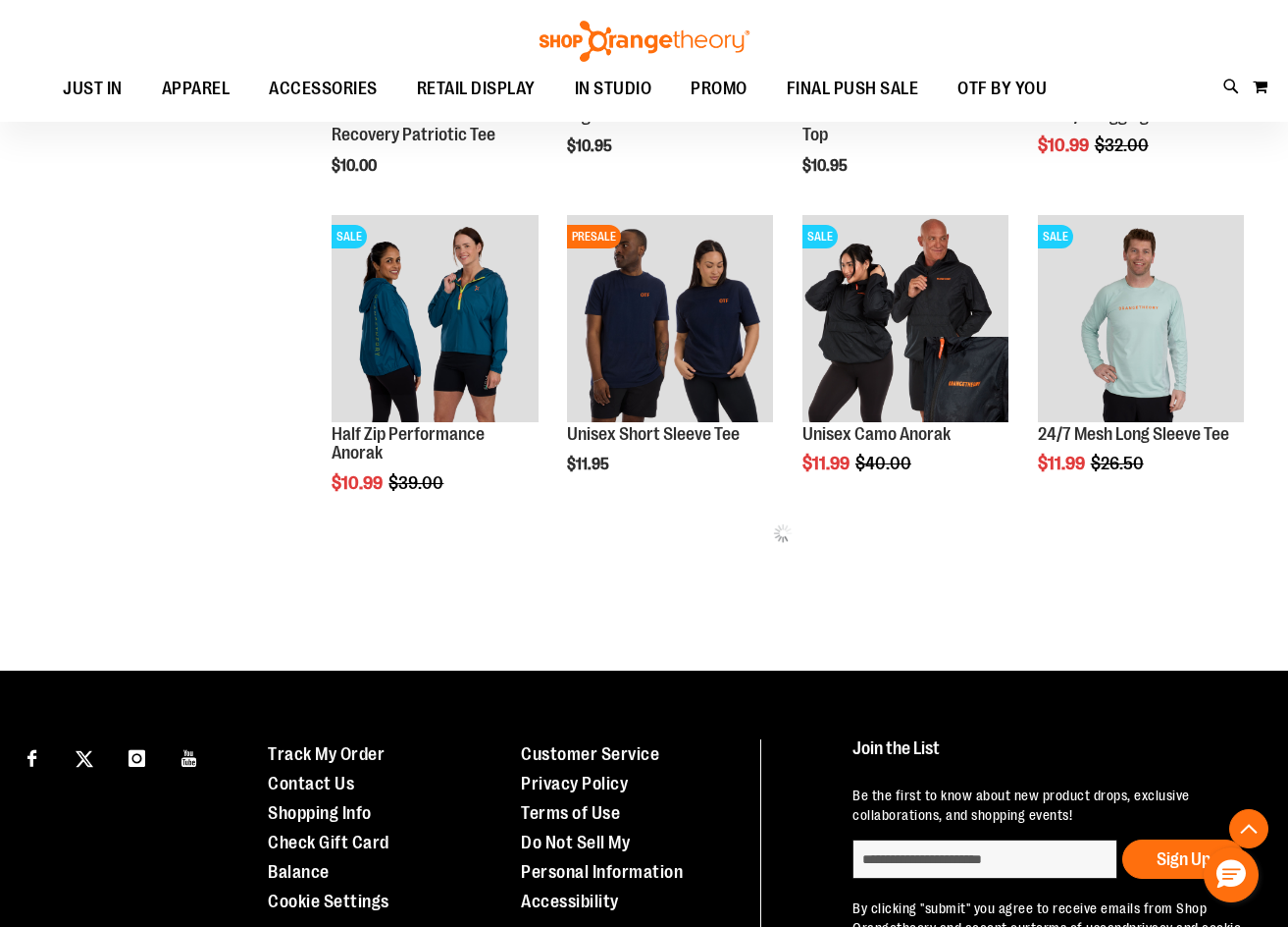
scroll to position [813, 0]
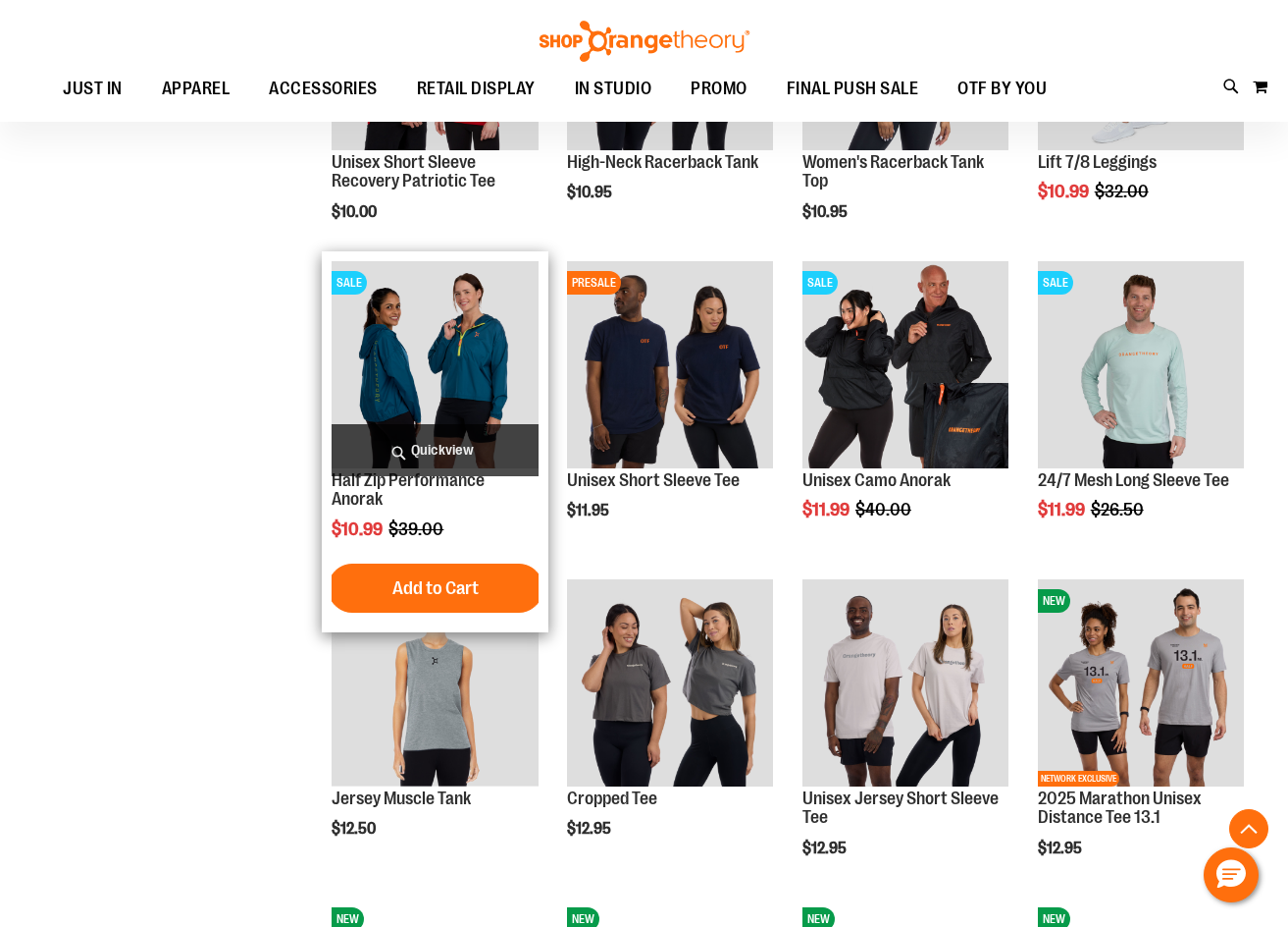
click at [476, 353] on img "product" at bounding box center [435, 364] width 206 height 206
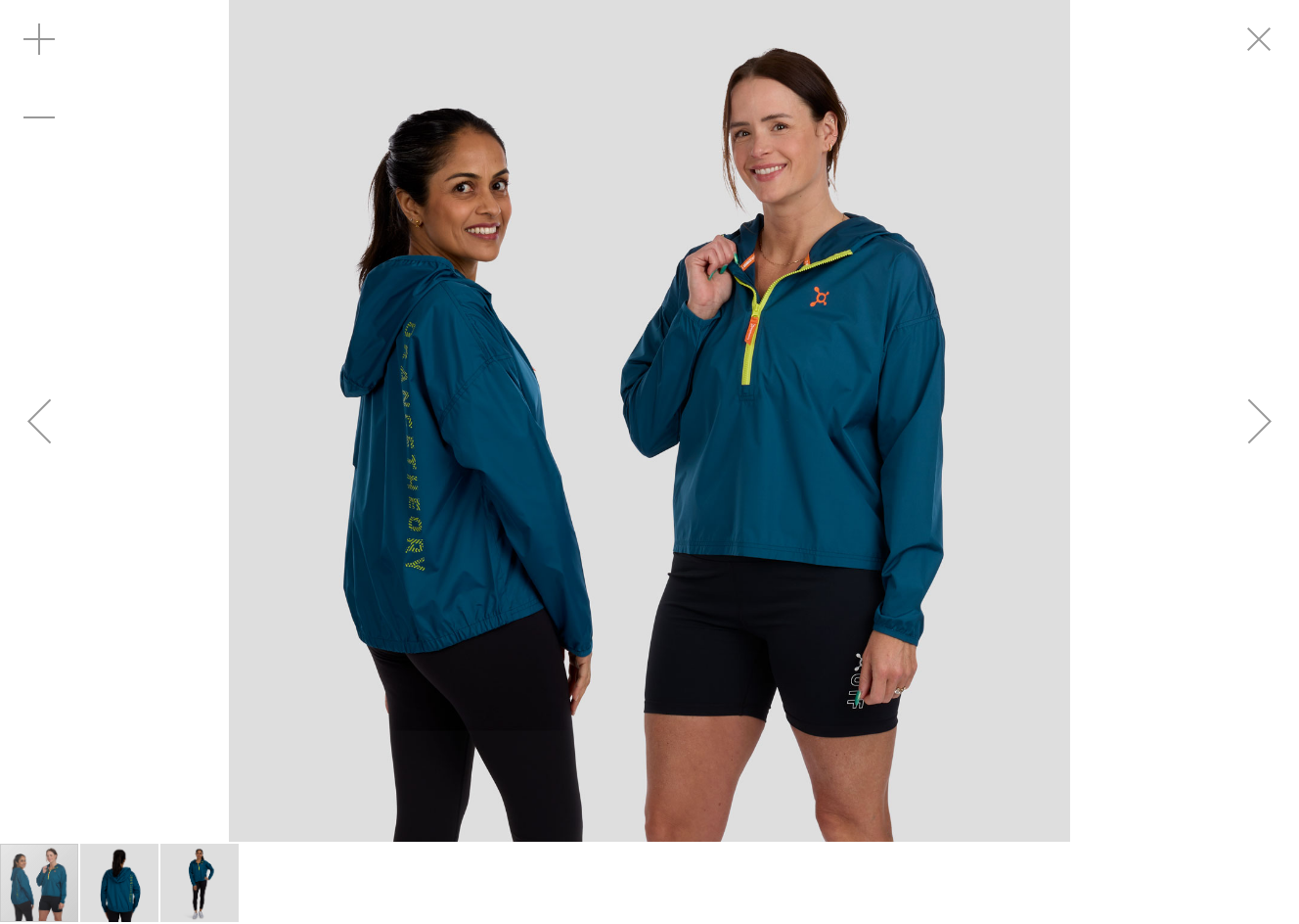
click at [661, 367] on img "carousel" at bounding box center [650, 421] width 841 height 841
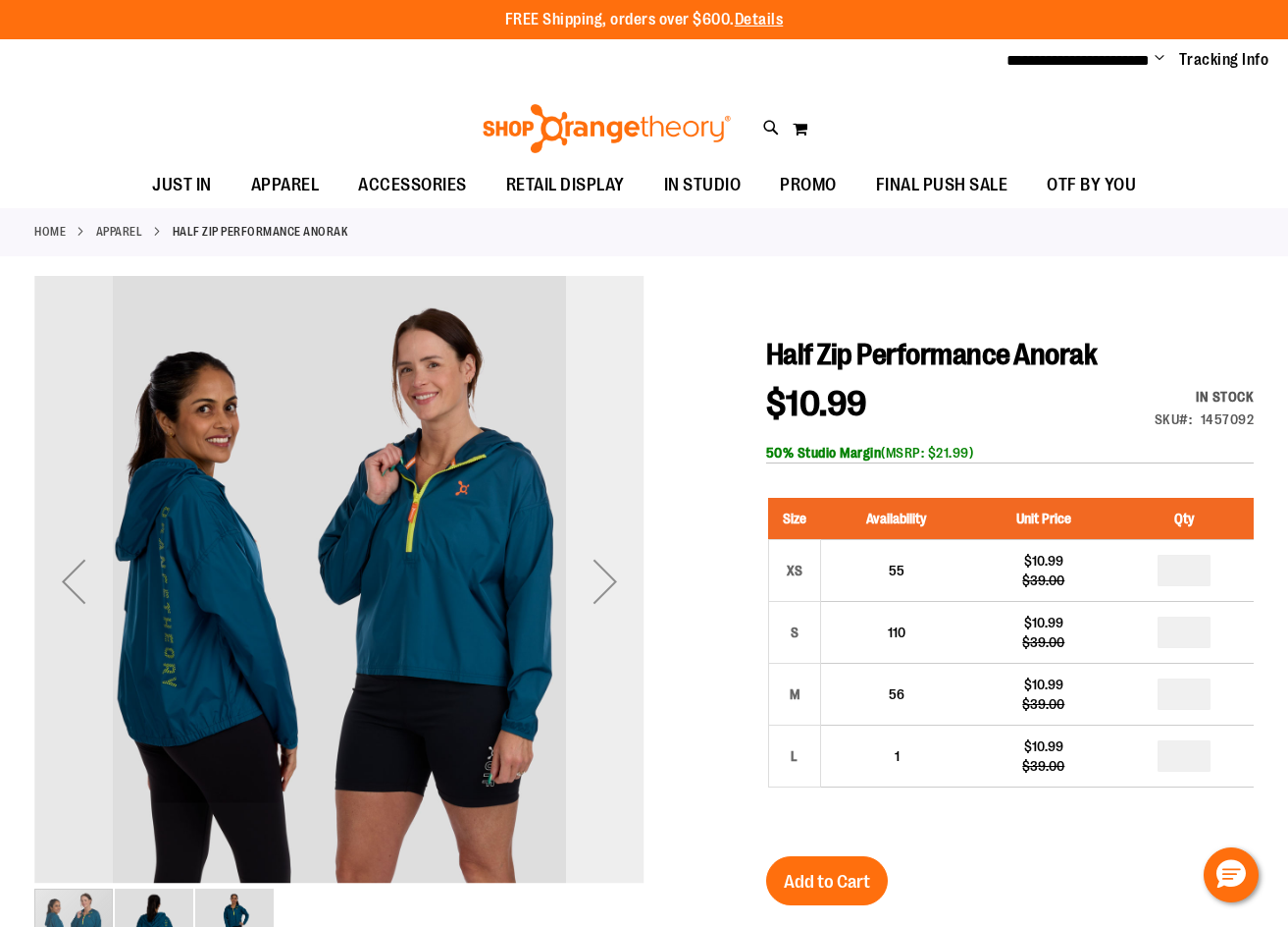
click at [616, 575] on div "Next" at bounding box center [605, 580] width 78 height 78
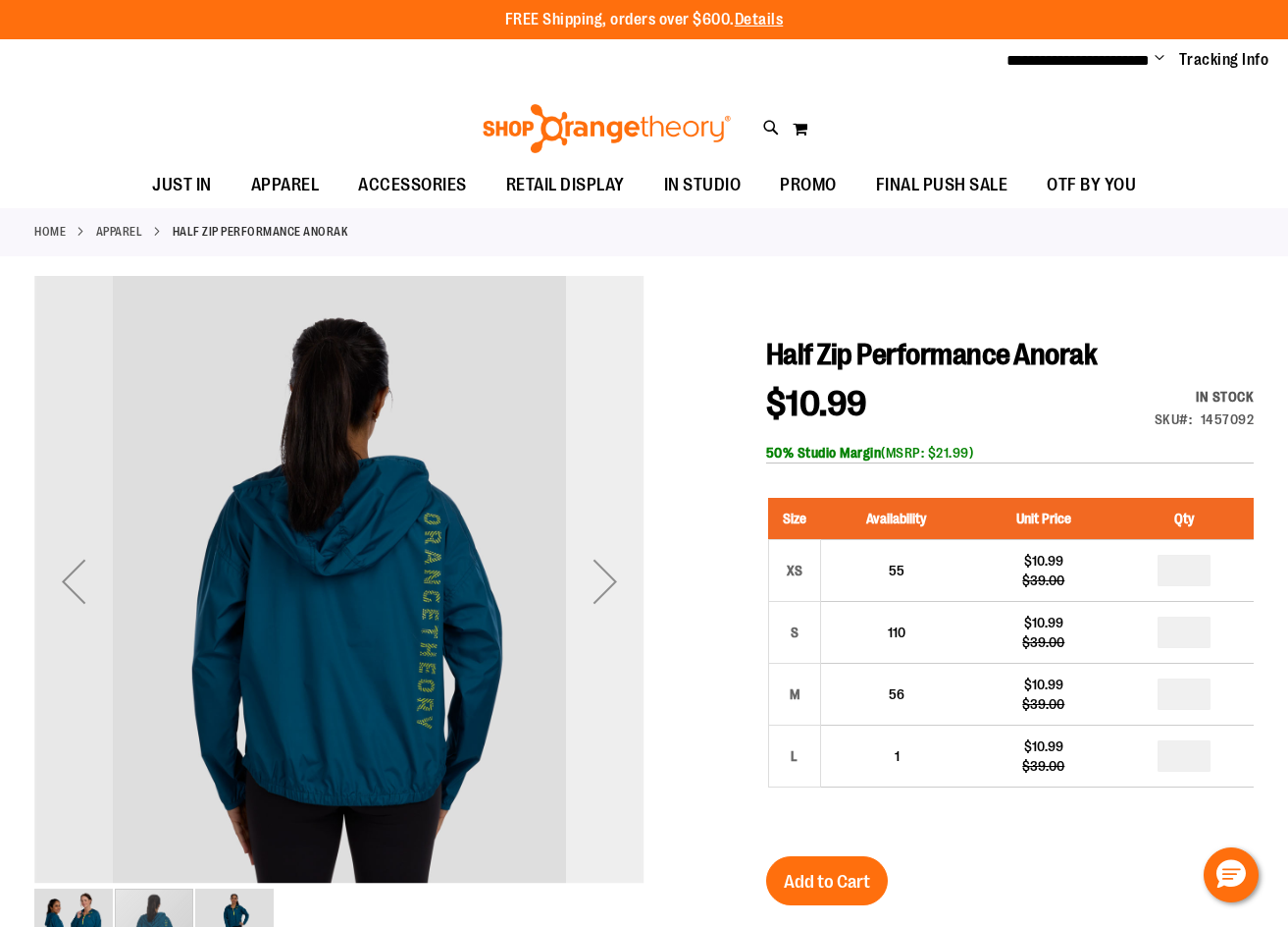
click at [616, 575] on div "Next" at bounding box center [605, 580] width 78 height 78
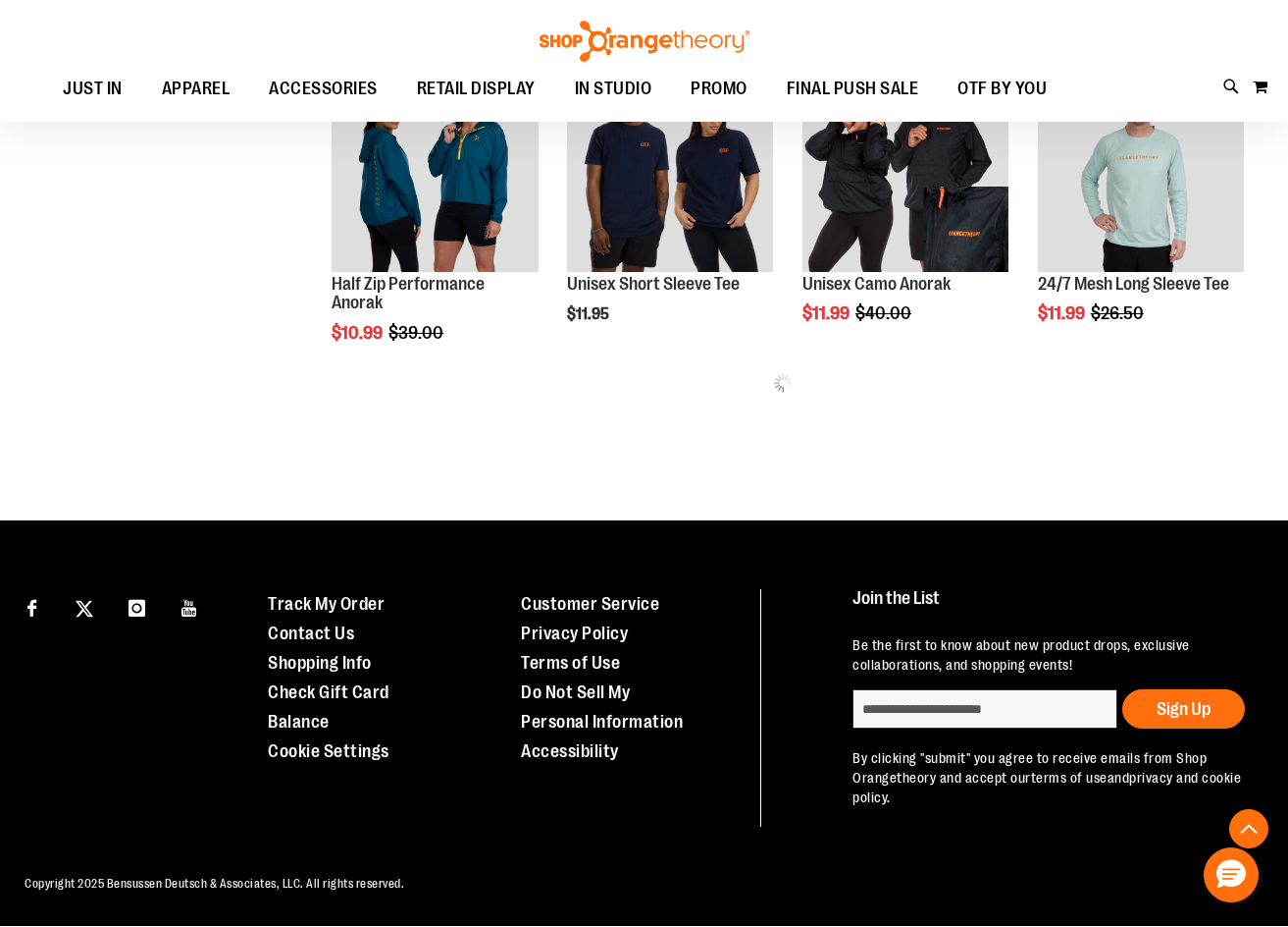
scroll to position [561, 0]
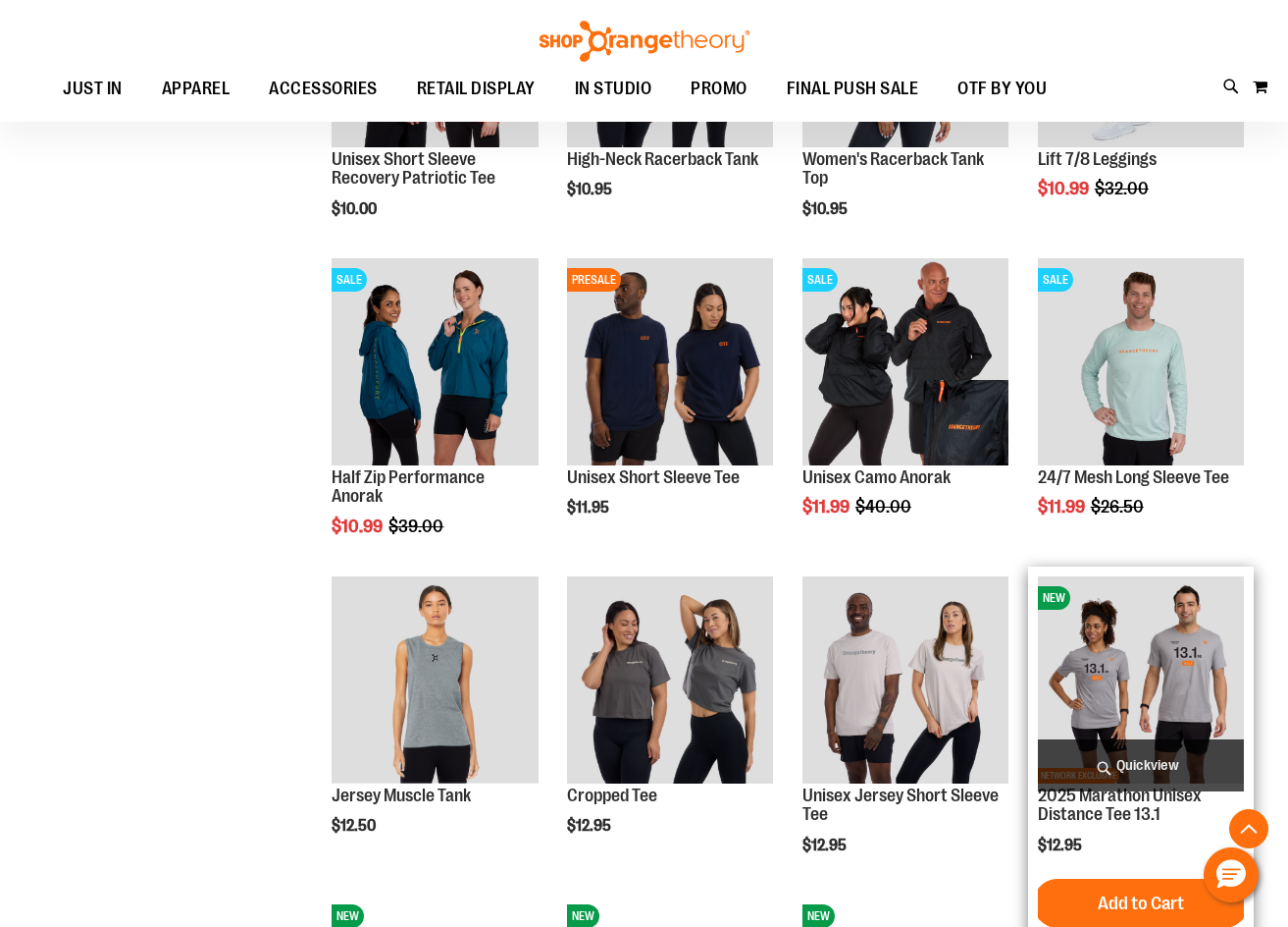
scroll to position [659, 0]
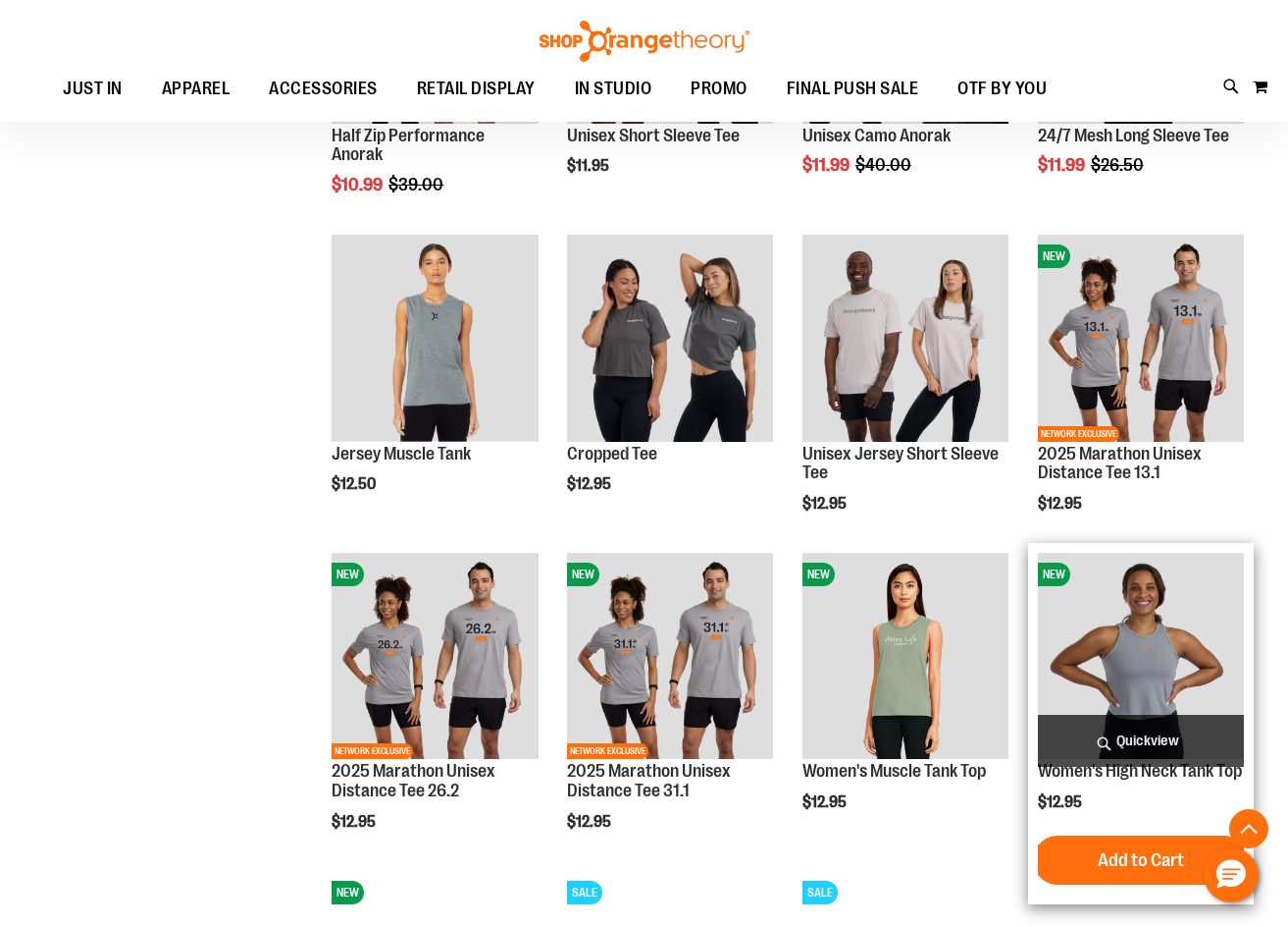
scroll to position [953, 0]
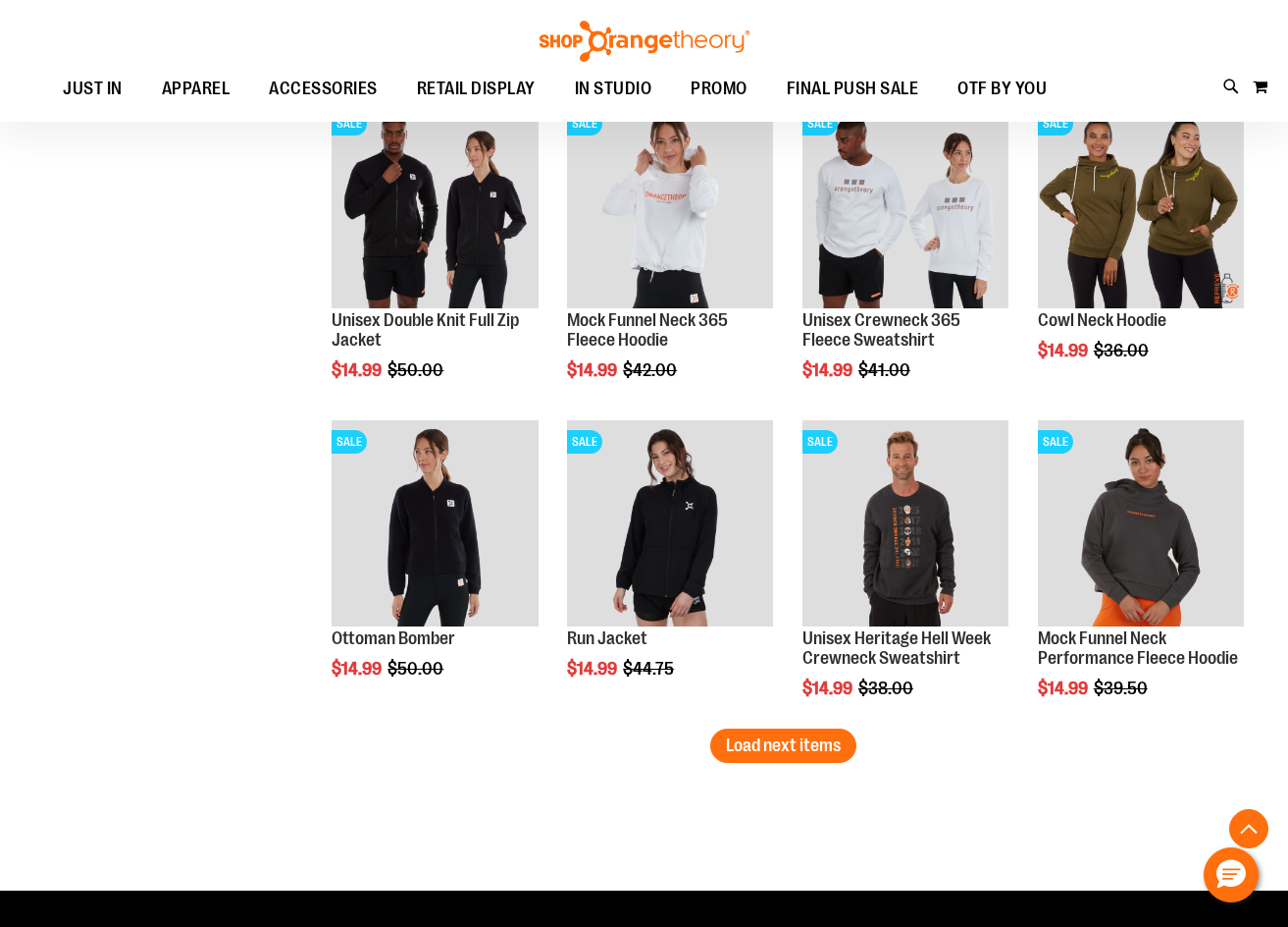
scroll to position [2327, 0]
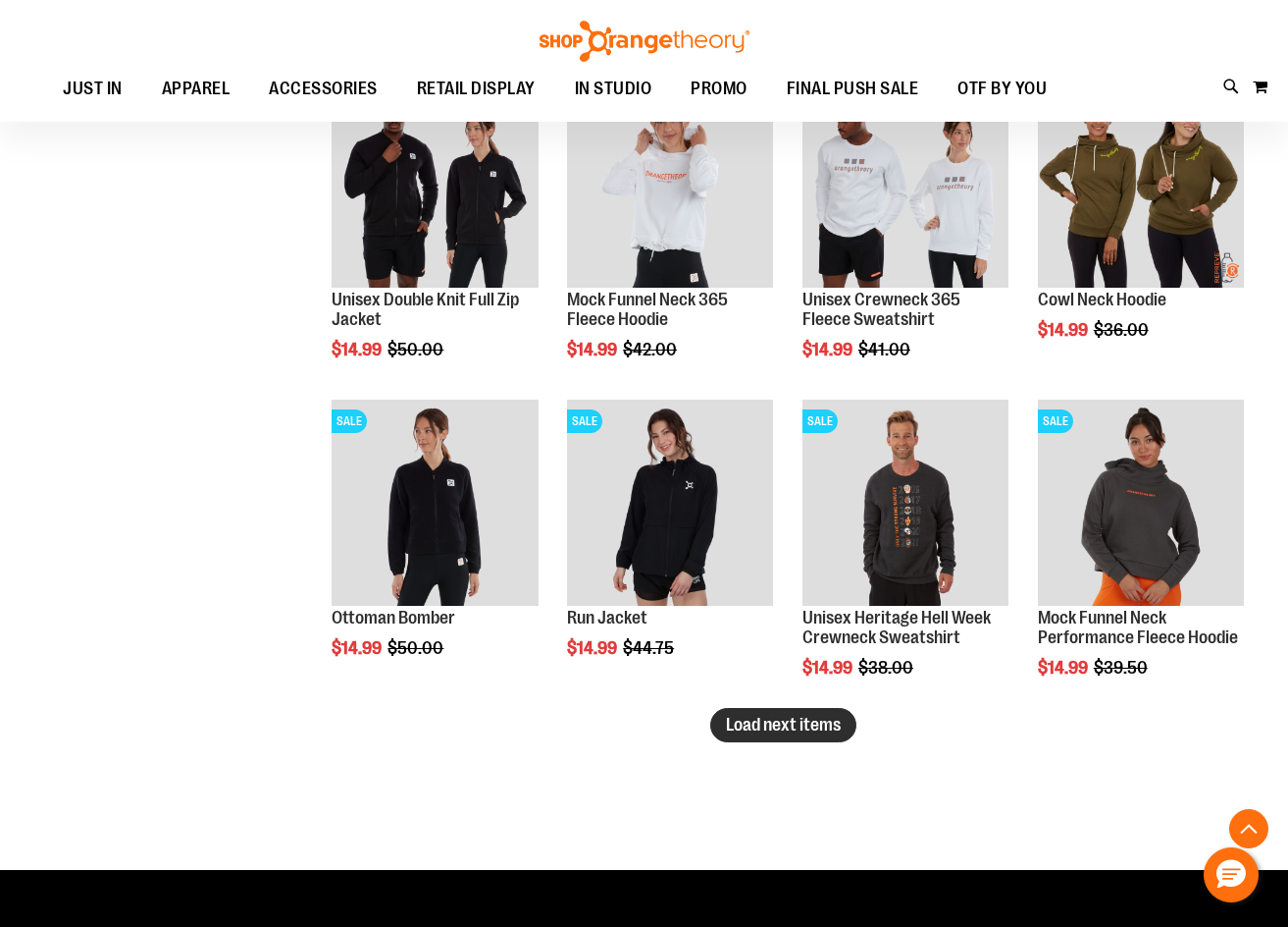
click at [821, 724] on span "Load next items" at bounding box center [783, 725] width 115 height 20
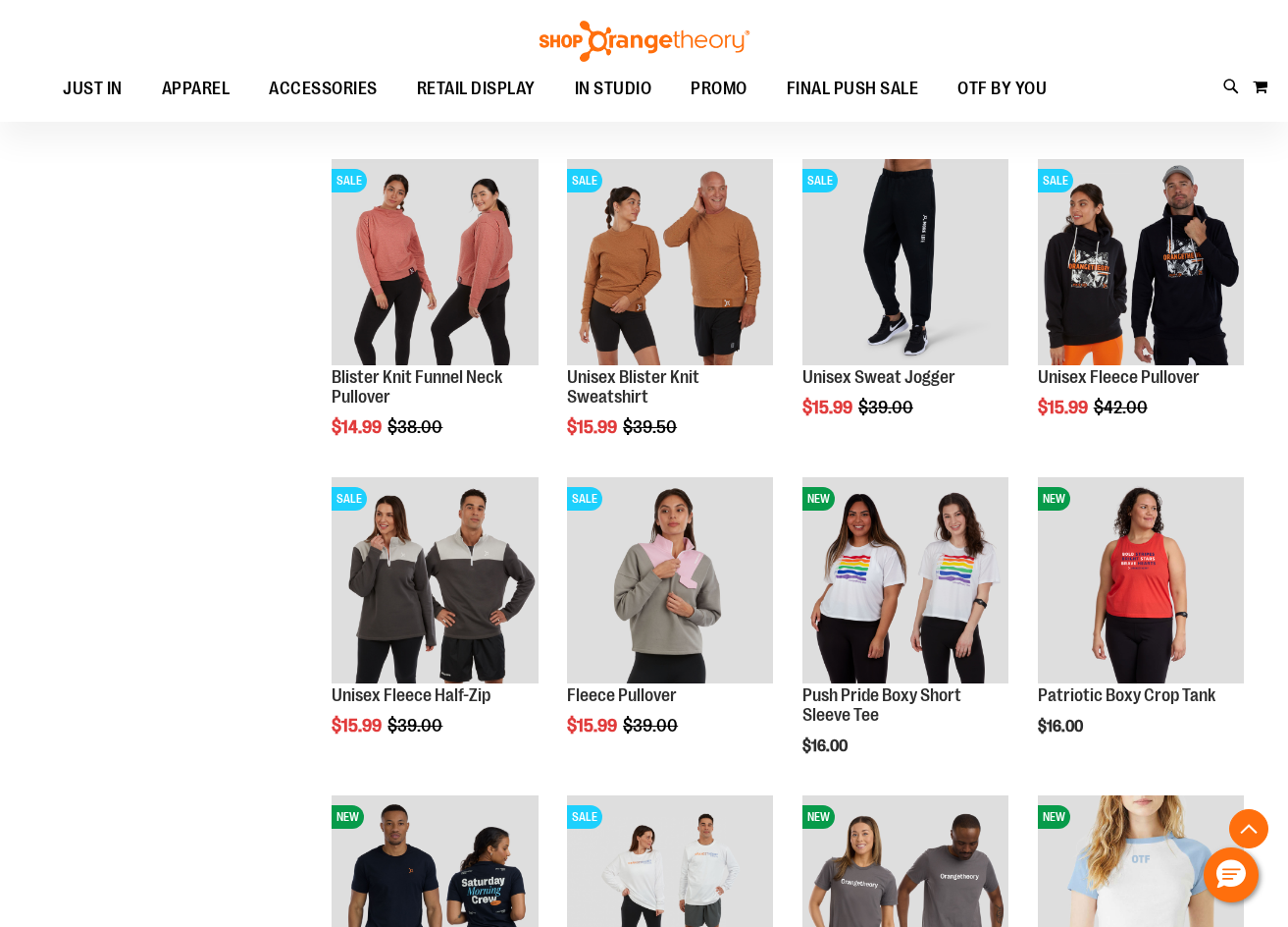
scroll to position [2917, 0]
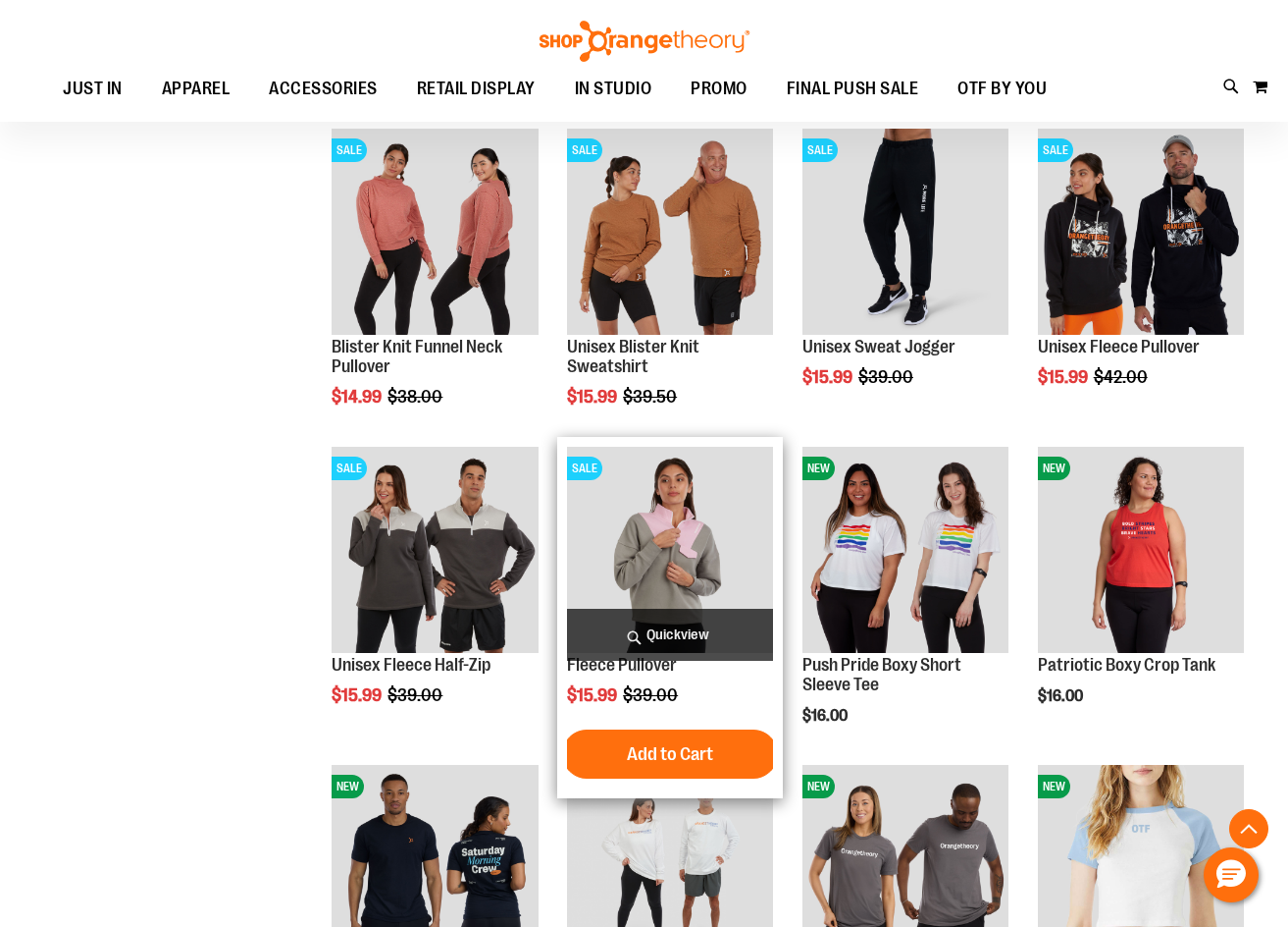
click at [730, 555] on img "product" at bounding box center [670, 550] width 206 height 206
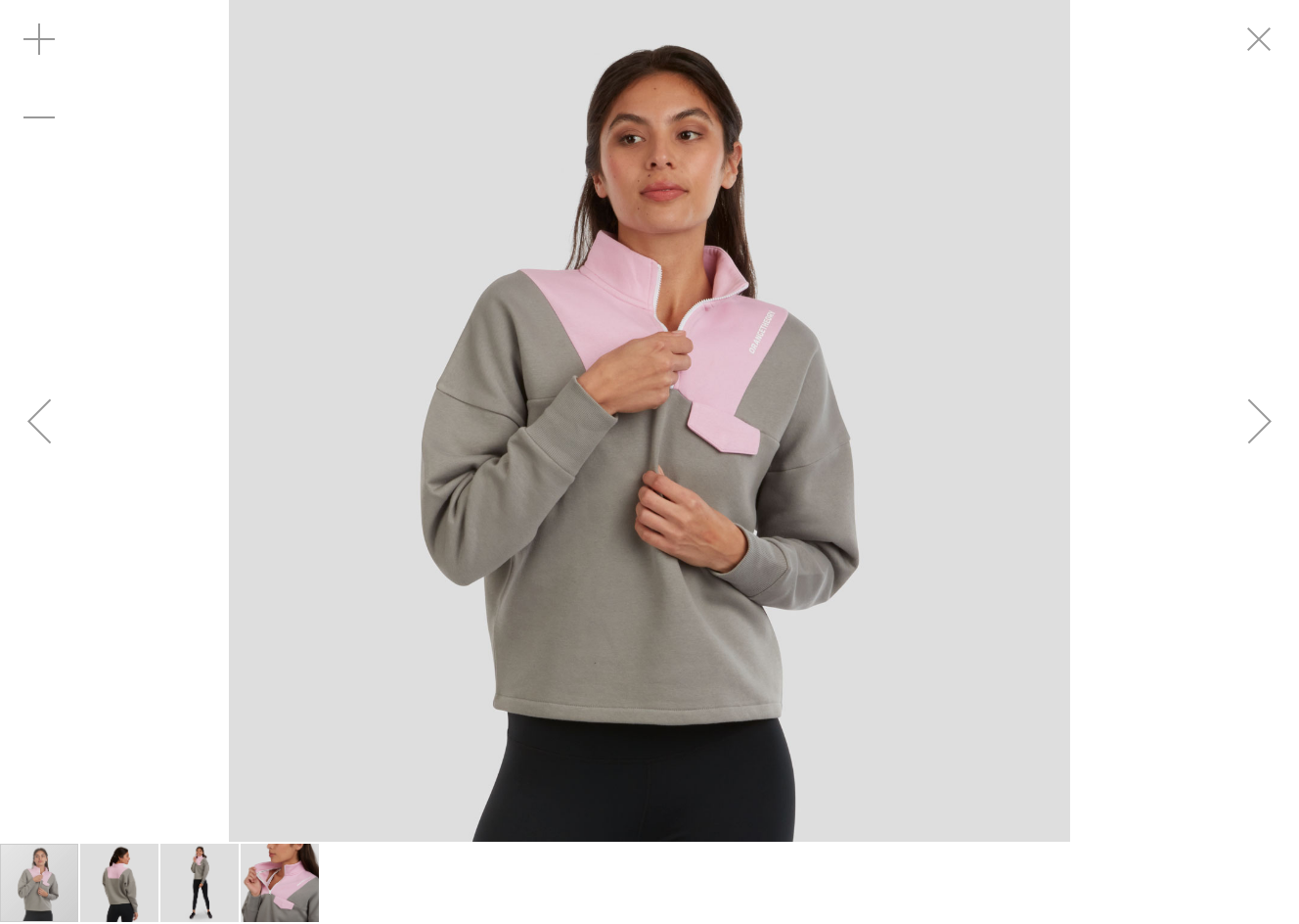
click at [729, 408] on img "carousel" at bounding box center [650, 421] width 841 height 841
click at [1264, 418] on div "Next" at bounding box center [1260, 421] width 78 height 78
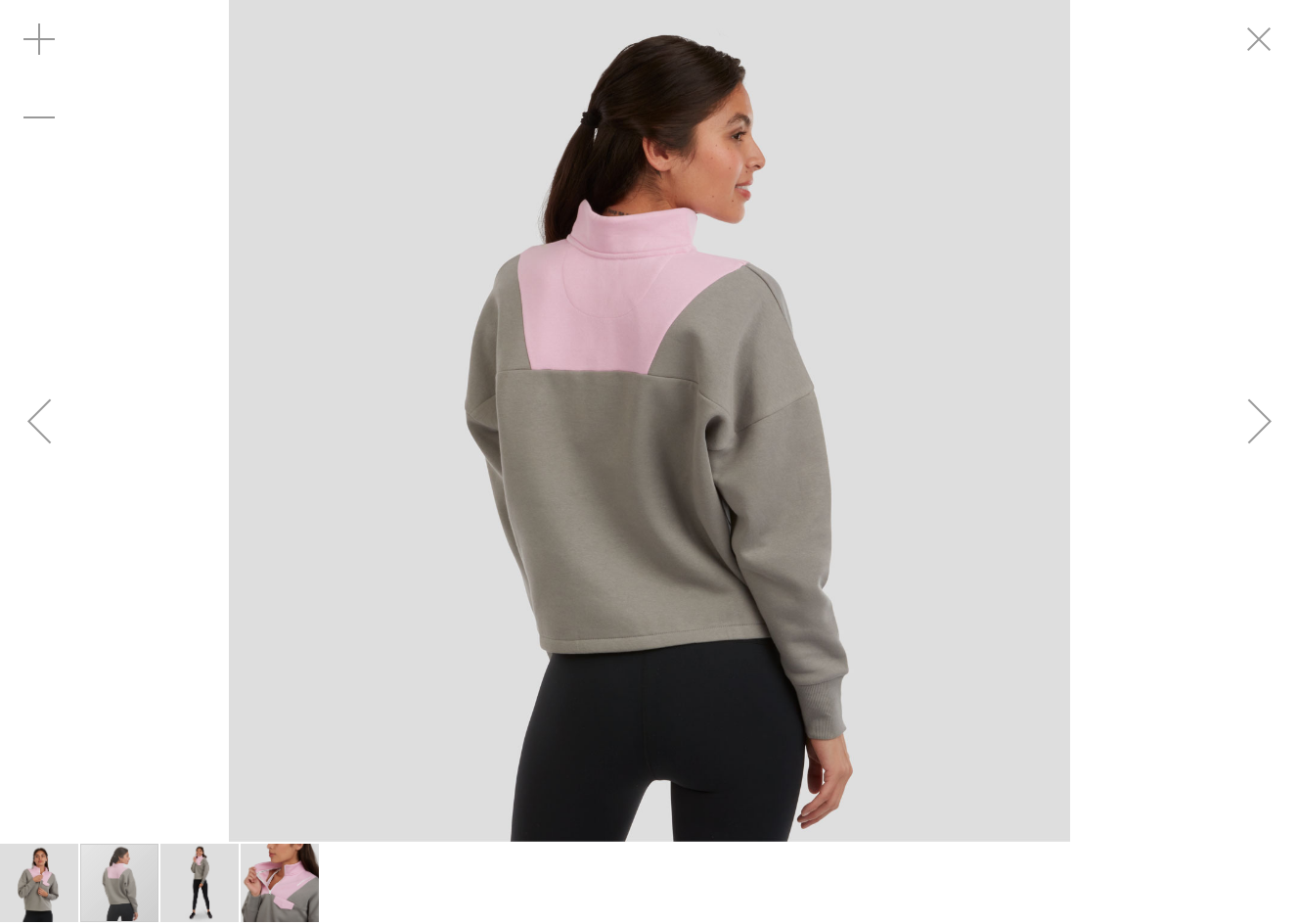
click at [1264, 418] on div "Next" at bounding box center [1260, 421] width 78 height 78
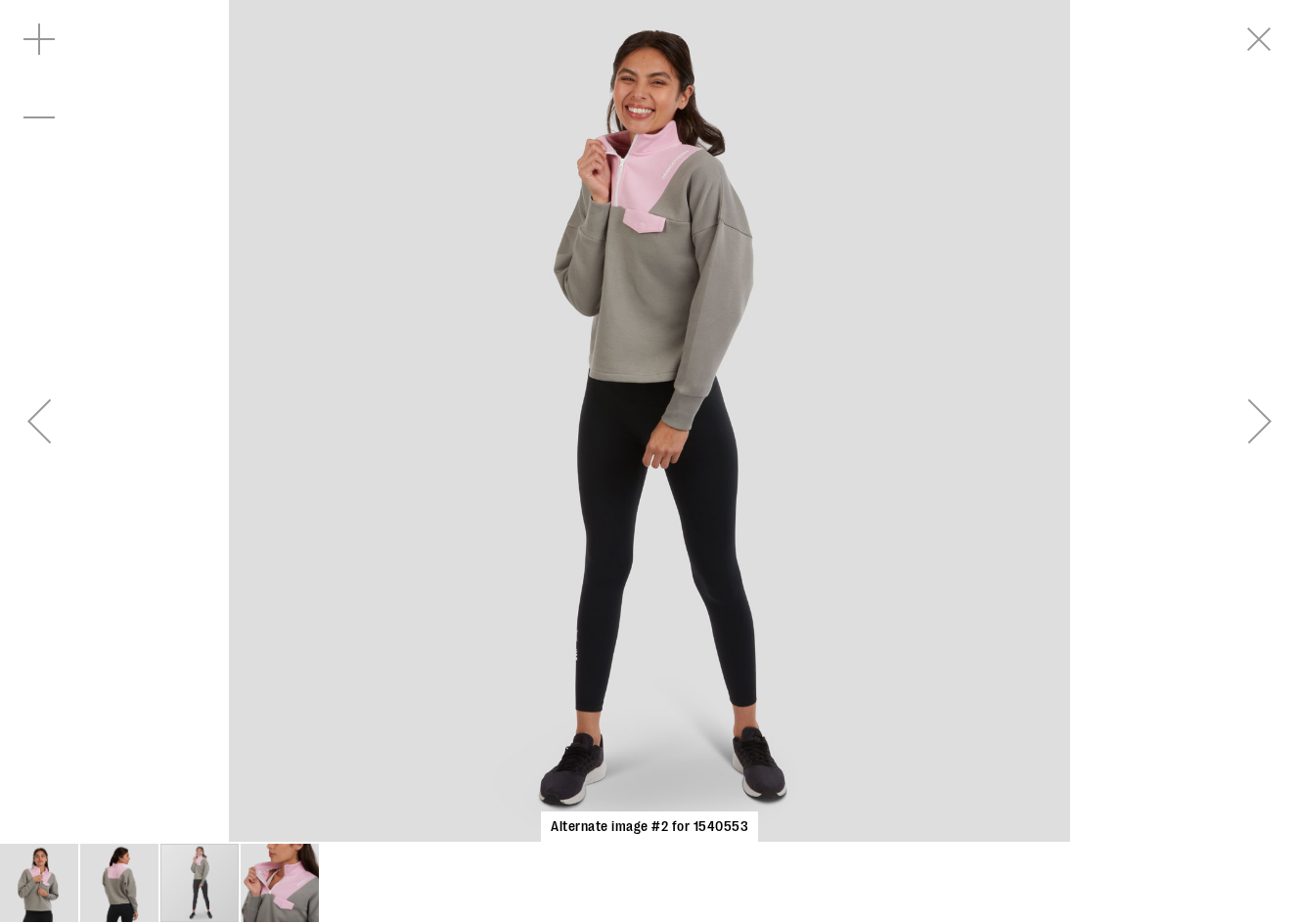
click at [1266, 419] on div "Next" at bounding box center [1260, 421] width 78 height 78
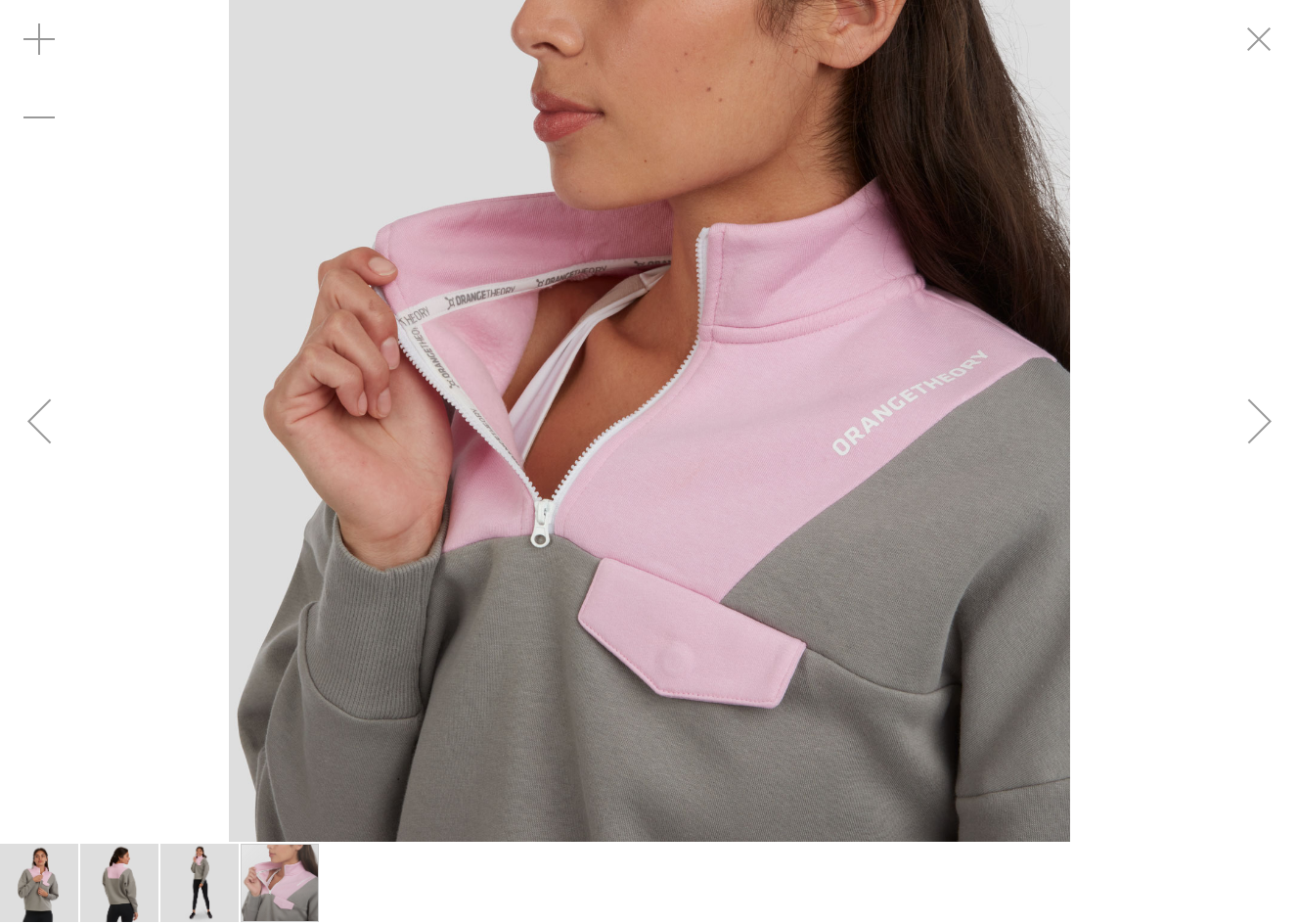
click at [46, 899] on img "image 1 of 4" at bounding box center [38, 882] width 78 height 78
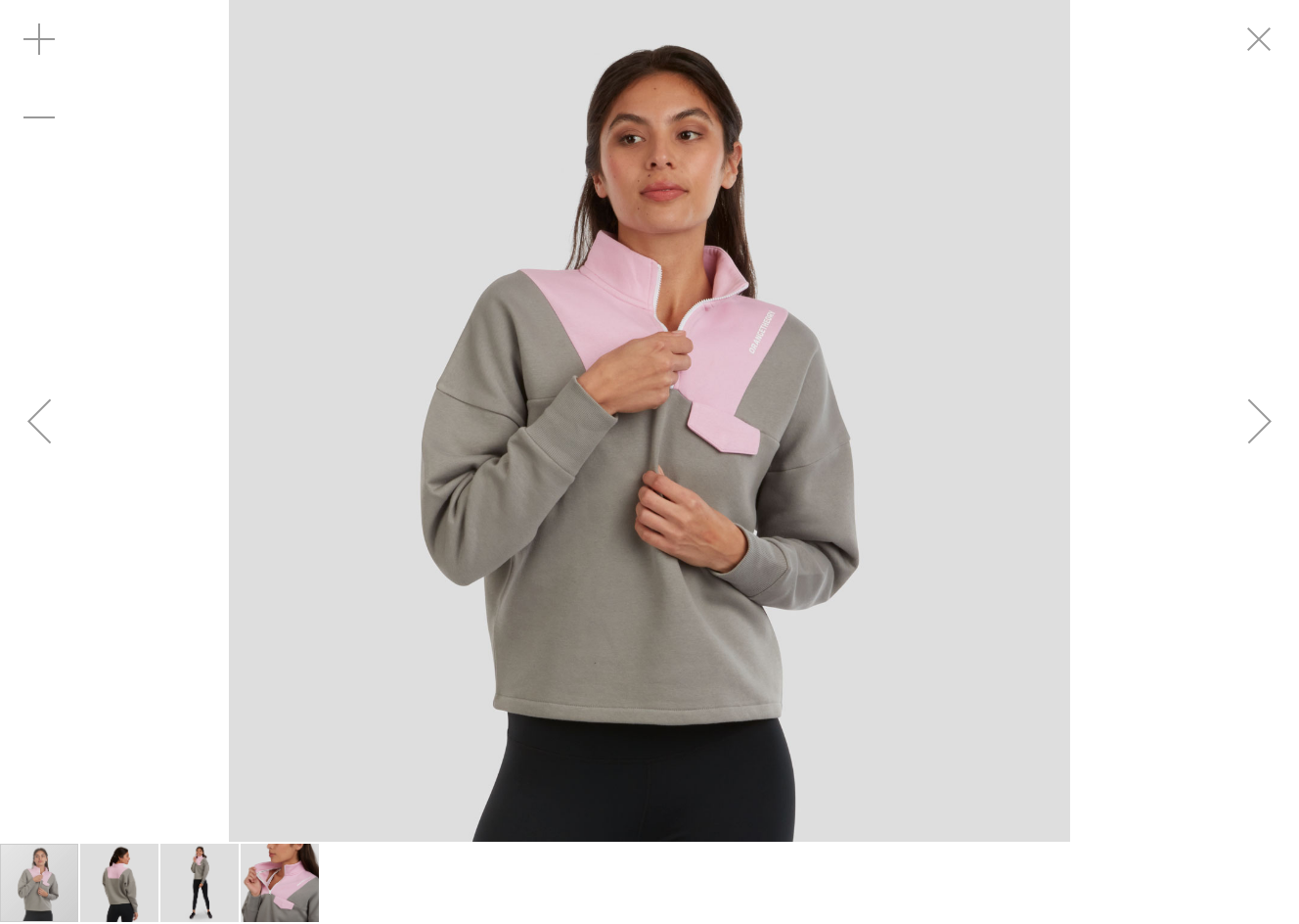
click at [1218, 41] on div "carousel" at bounding box center [650, 421] width 1299 height 841
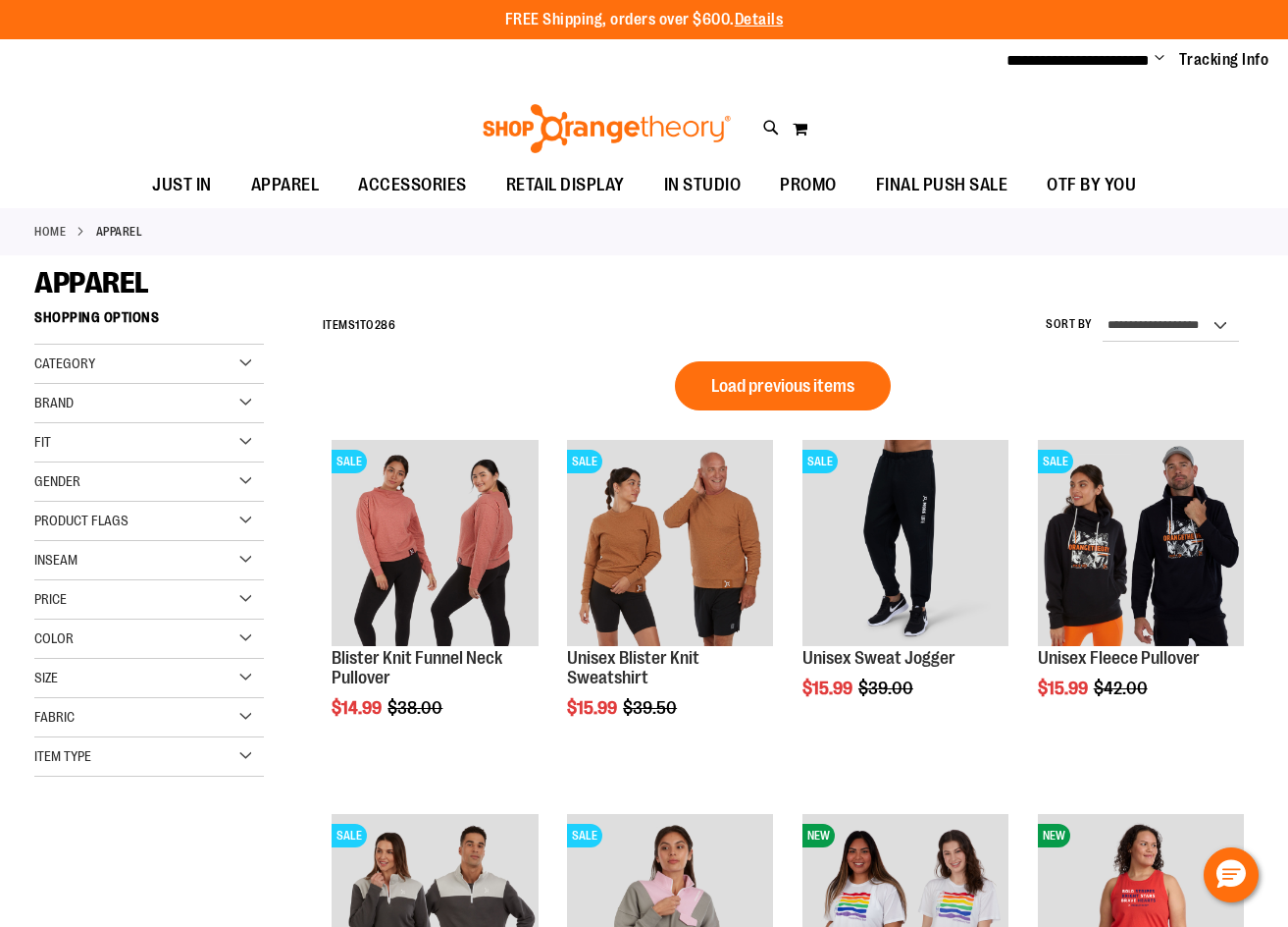
scroll to position [1160, 0]
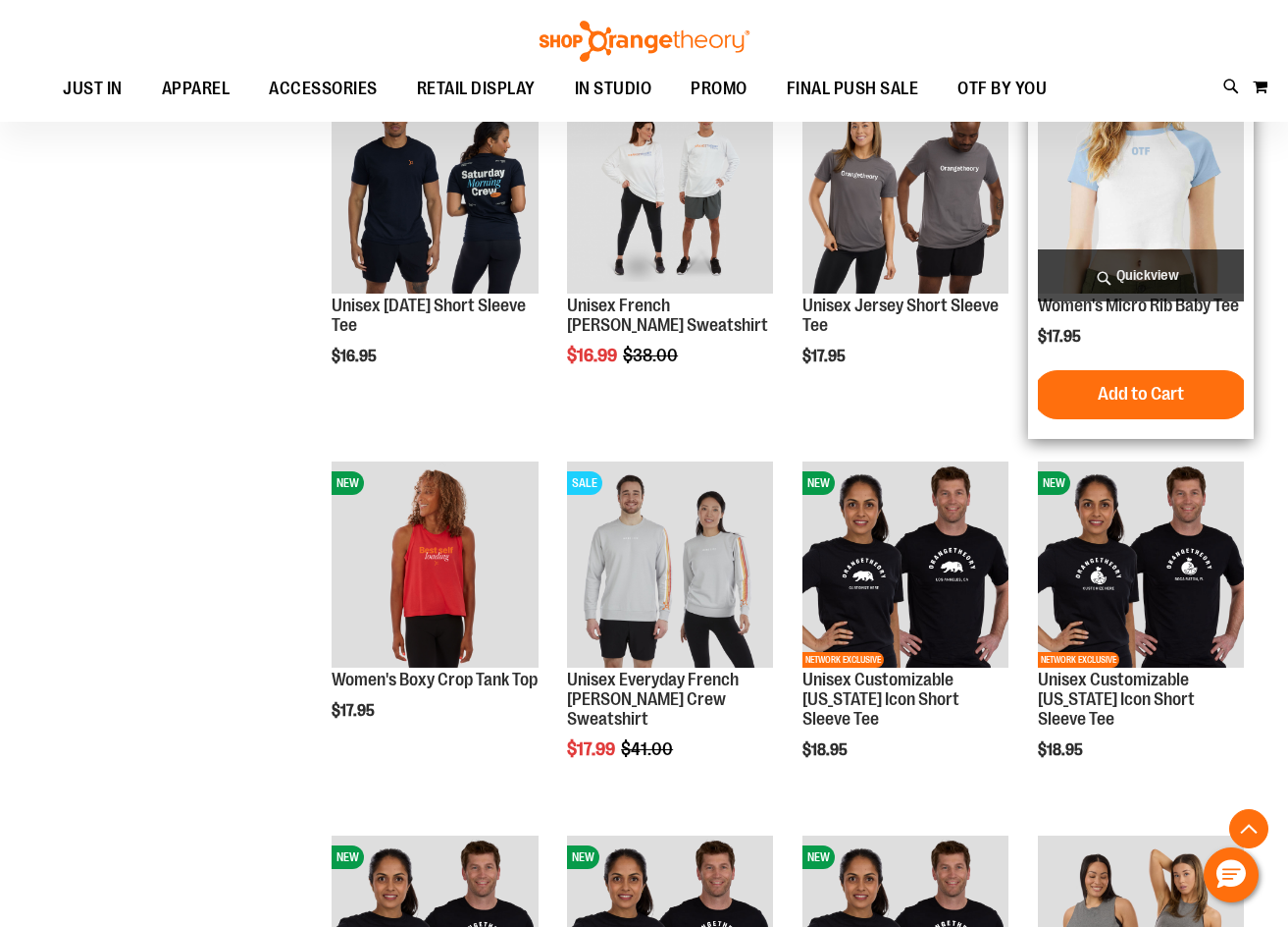
scroll to position [963, 0]
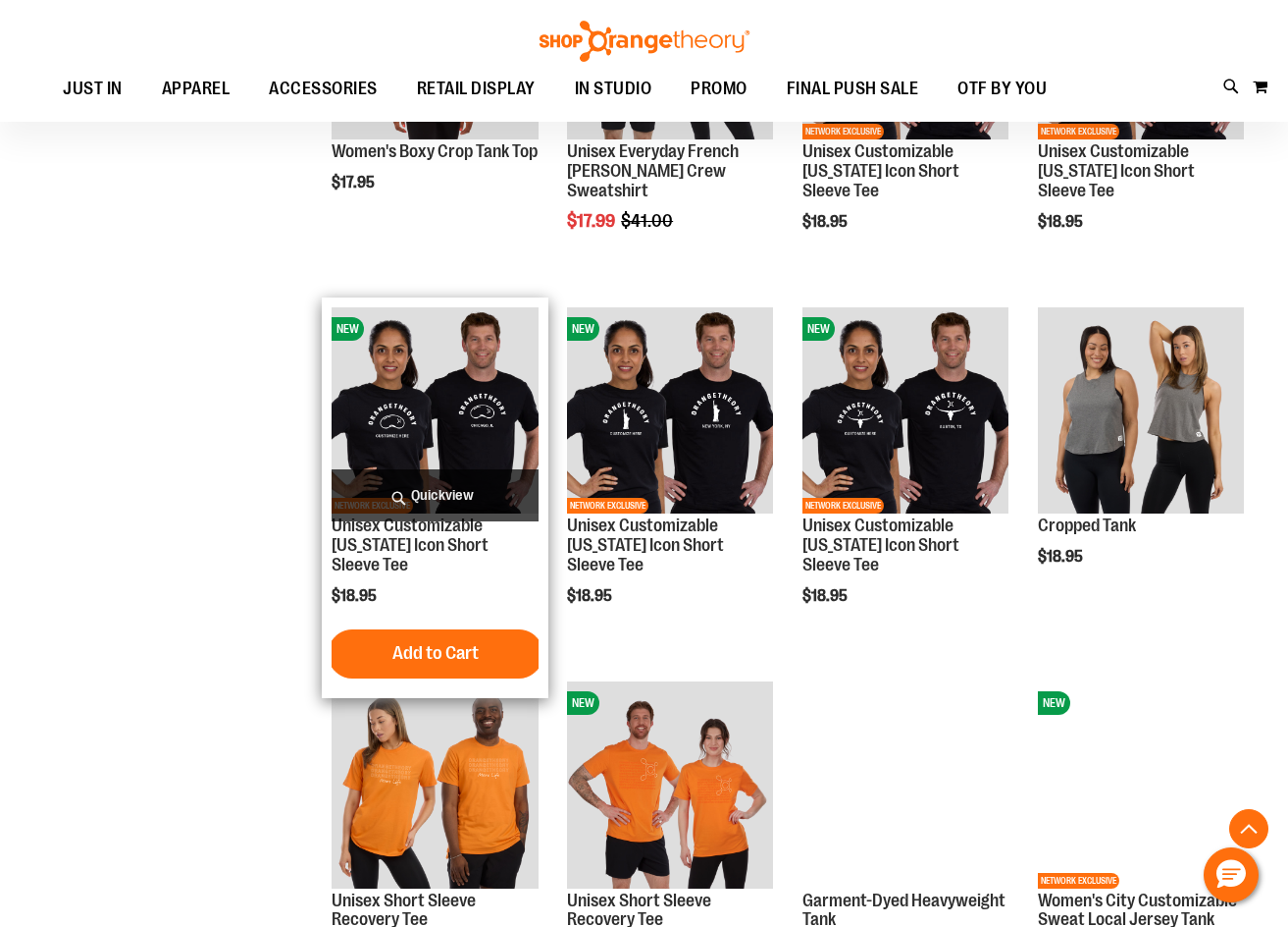
scroll to position [1748, 0]
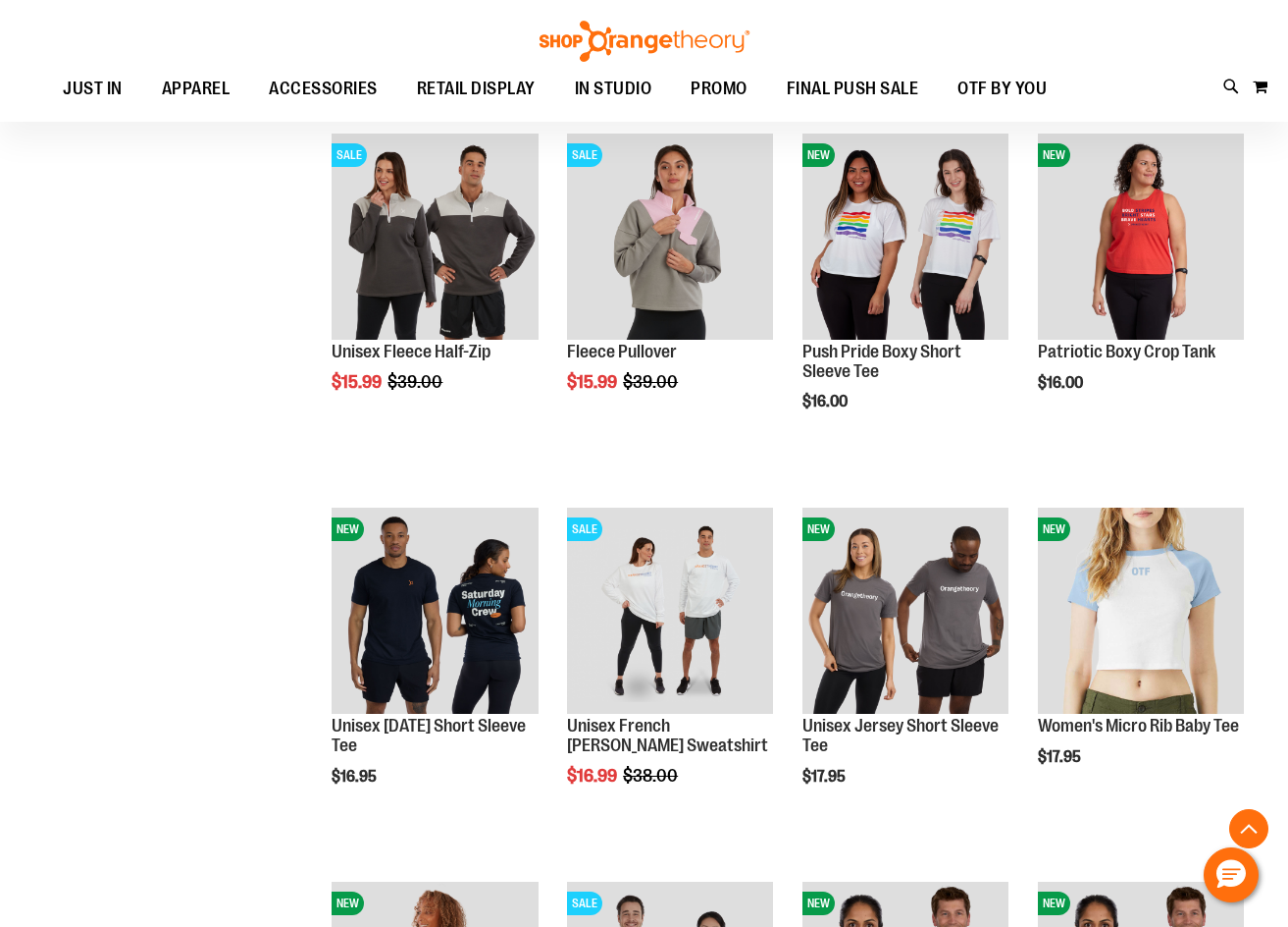
scroll to position [865, 0]
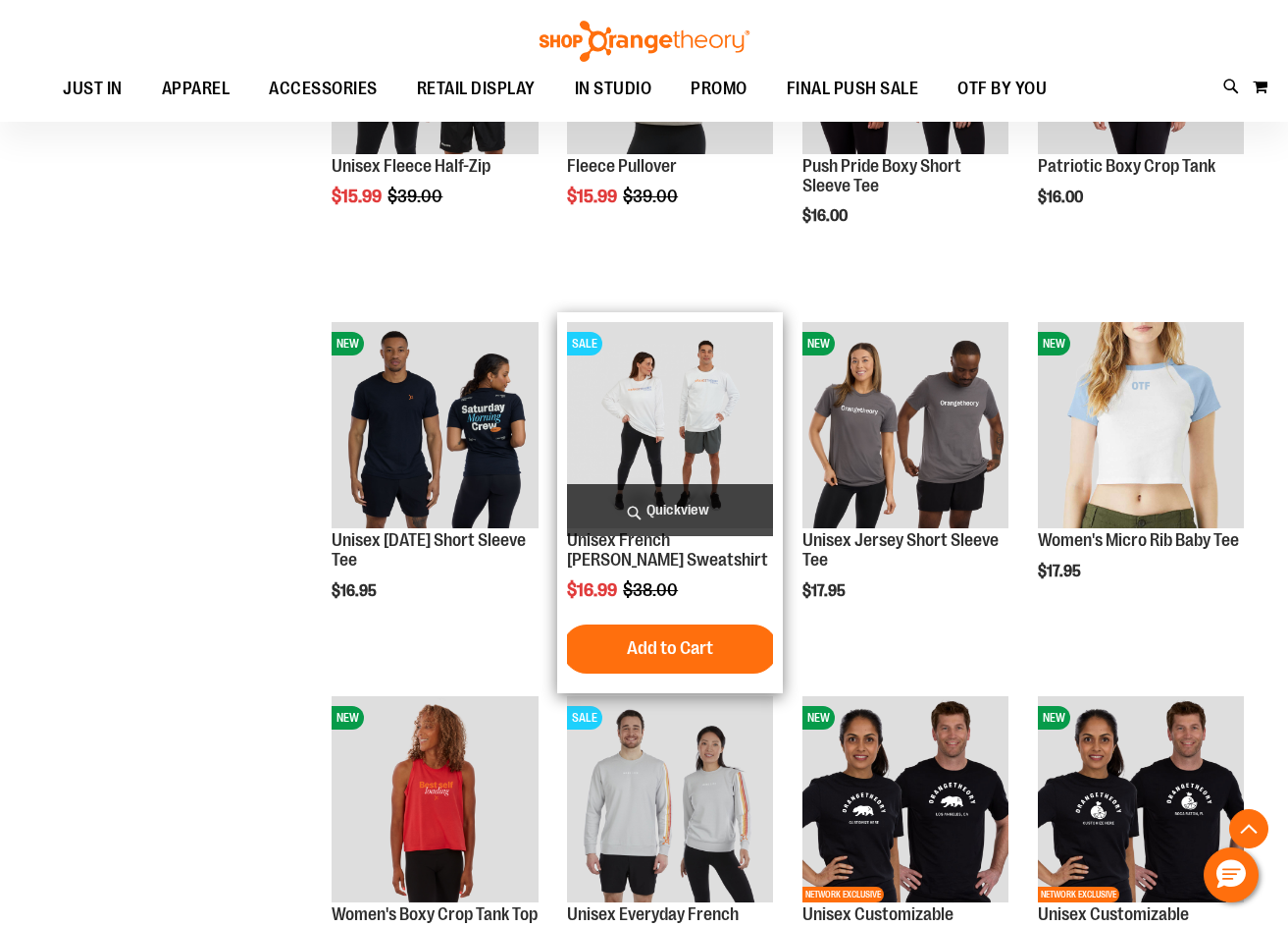
click at [712, 406] on img "product" at bounding box center [670, 425] width 206 height 206
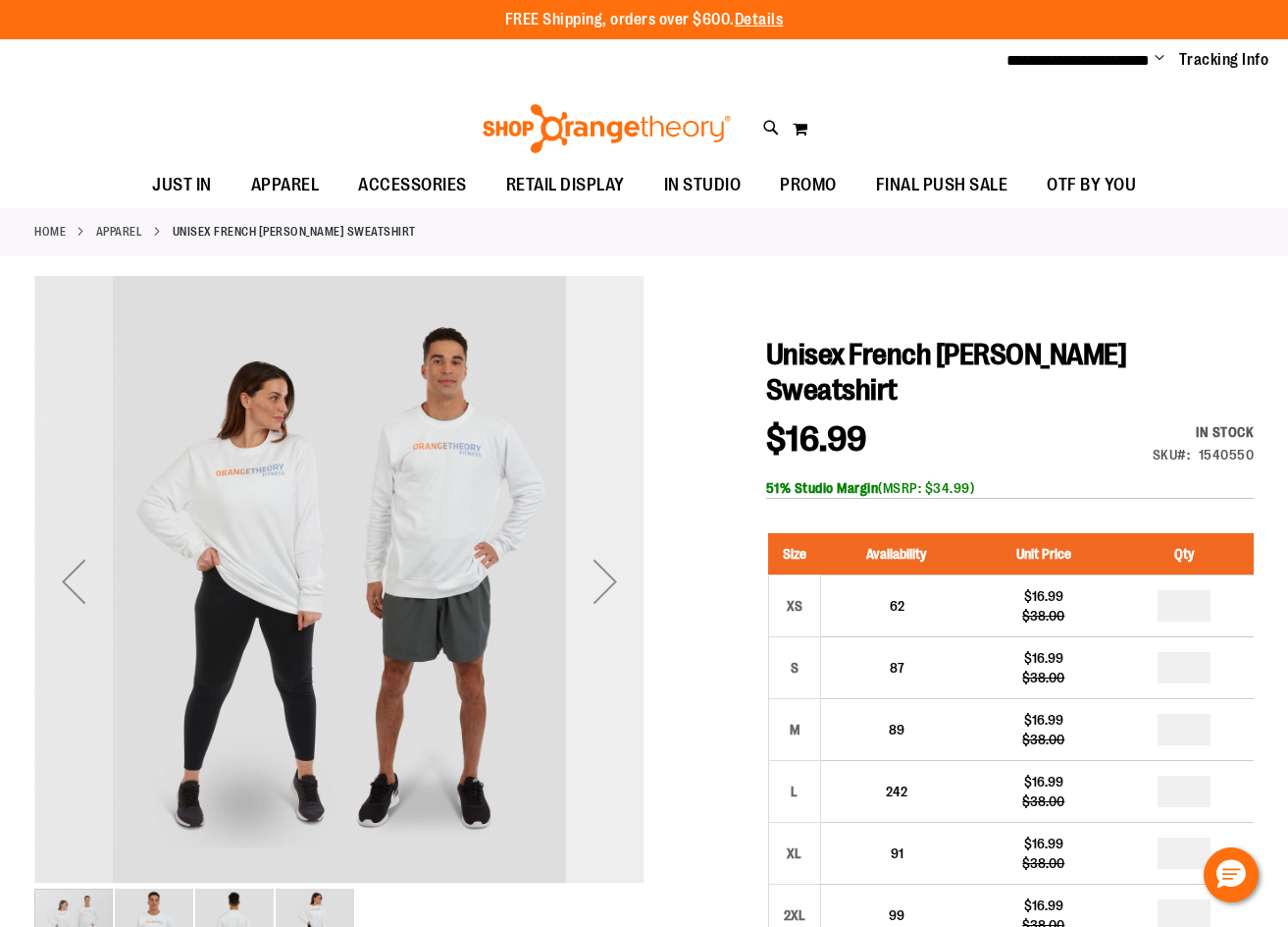
click at [600, 587] on div "Next" at bounding box center [605, 580] width 78 height 78
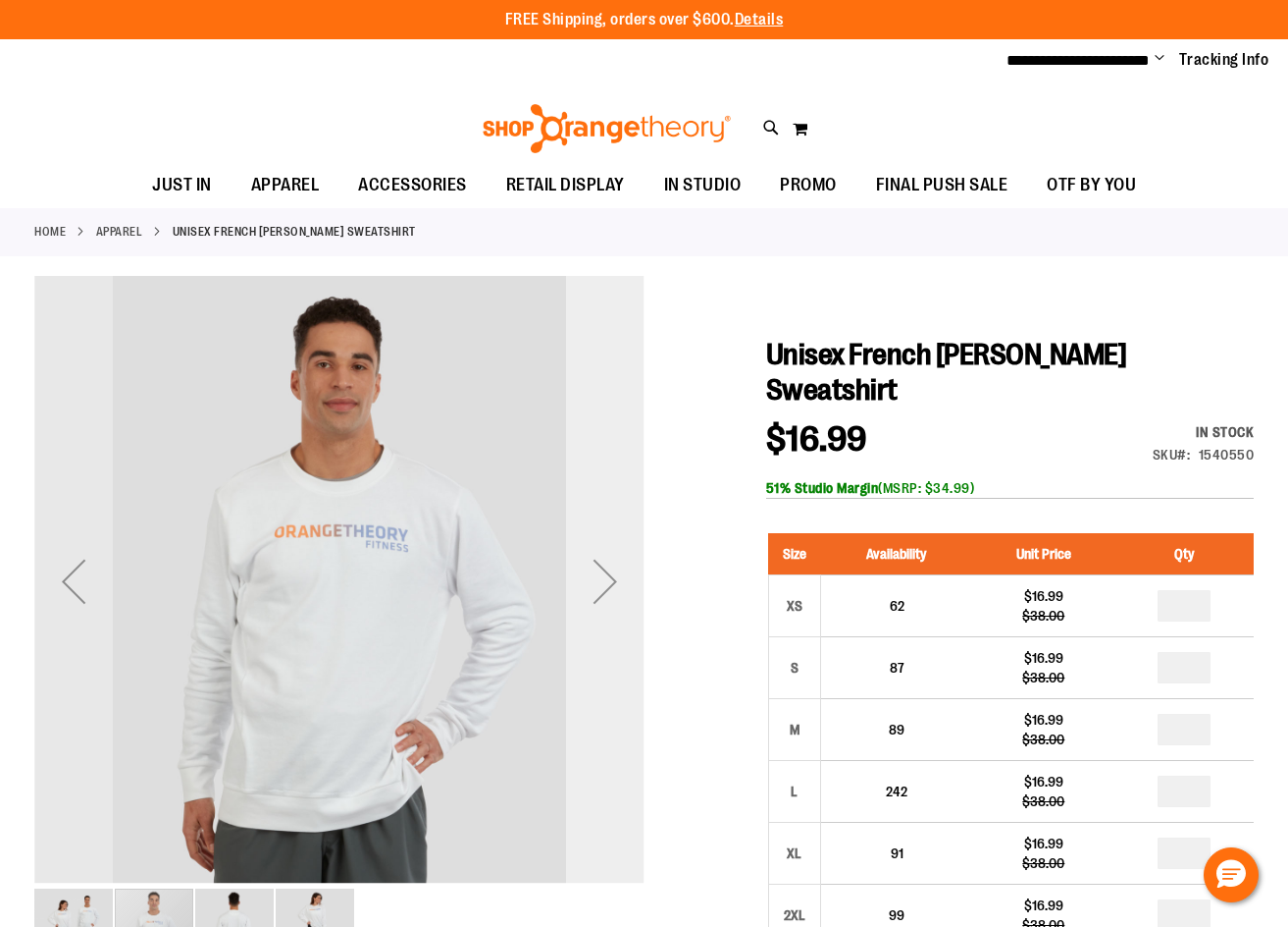
click at [623, 571] on div "Next" at bounding box center [605, 580] width 78 height 78
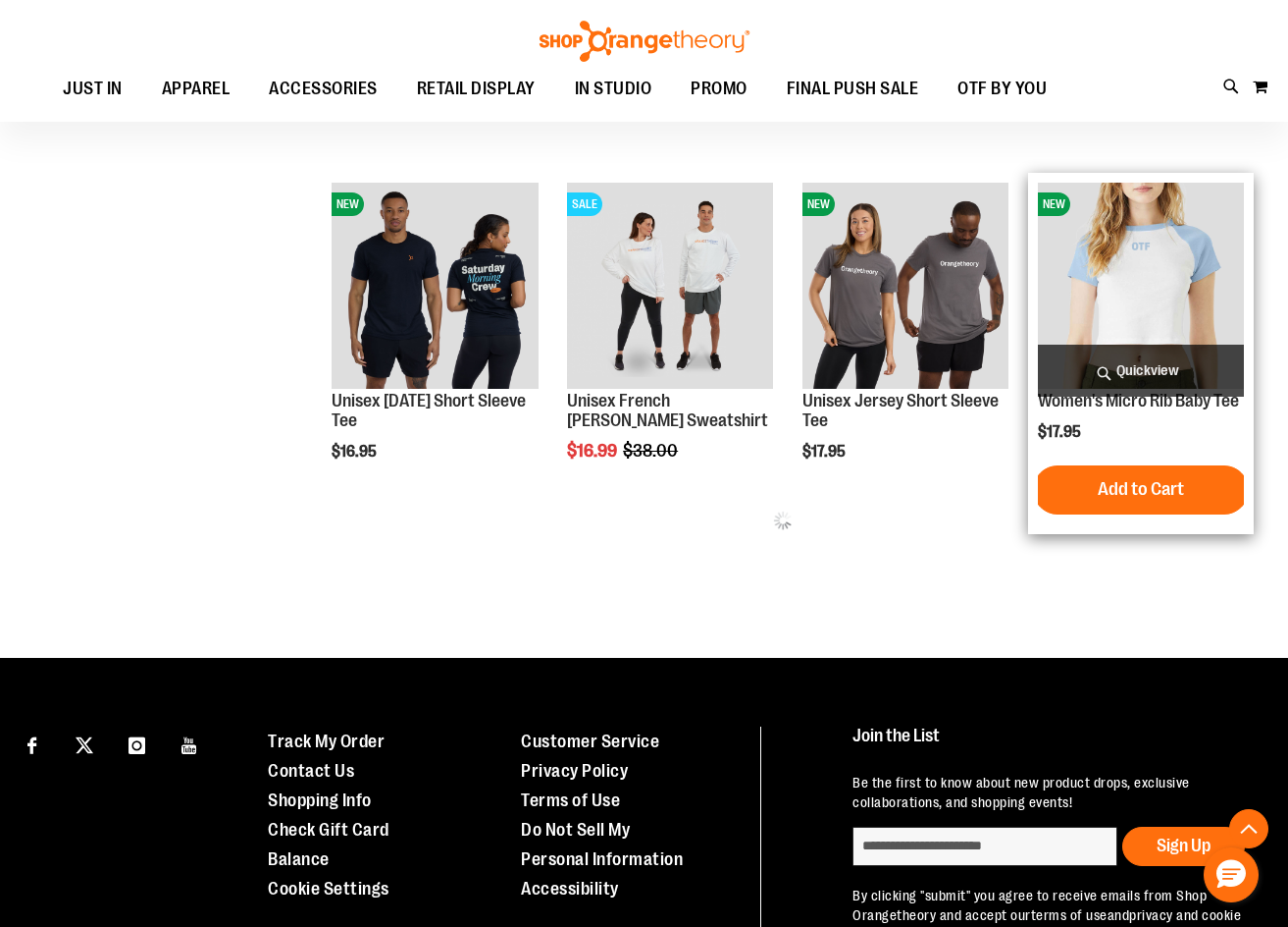
scroll to position [675, 0]
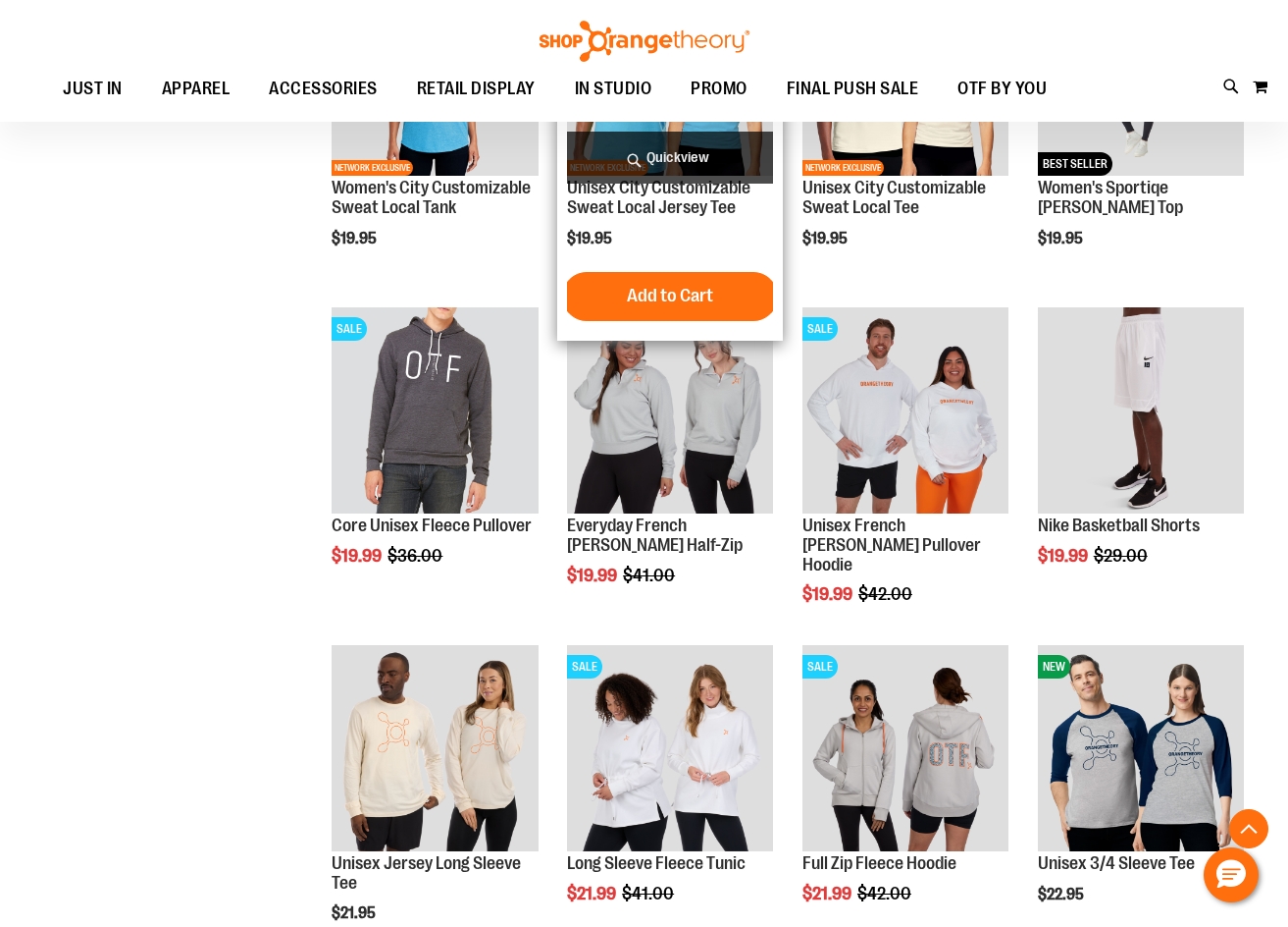
scroll to position [2246, 0]
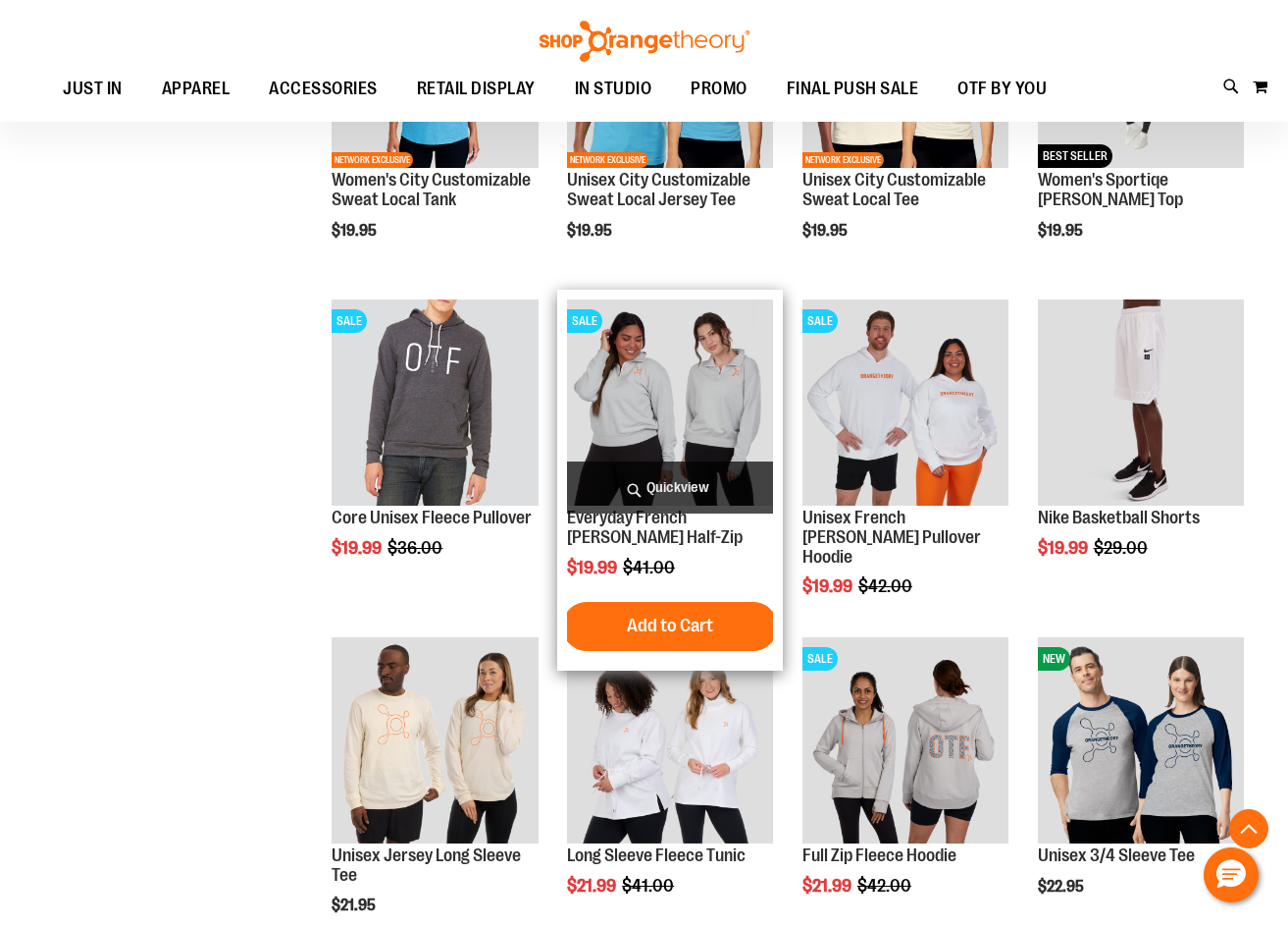
click at [724, 368] on img "product" at bounding box center [670, 402] width 206 height 206
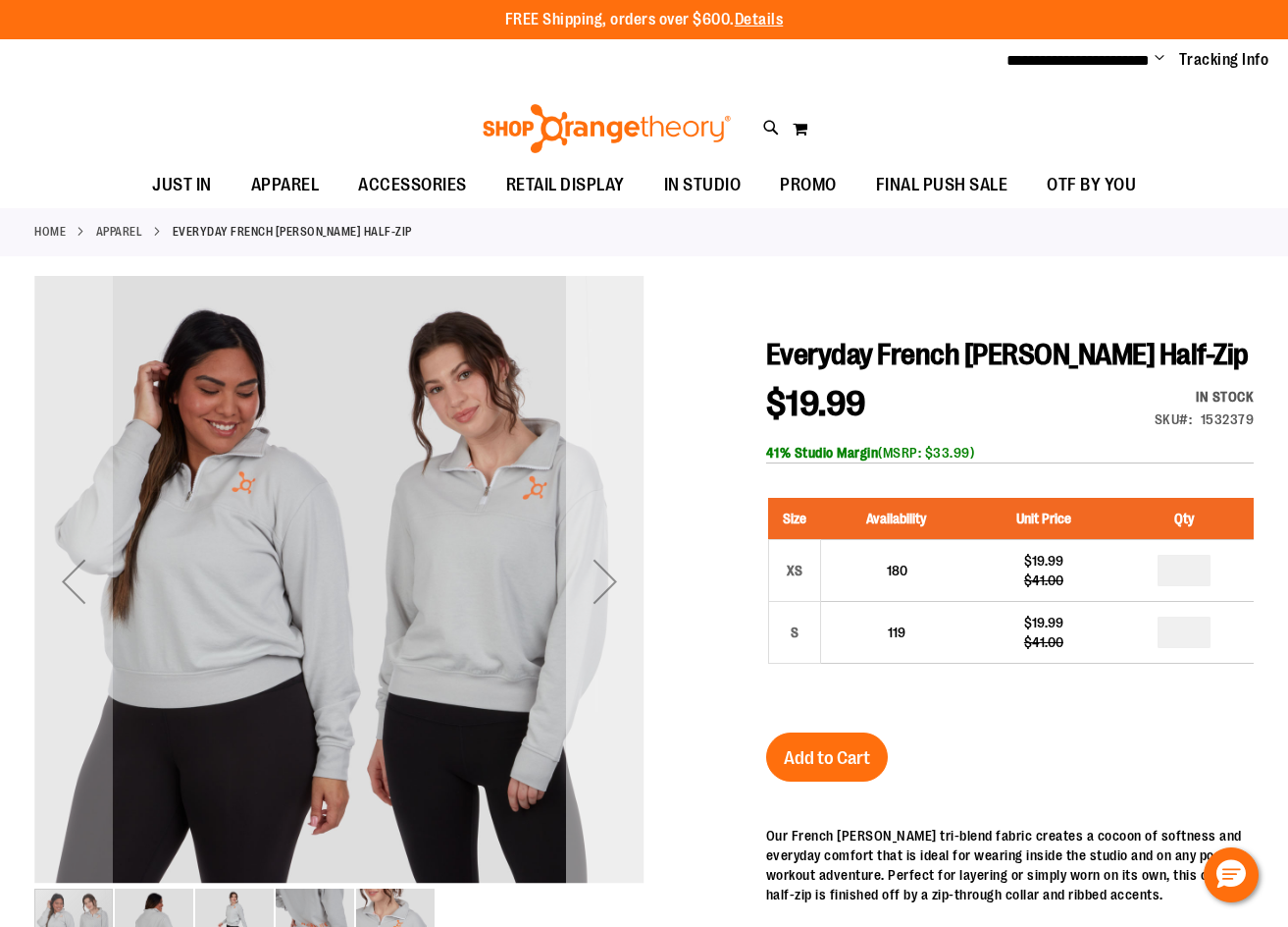
click at [621, 571] on div "Next" at bounding box center [605, 580] width 78 height 78
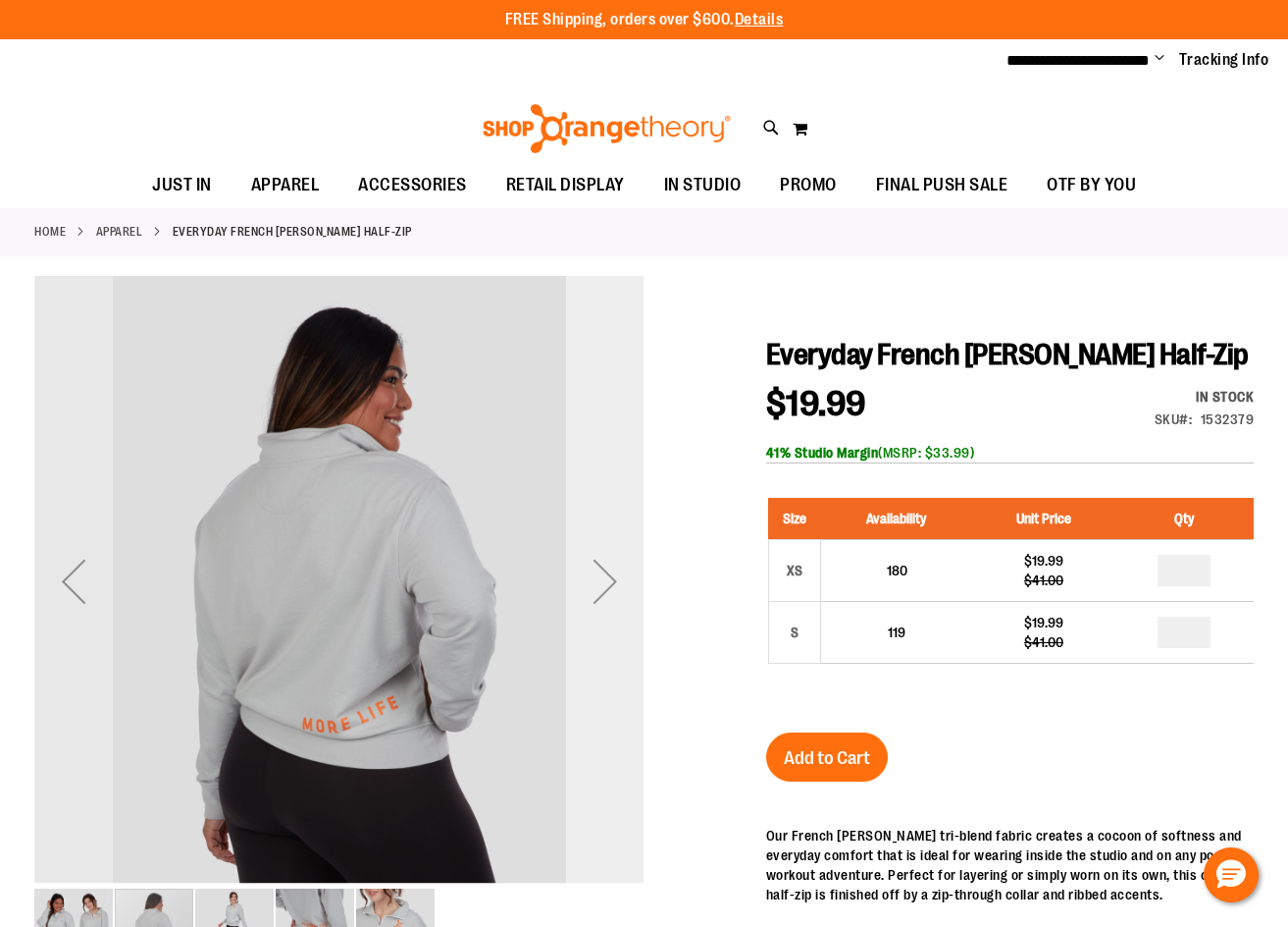
click at [621, 571] on div "Next" at bounding box center [605, 580] width 78 height 78
